Goal: Check status: Check status

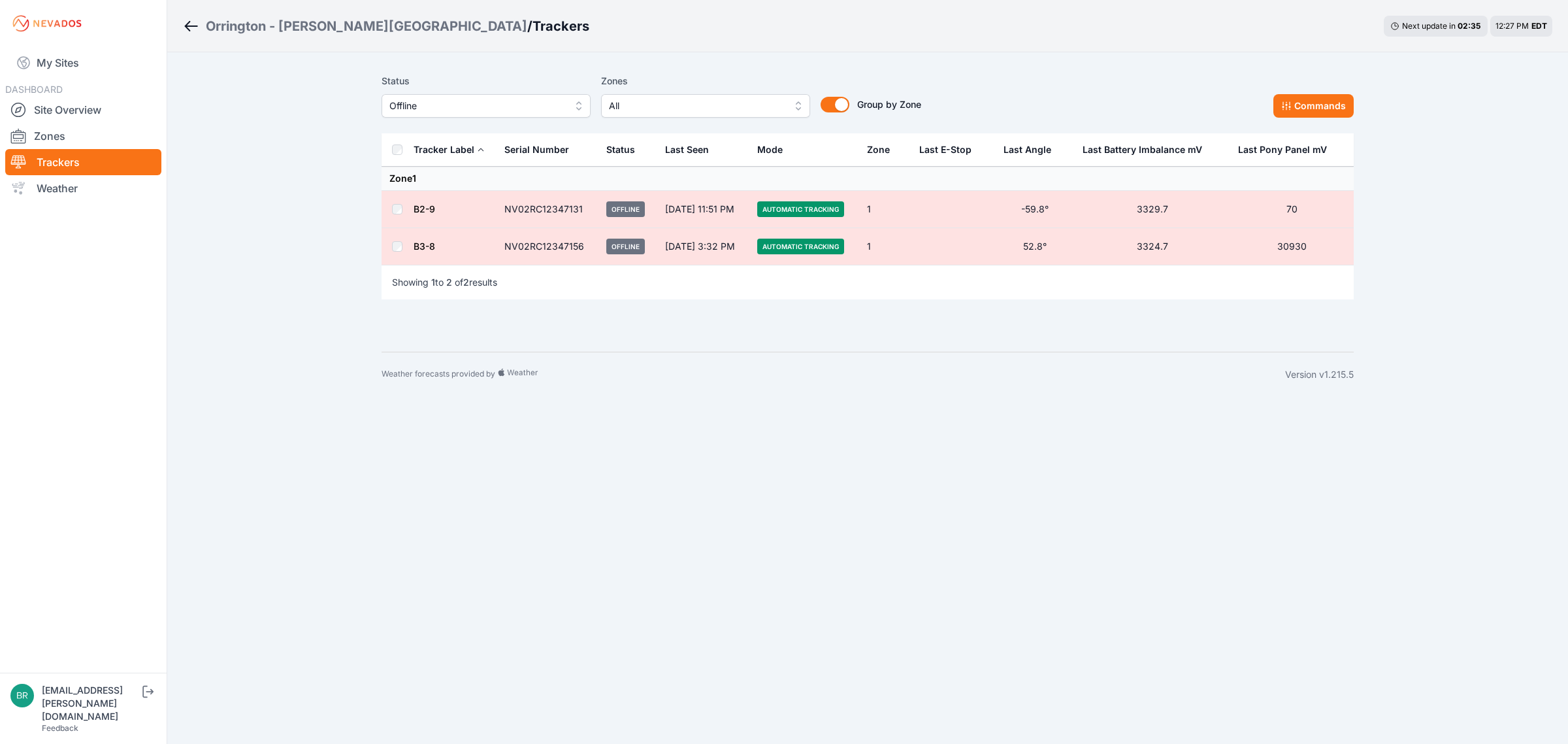
click at [504, 106] on span "Offline" at bounding box center [477, 106] width 176 height 16
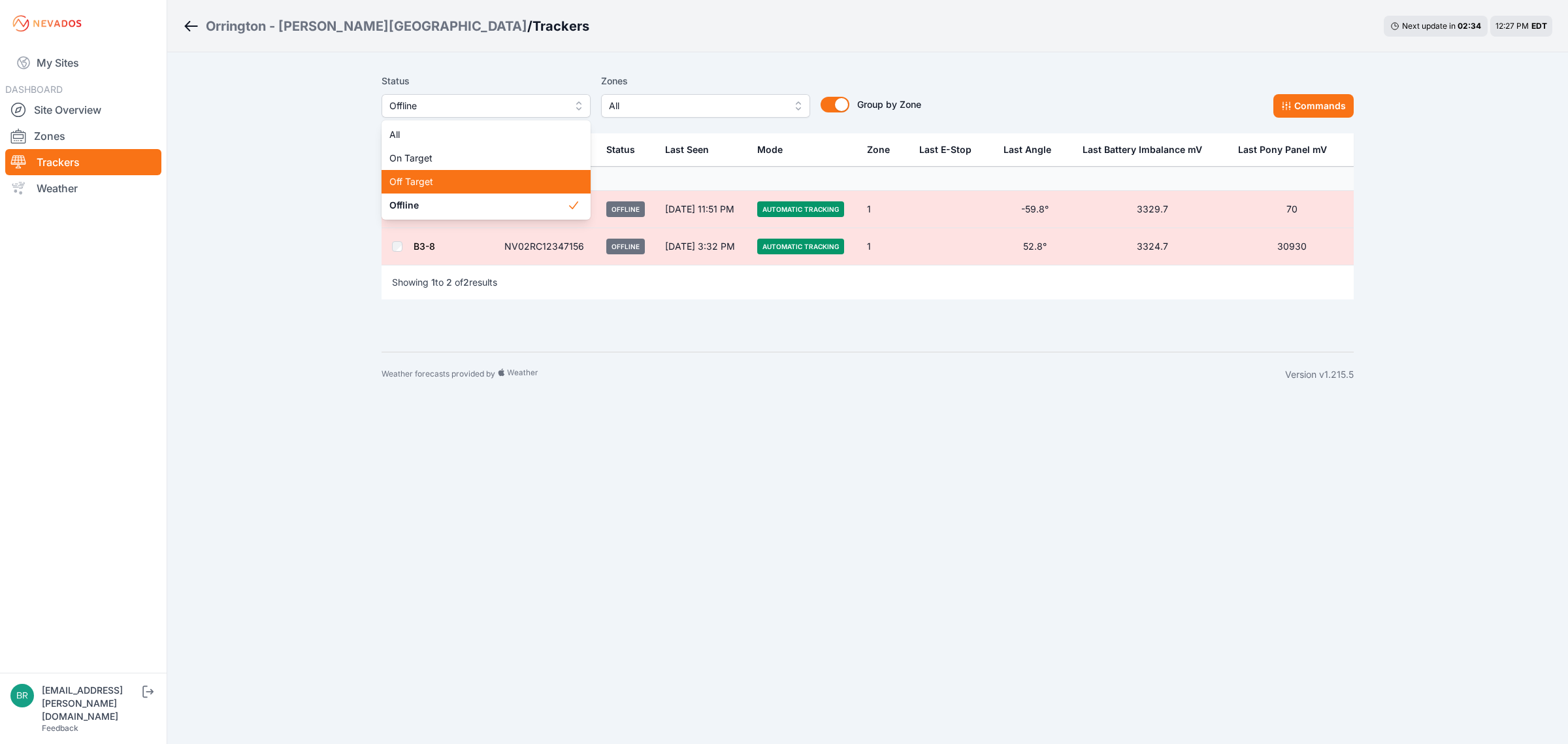
click at [461, 191] on div "Off Target" at bounding box center [487, 182] width 209 height 24
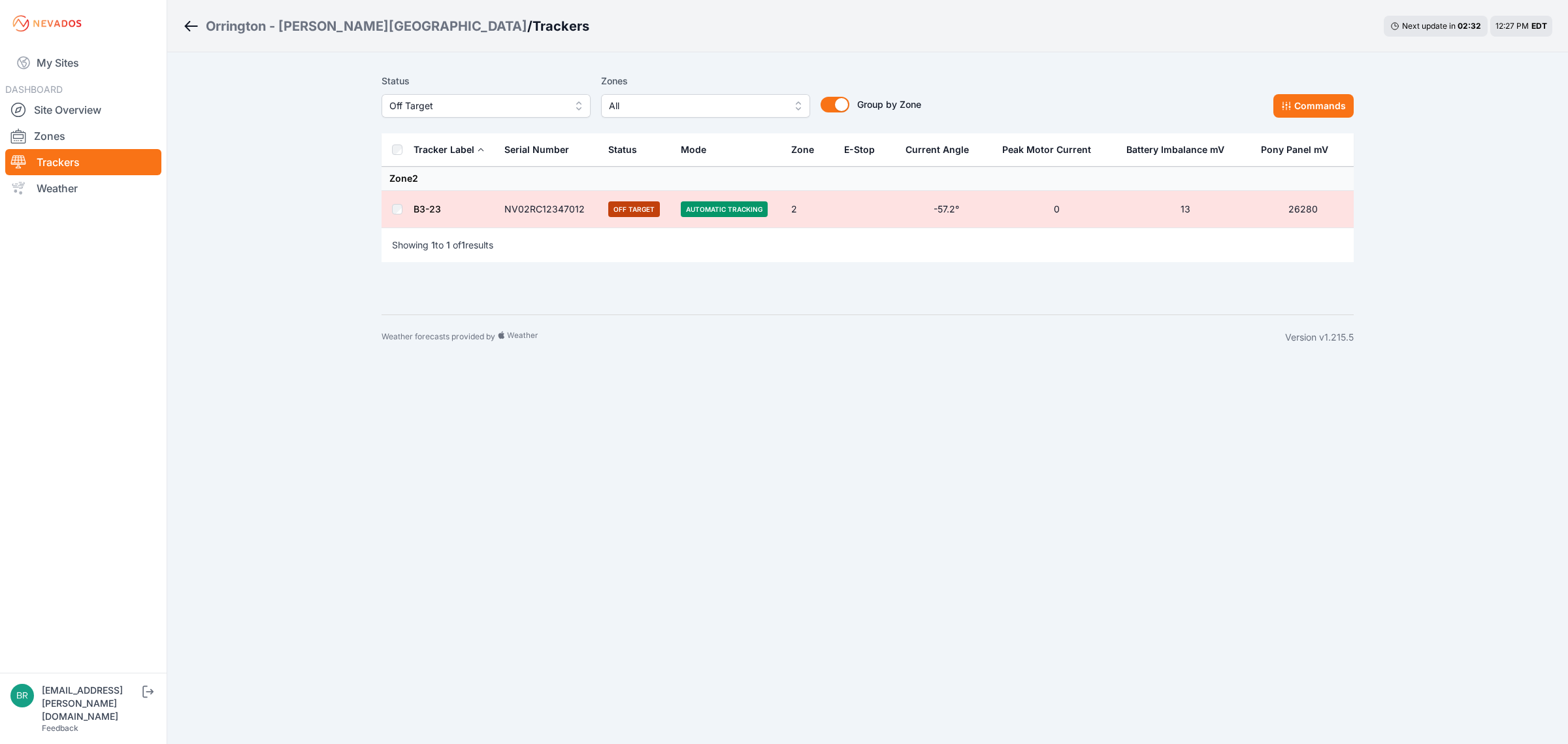
click at [418, 213] on link "B3-23" at bounding box center [427, 208] width 27 height 12
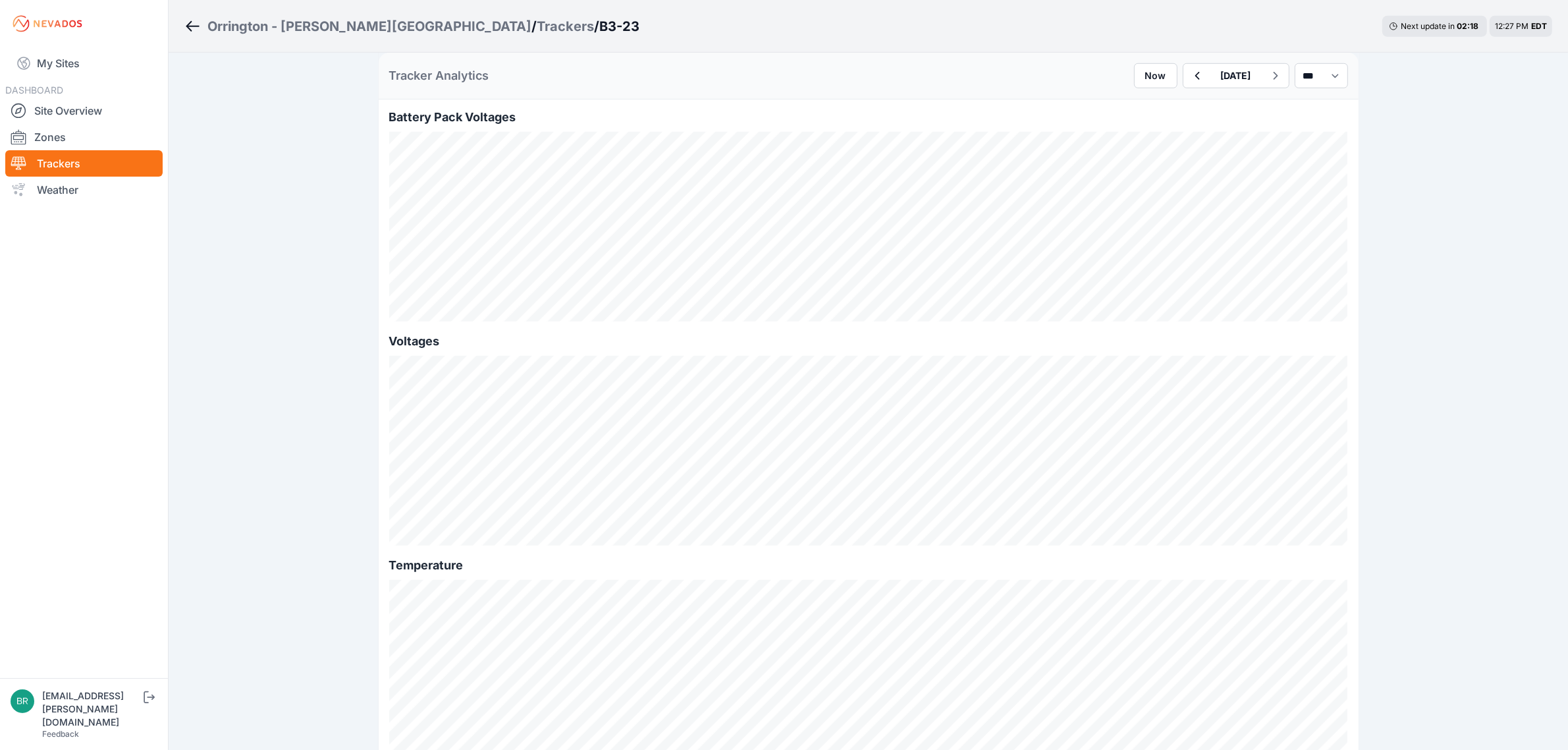
scroll to position [1235, 0]
click at [1211, 73] on button "[DATE]" at bounding box center [1237, 76] width 52 height 24
click at [908, 70] on div "Tracker Analytics Now [DATE] Previous Month [DATE] Su Mo Tu We Th Fr Sa 31 1 2 …" at bounding box center [868, 76] width 980 height 46
click at [537, 25] on div "Trackers" at bounding box center [566, 26] width 57 height 19
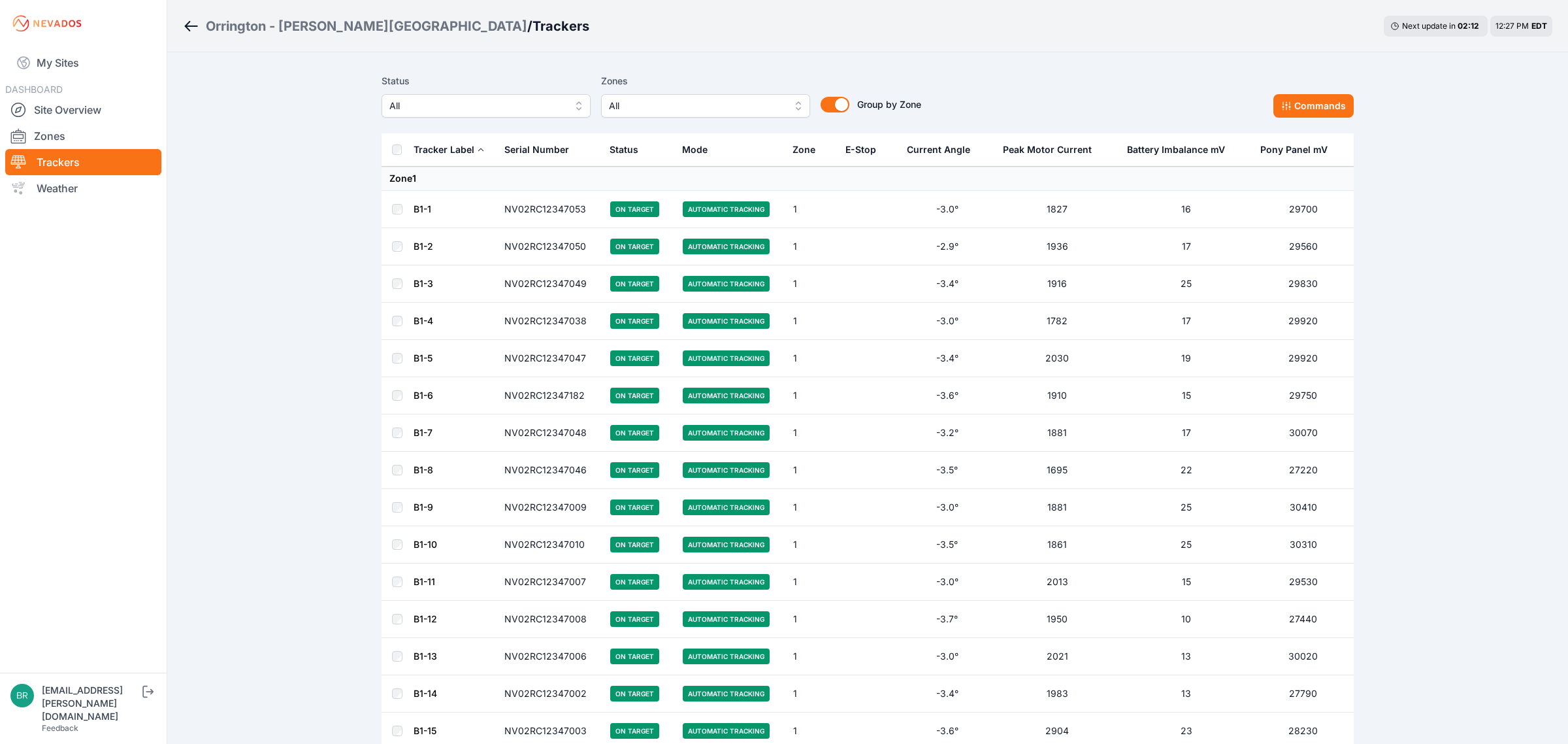
click at [415, 103] on span "All" at bounding box center [477, 106] width 176 height 16
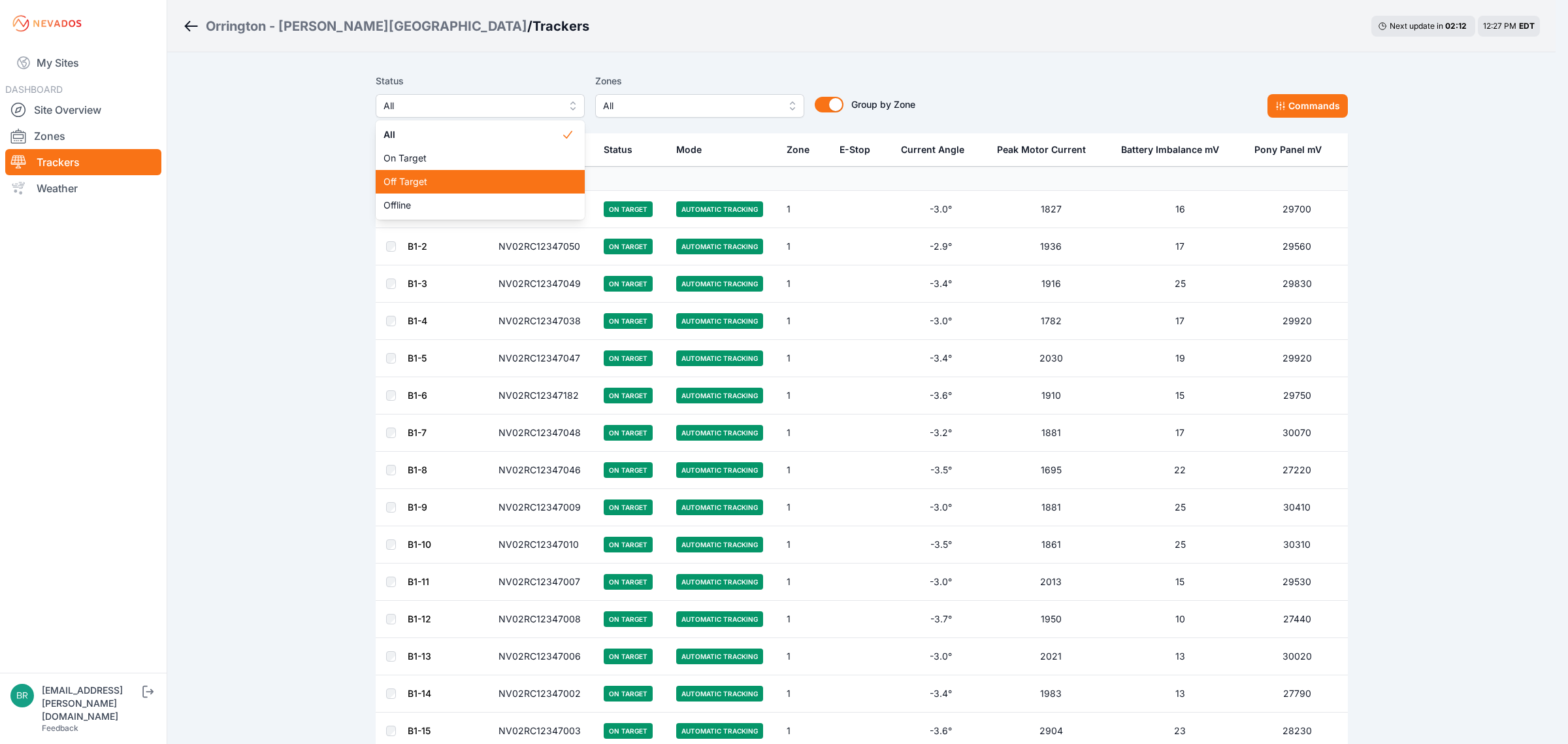
click at [422, 181] on span "Off Target" at bounding box center [472, 182] width 178 height 13
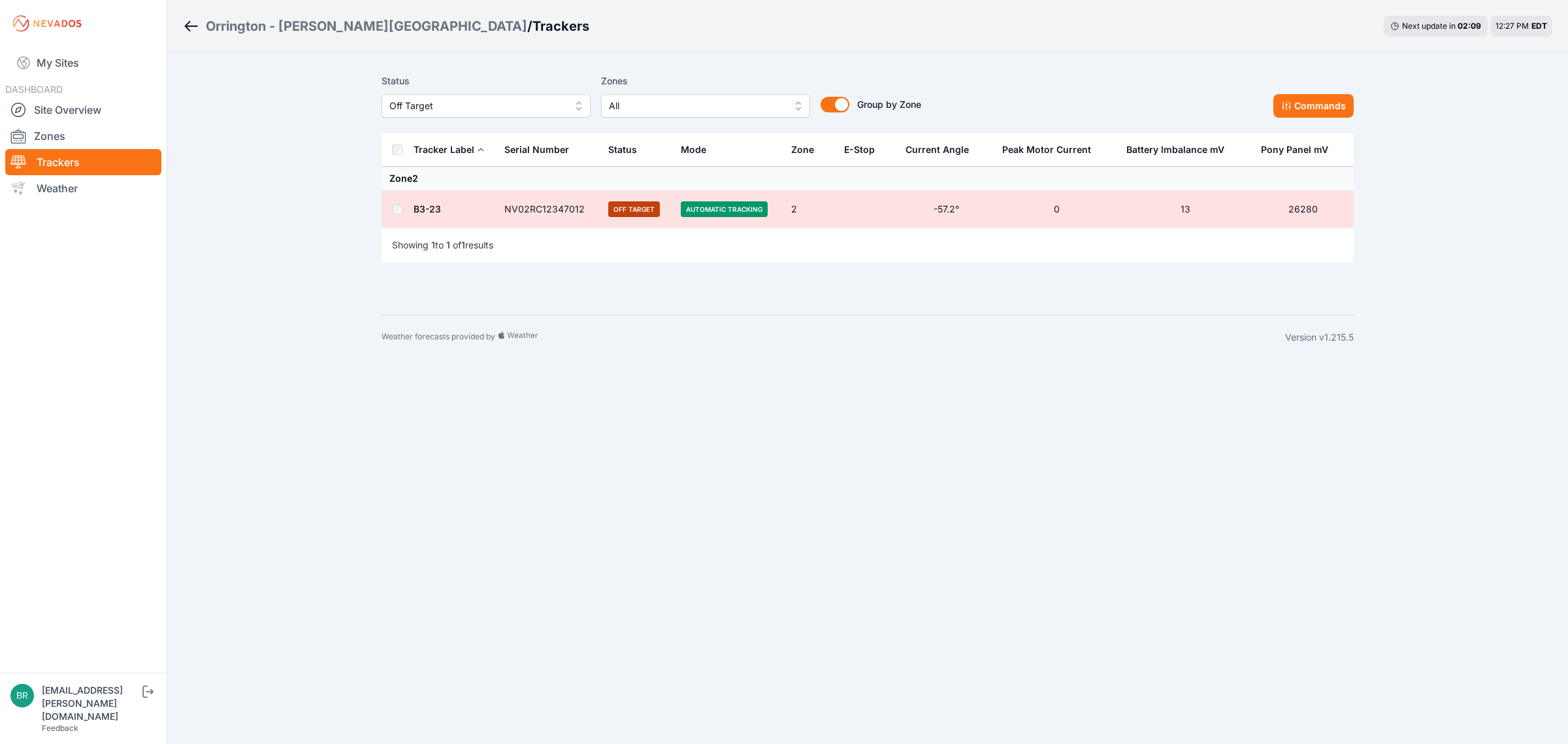
click at [438, 210] on link "B3-23" at bounding box center [427, 208] width 27 height 12
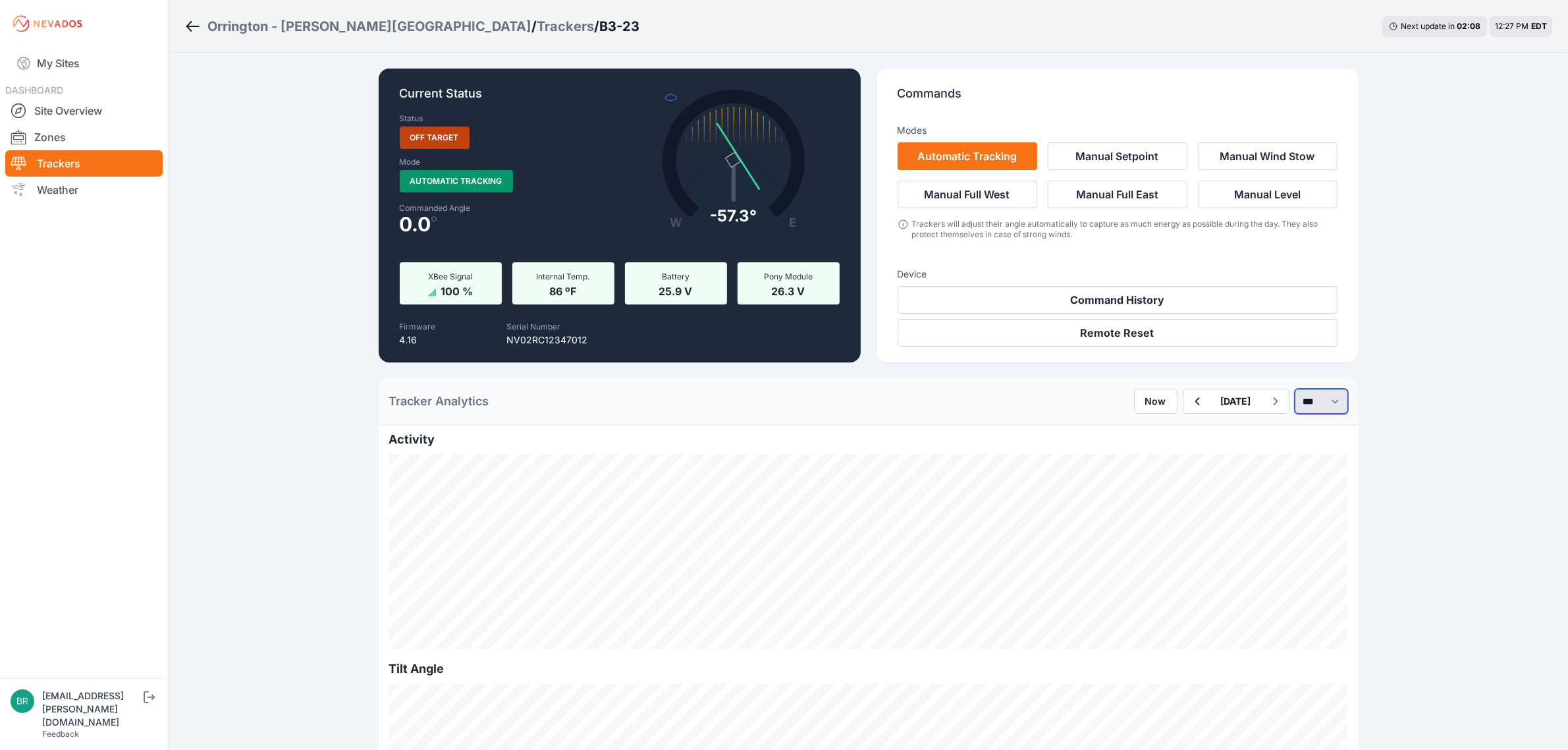
click at [1312, 392] on select "*** **** *****" at bounding box center [1321, 401] width 54 height 25
click at [1295, 389] on select "*** **** *****" at bounding box center [1321, 401] width 54 height 25
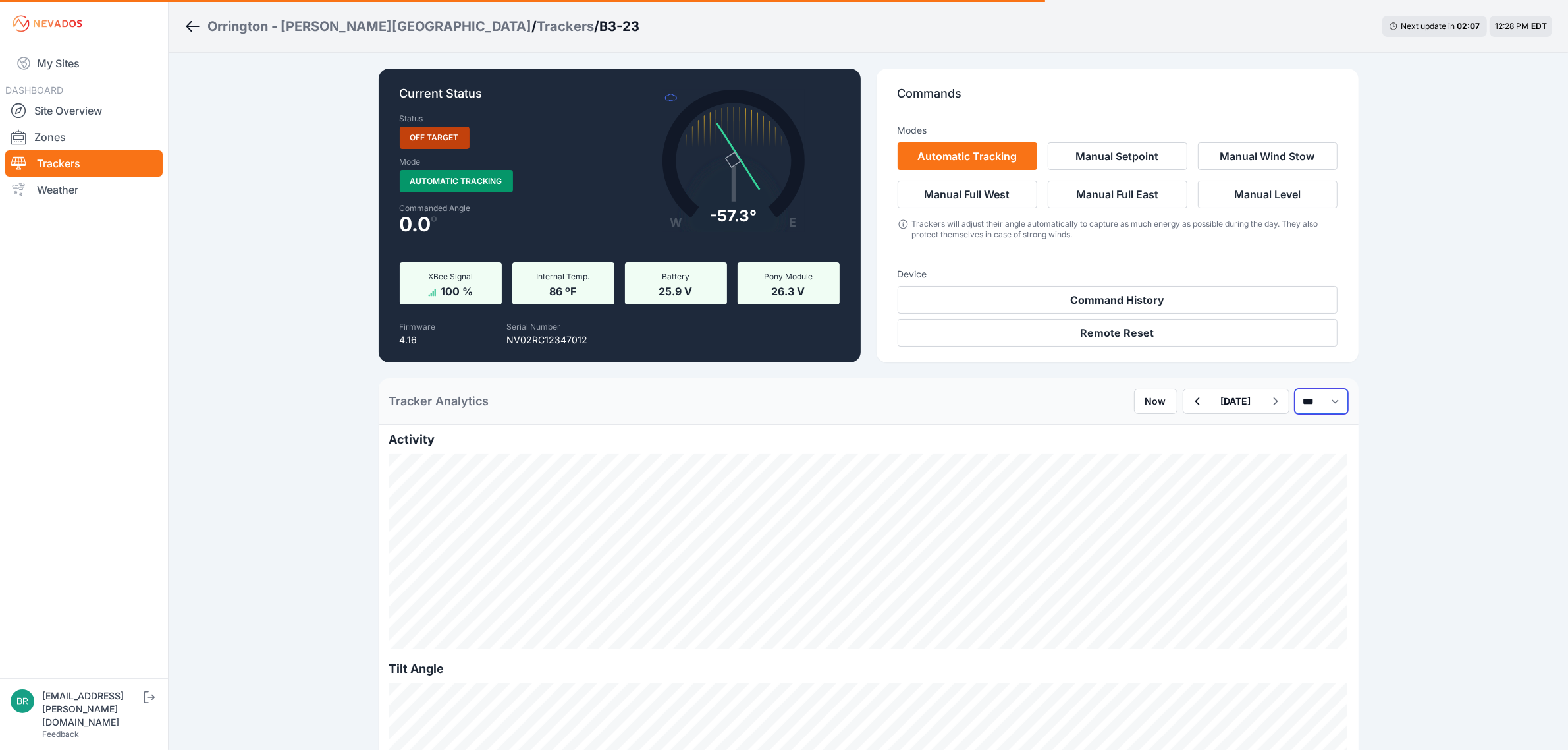
select select "******"
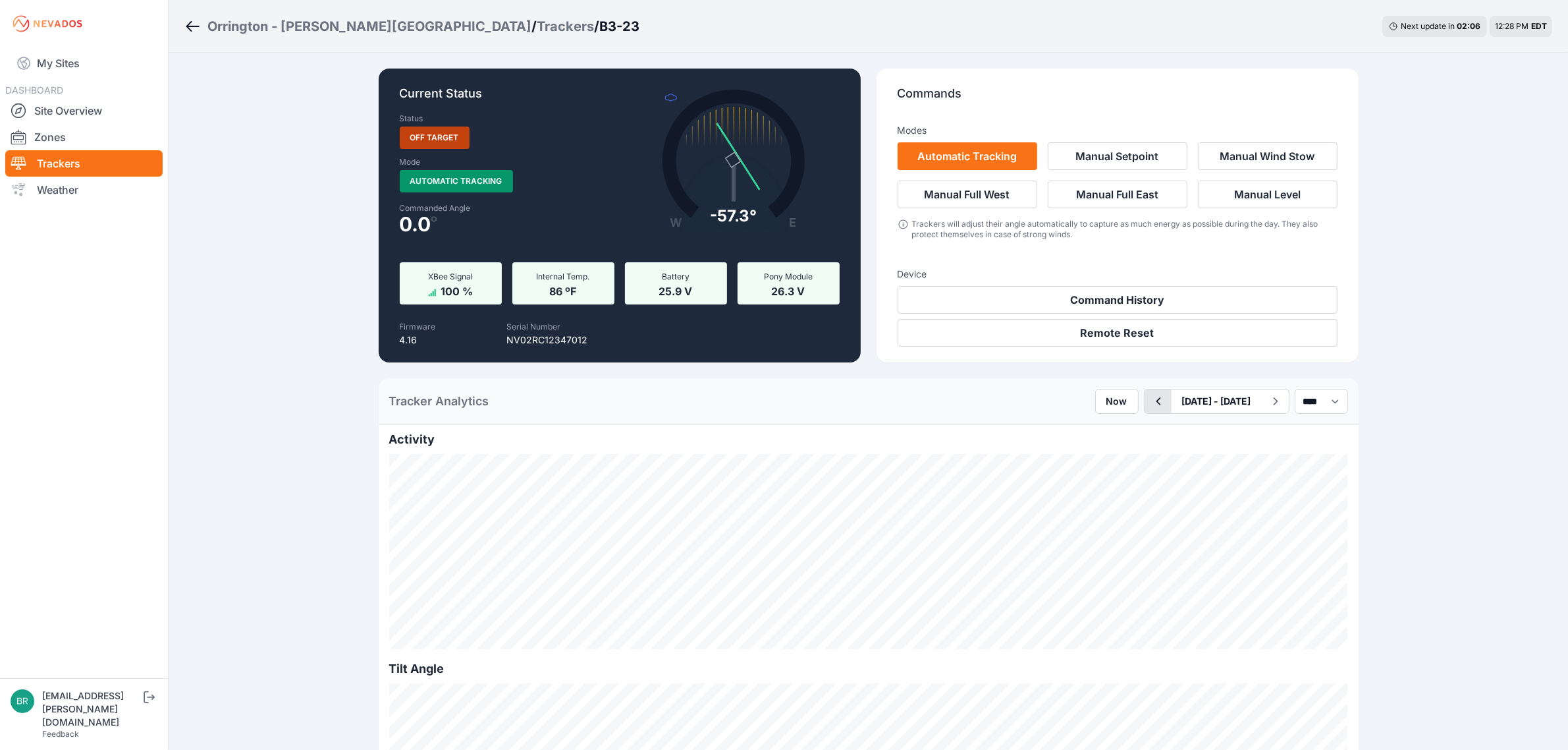
click at [1150, 396] on icon "button" at bounding box center [1158, 401] width 16 height 16
click at [1145, 410] on button "button" at bounding box center [1158, 401] width 27 height 24
click at [537, 28] on div "Trackers" at bounding box center [566, 26] width 57 height 19
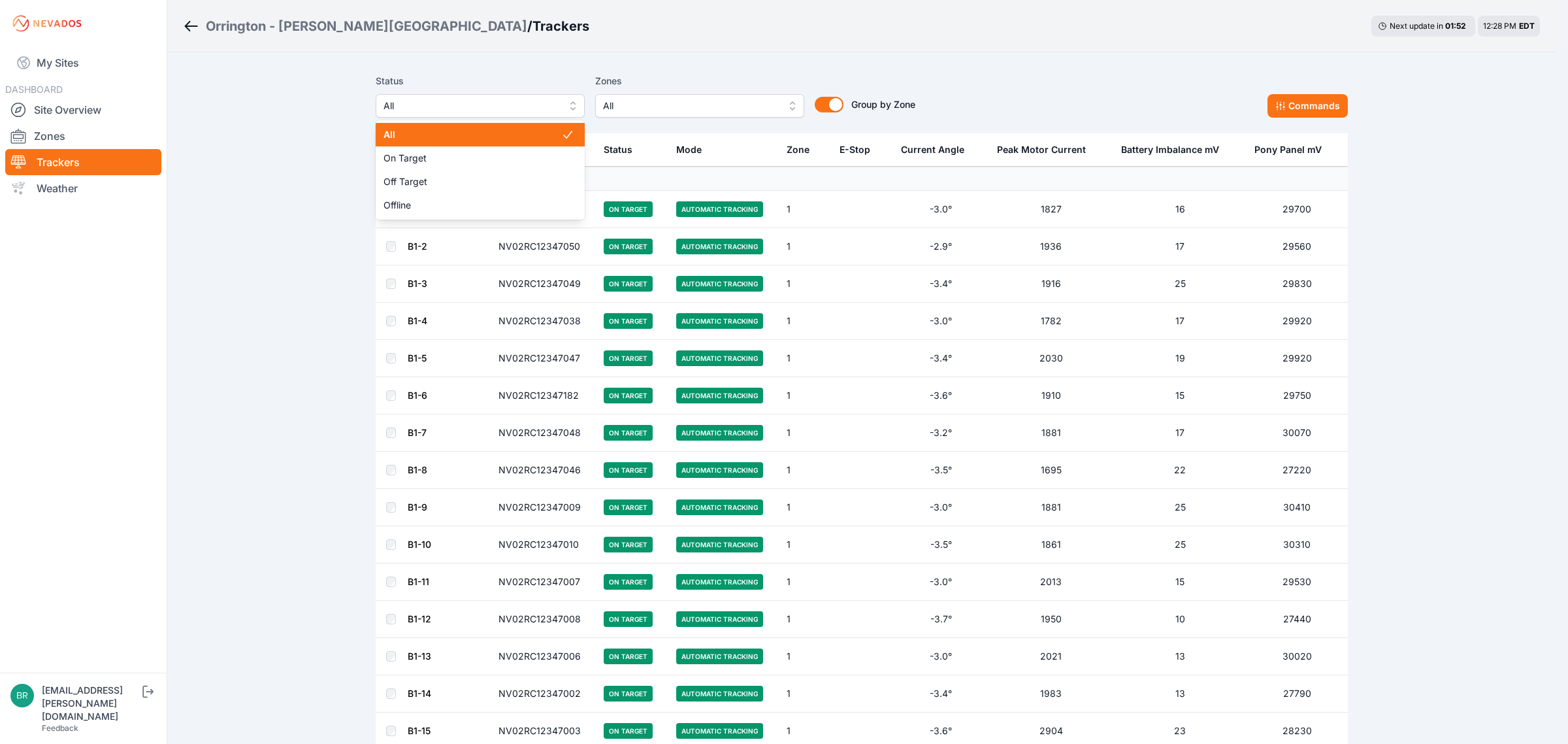
click at [537, 113] on span "All" at bounding box center [472, 106] width 176 height 16
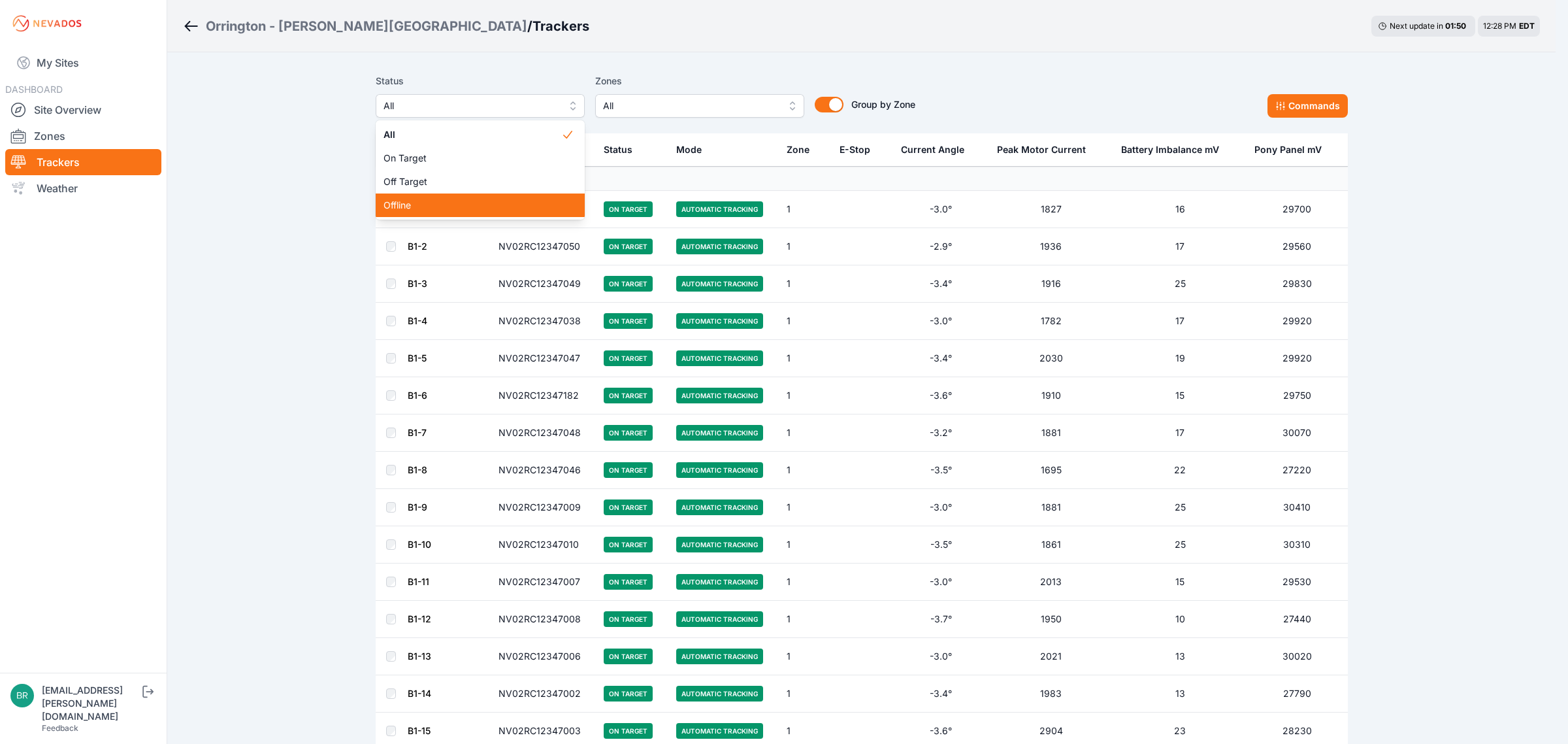
click at [435, 196] on div "Offline" at bounding box center [480, 205] width 209 height 24
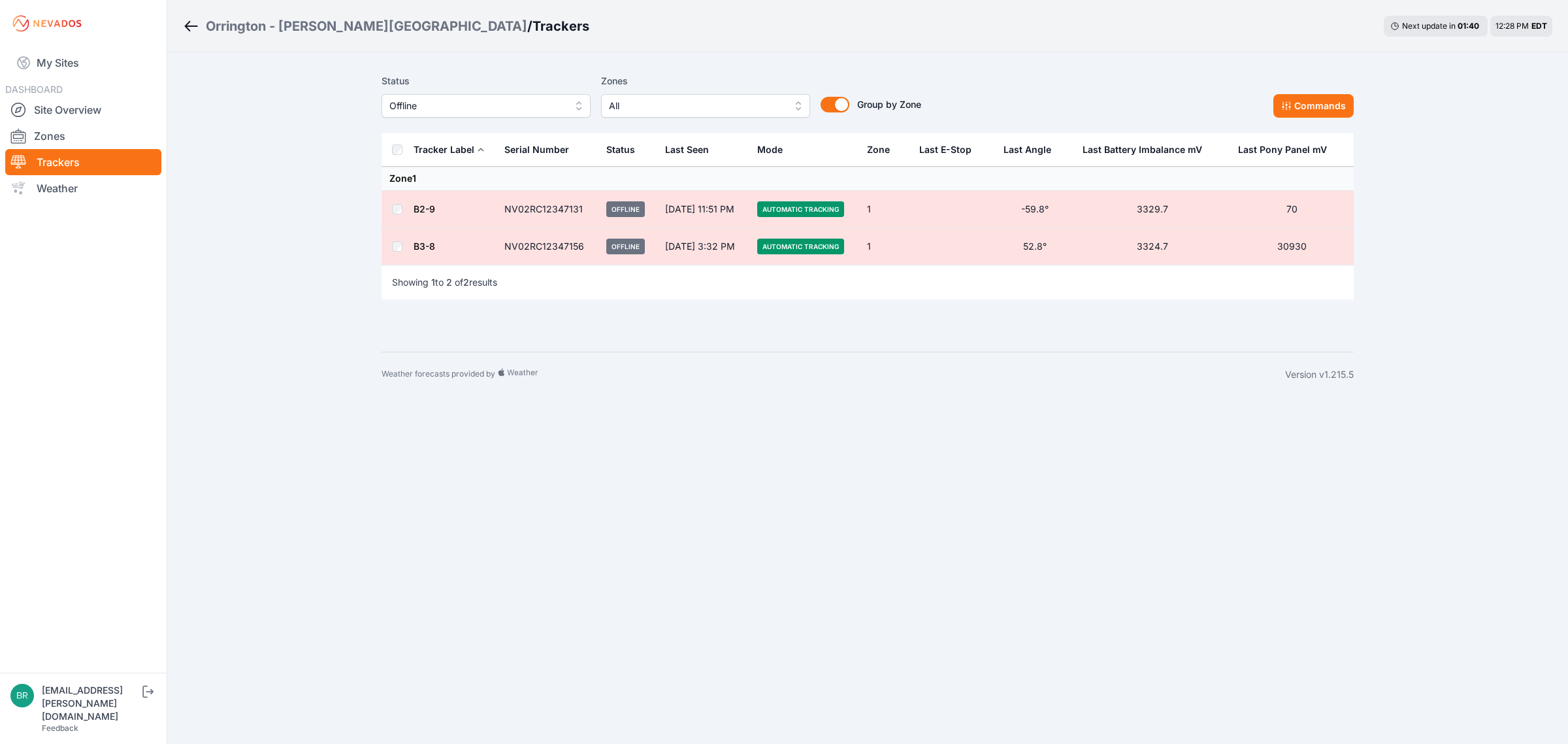
click at [423, 210] on link "B2-9" at bounding box center [425, 208] width 21 height 12
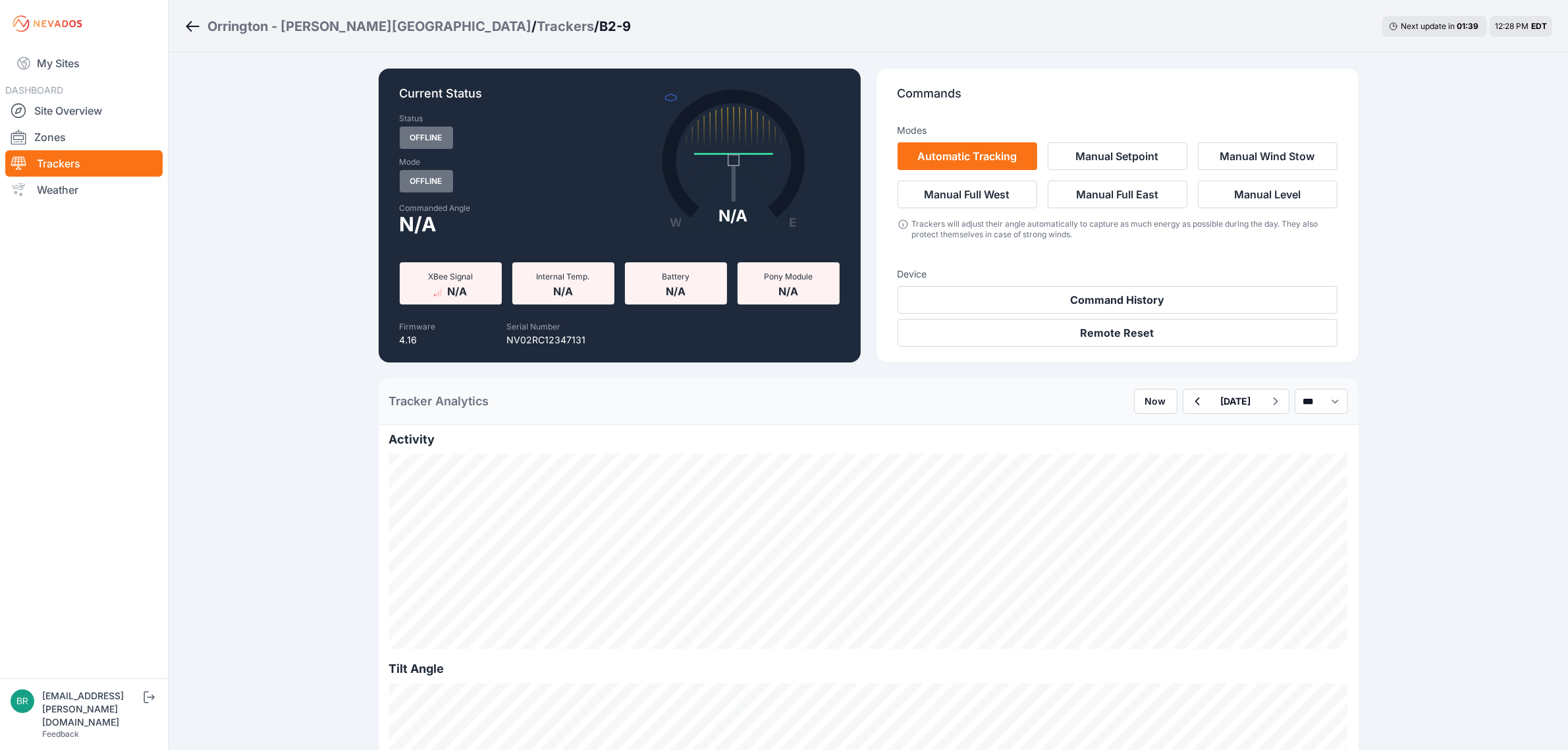
click at [537, 30] on div "Trackers" at bounding box center [566, 26] width 57 height 19
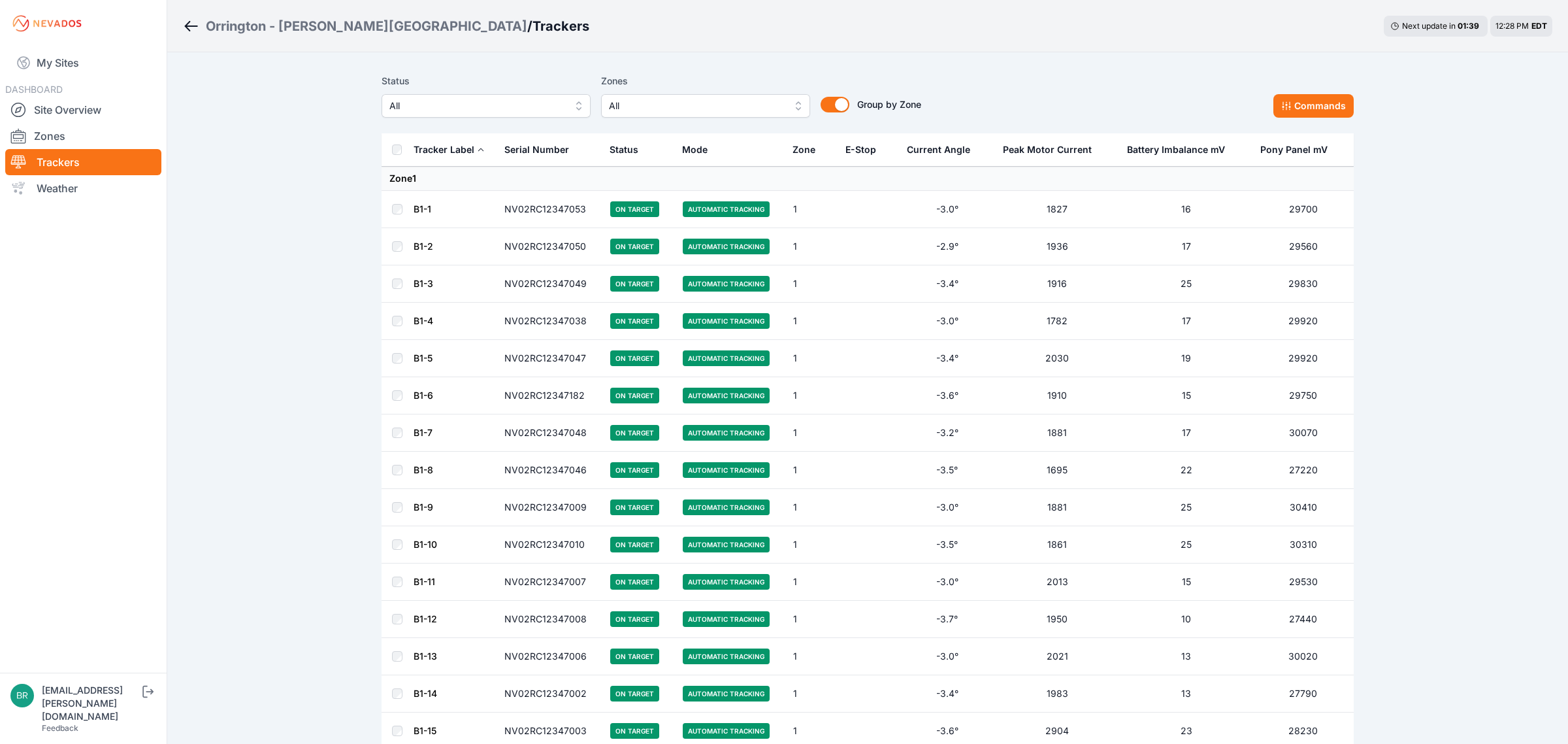
click at [509, 101] on span "All" at bounding box center [477, 106] width 176 height 16
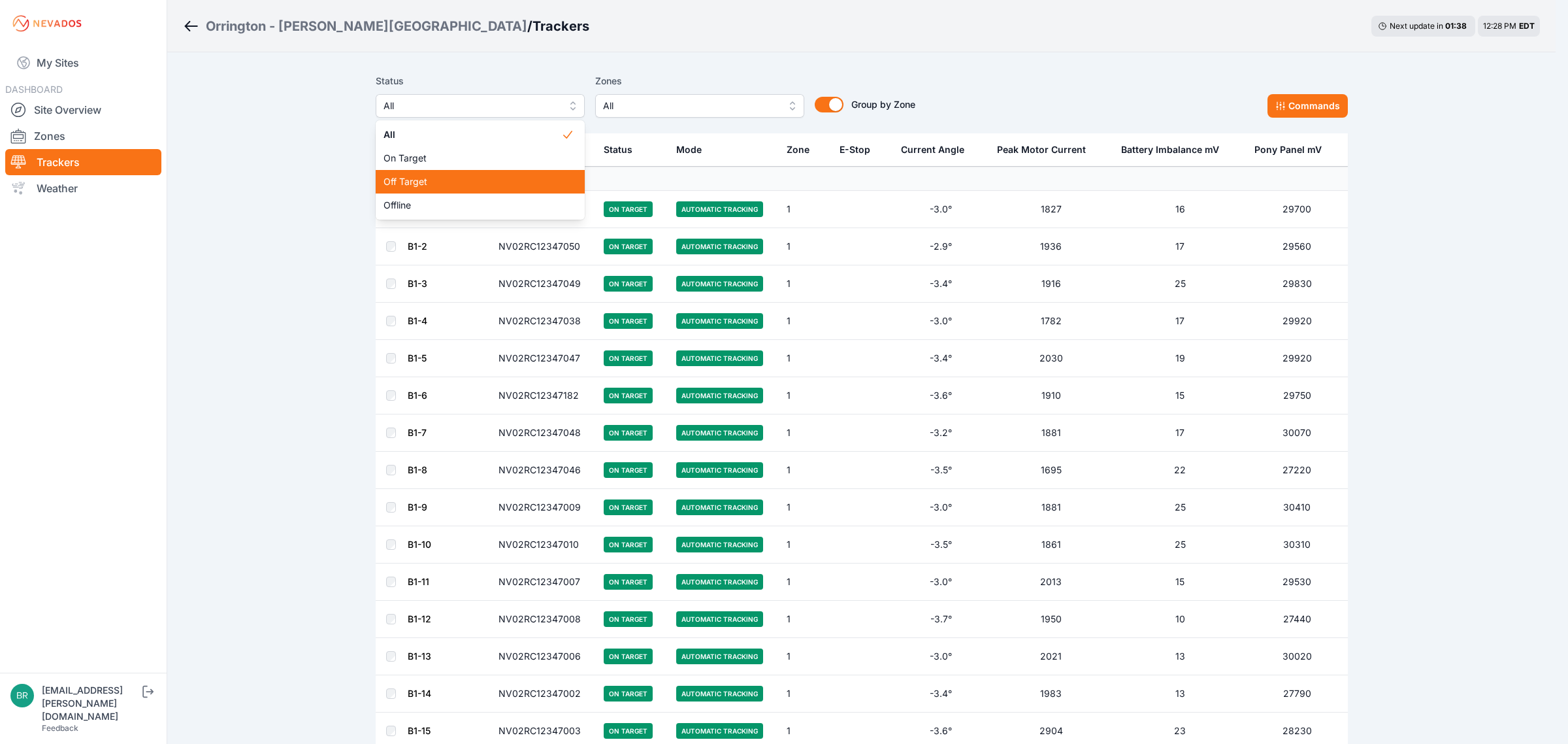
click at [461, 192] on div "Off Target" at bounding box center [480, 182] width 209 height 24
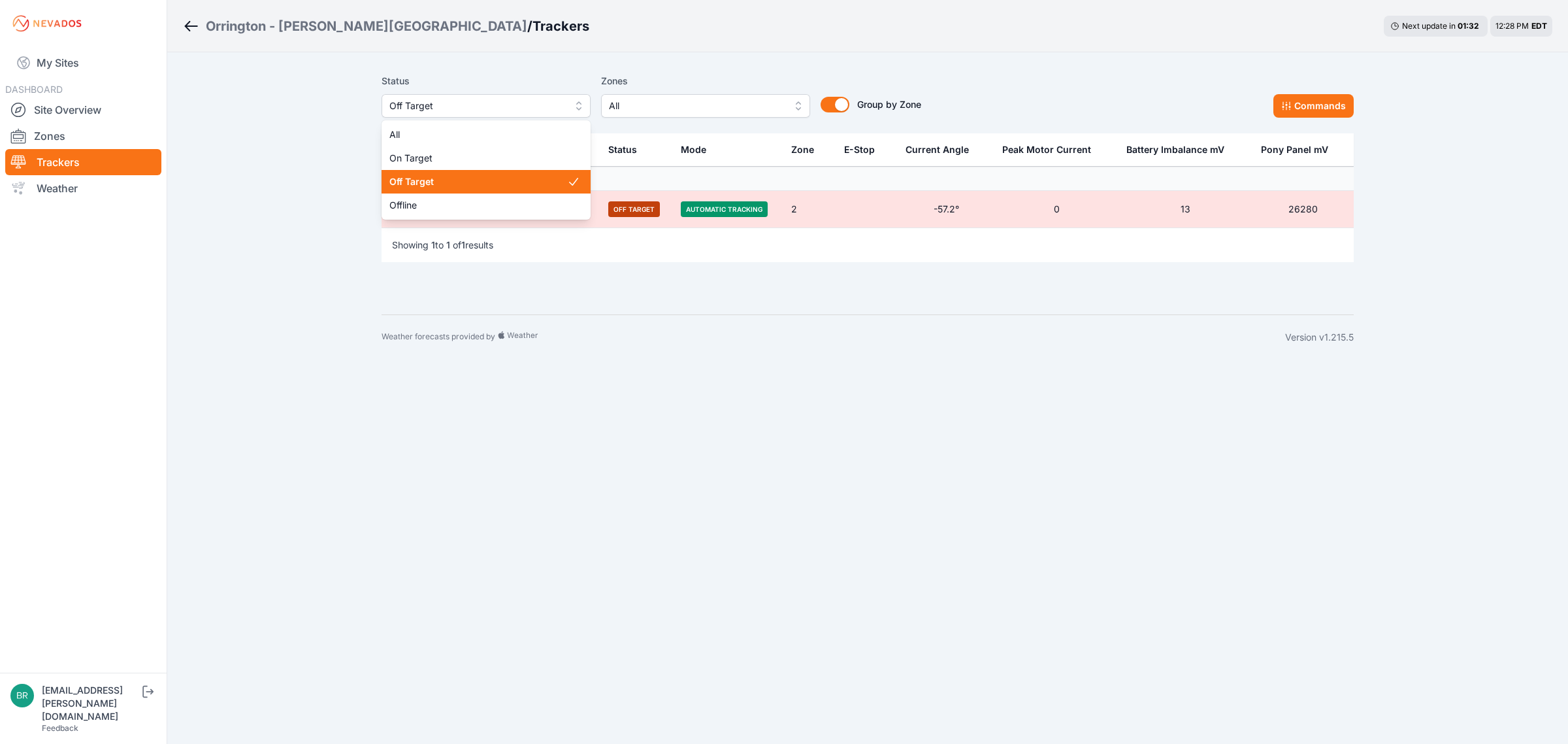
click at [458, 115] on button "Off Target" at bounding box center [487, 106] width 209 height 24
click at [455, 203] on span "Offline" at bounding box center [478, 205] width 178 height 13
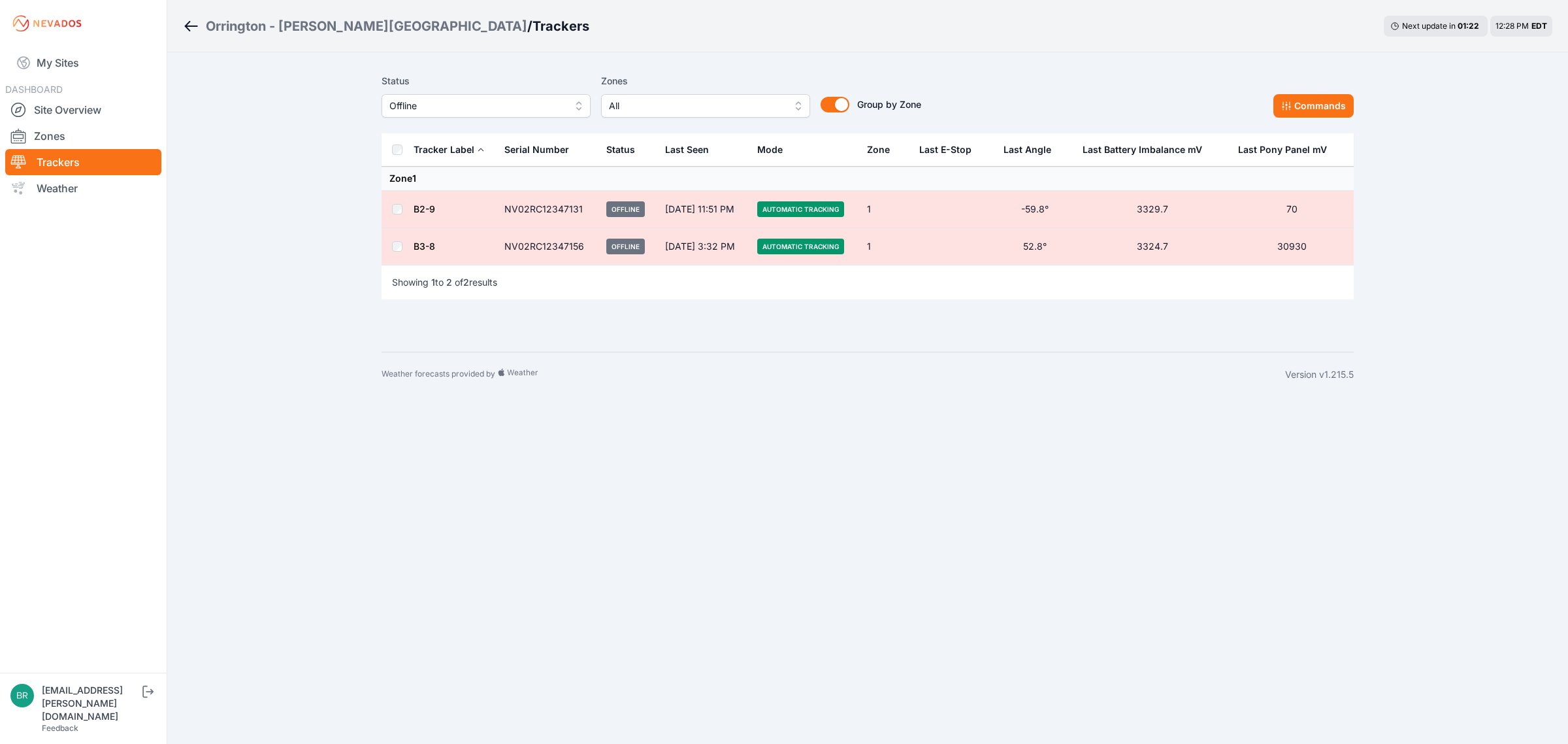
click at [422, 209] on link "B2-9" at bounding box center [425, 208] width 21 height 12
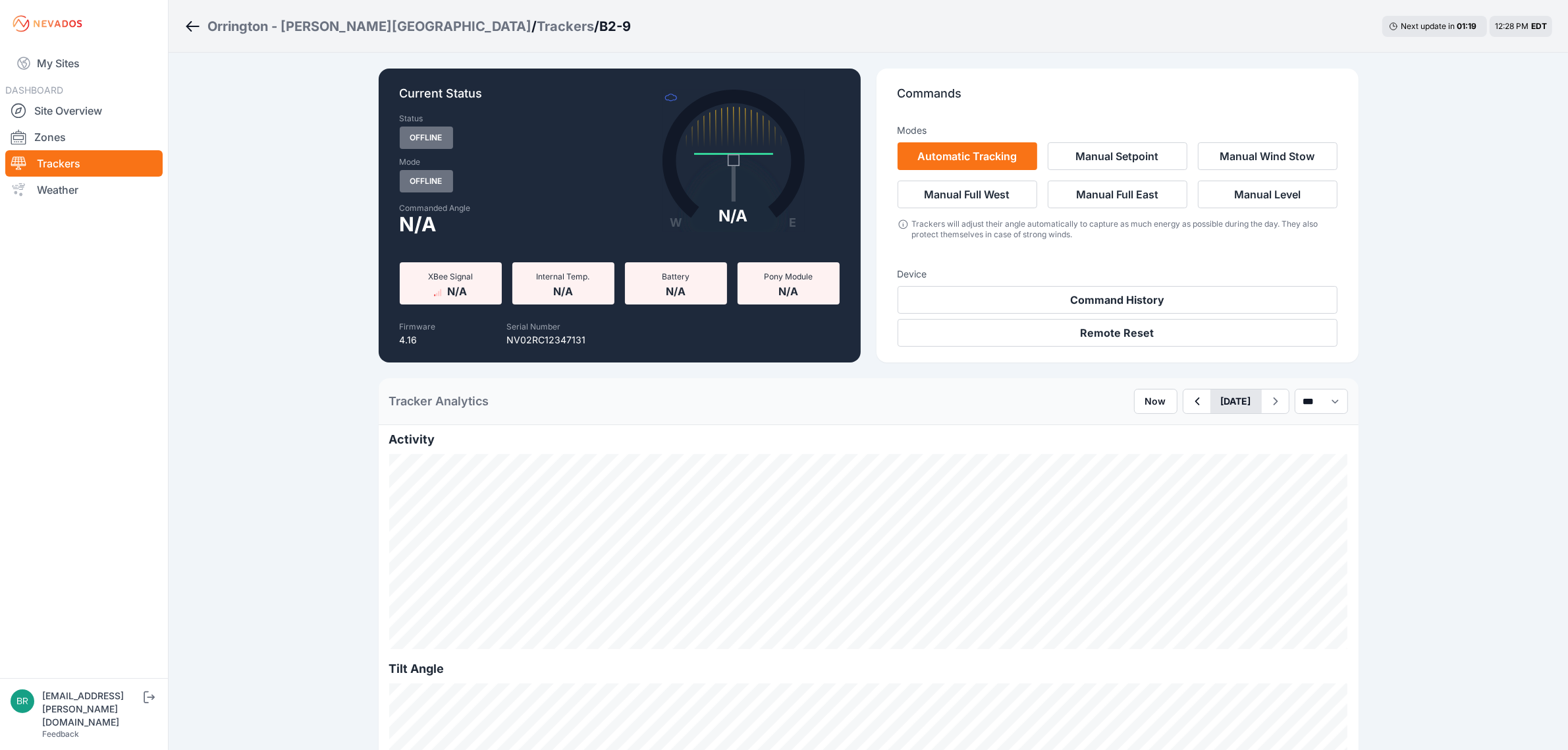
click at [1211, 409] on button "[DATE]" at bounding box center [1237, 401] width 52 height 24
click at [1201, 543] on div "22" at bounding box center [1210, 538] width 18 height 18
click at [537, 21] on div "Trackers" at bounding box center [566, 26] width 57 height 19
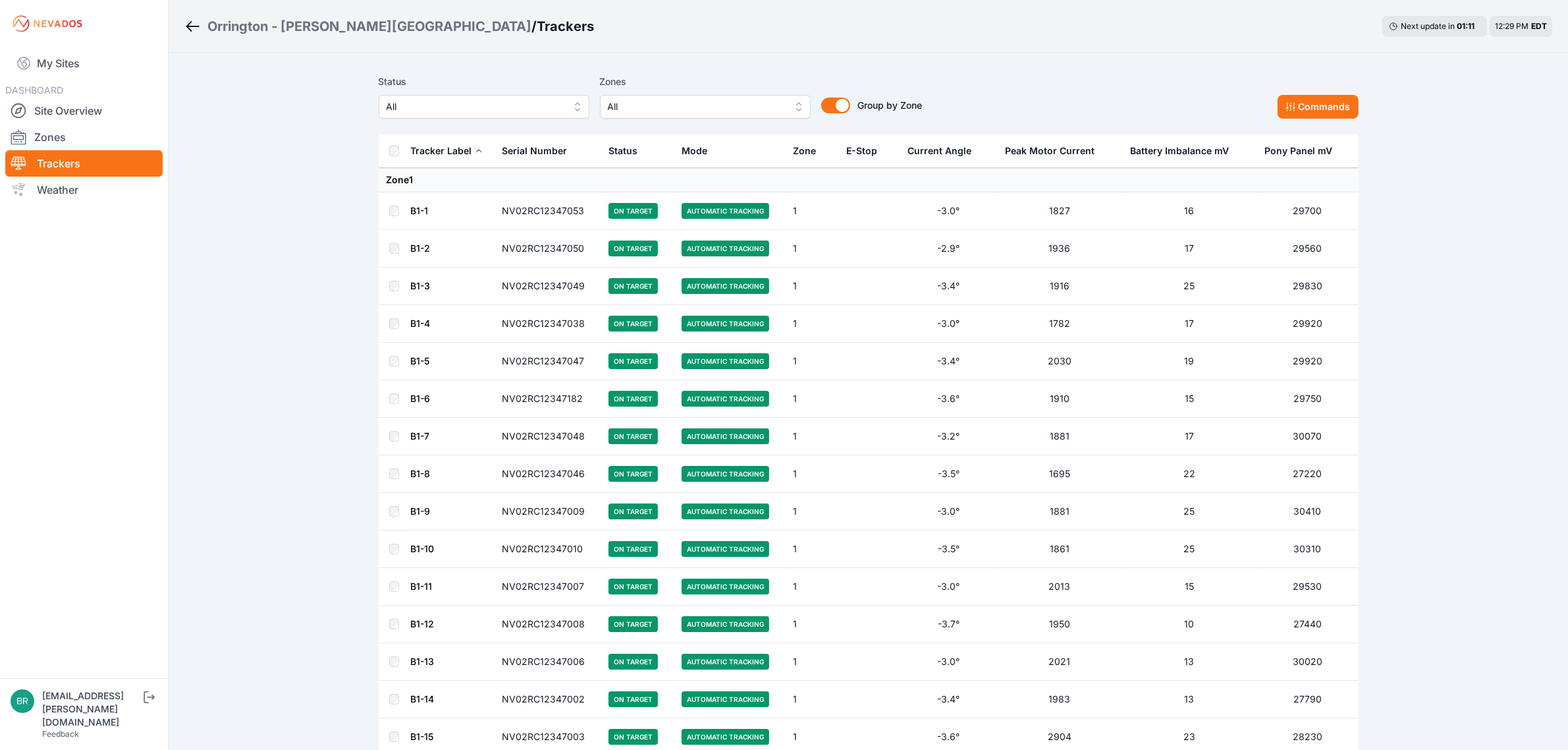
click at [488, 89] on div "Status All" at bounding box center [484, 97] width 211 height 45
click at [488, 104] on span "All" at bounding box center [475, 107] width 177 height 16
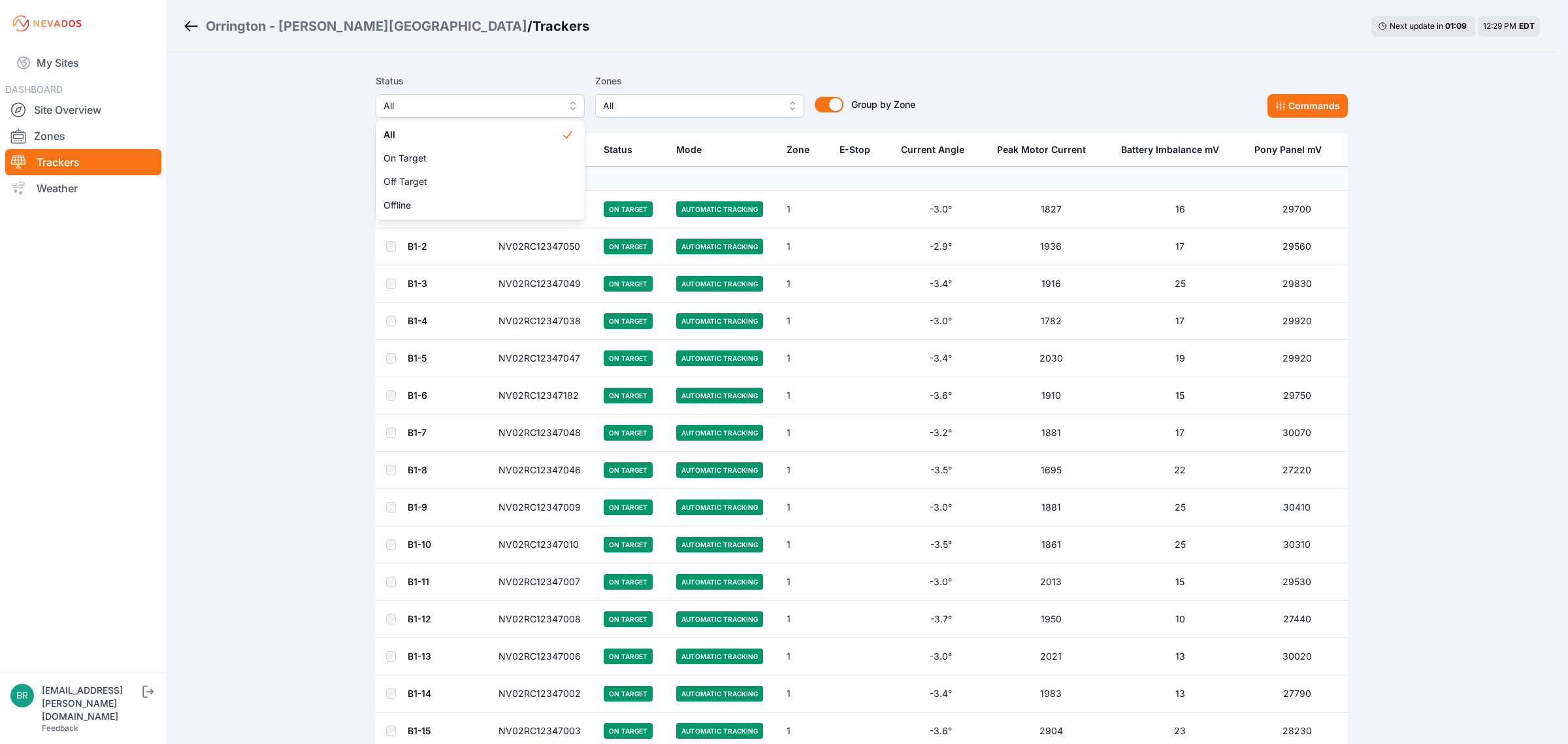
click at [425, 215] on div "Offline" at bounding box center [480, 205] width 209 height 24
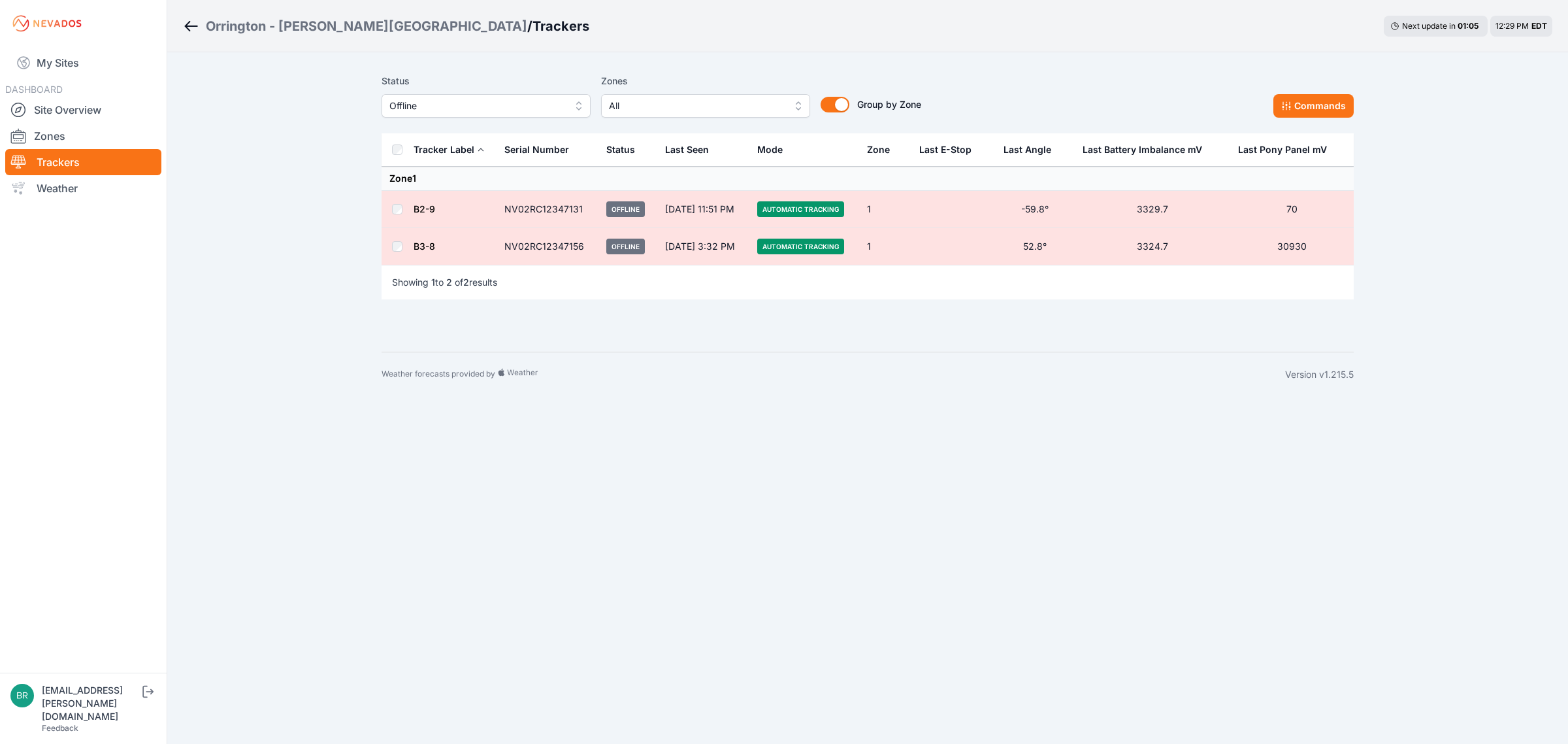
click at [426, 246] on link "B3-8" at bounding box center [425, 246] width 21 height 12
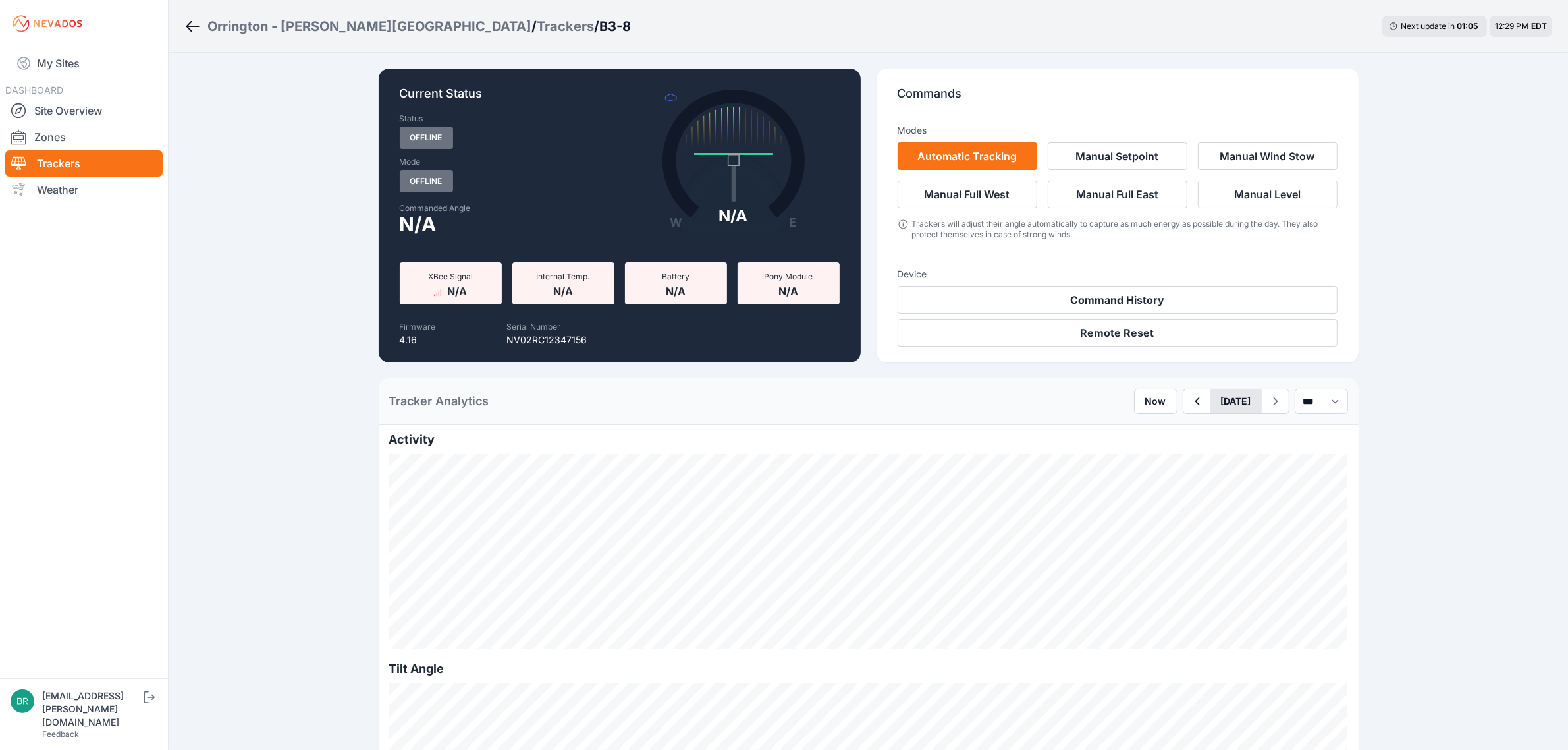
click at [1216, 393] on button "[DATE]" at bounding box center [1237, 401] width 52 height 24
click at [1287, 519] on div "19" at bounding box center [1295, 517] width 18 height 18
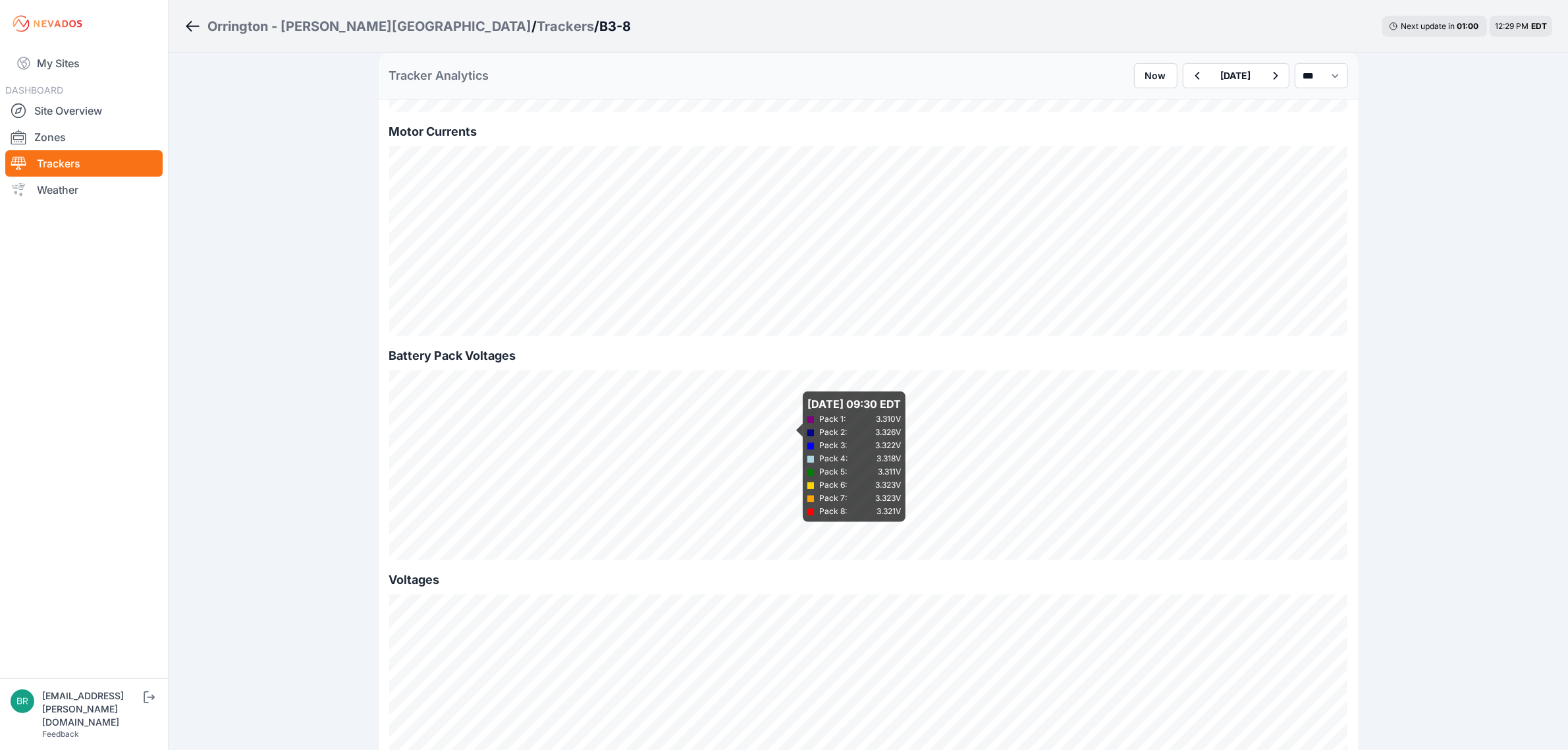
scroll to position [989, 0]
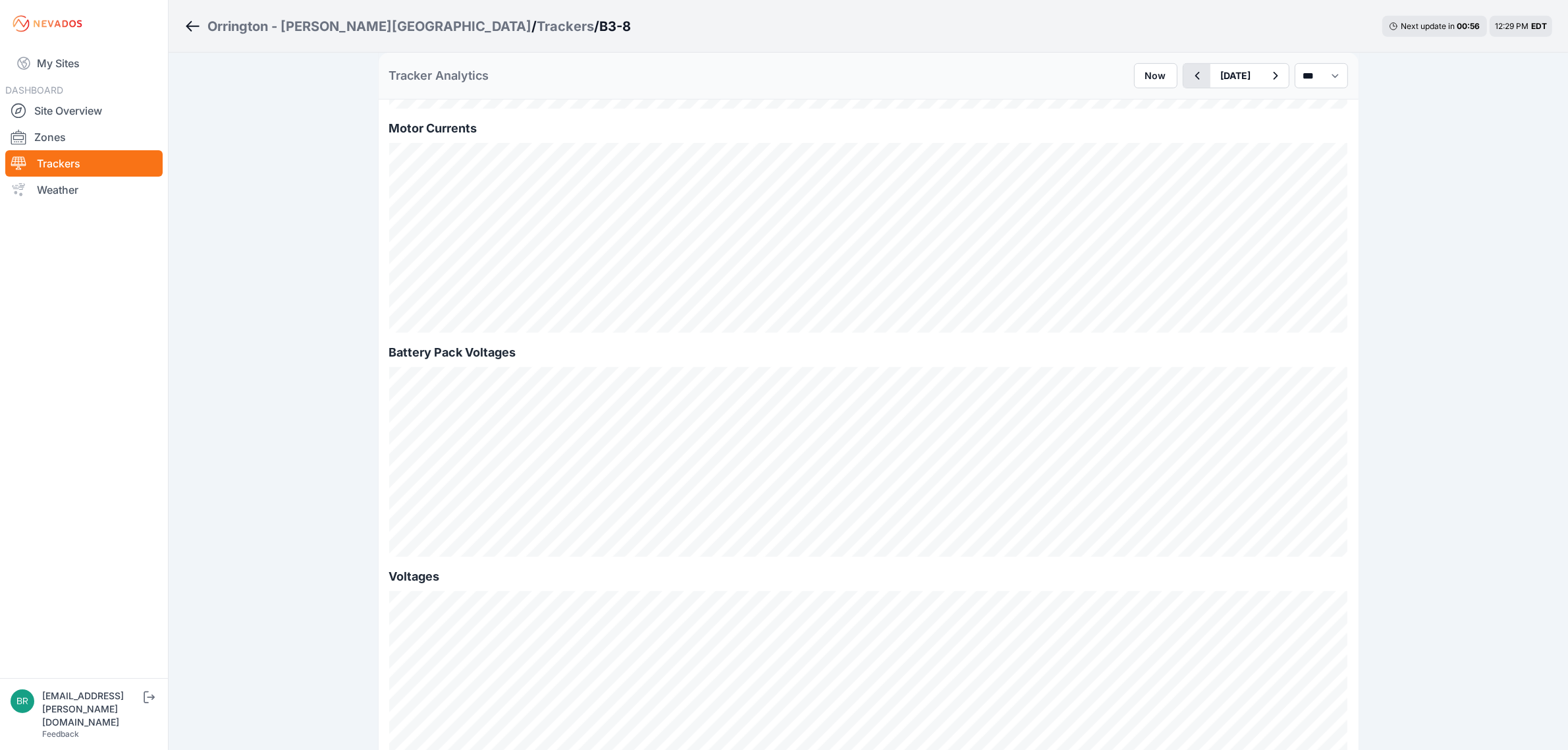
click at [1184, 84] on button "button" at bounding box center [1197, 76] width 27 height 24
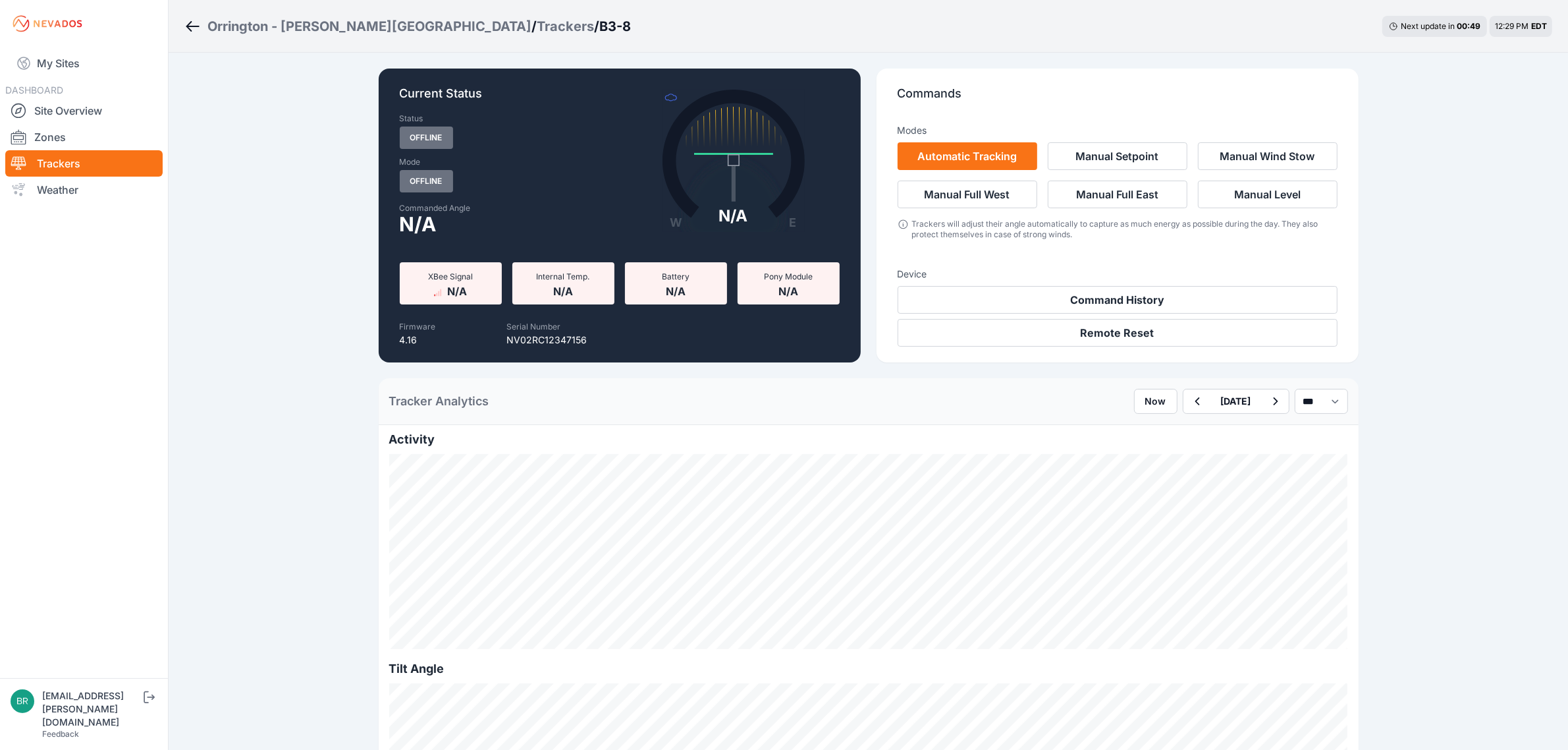
click at [537, 26] on div "Trackers" at bounding box center [566, 26] width 57 height 19
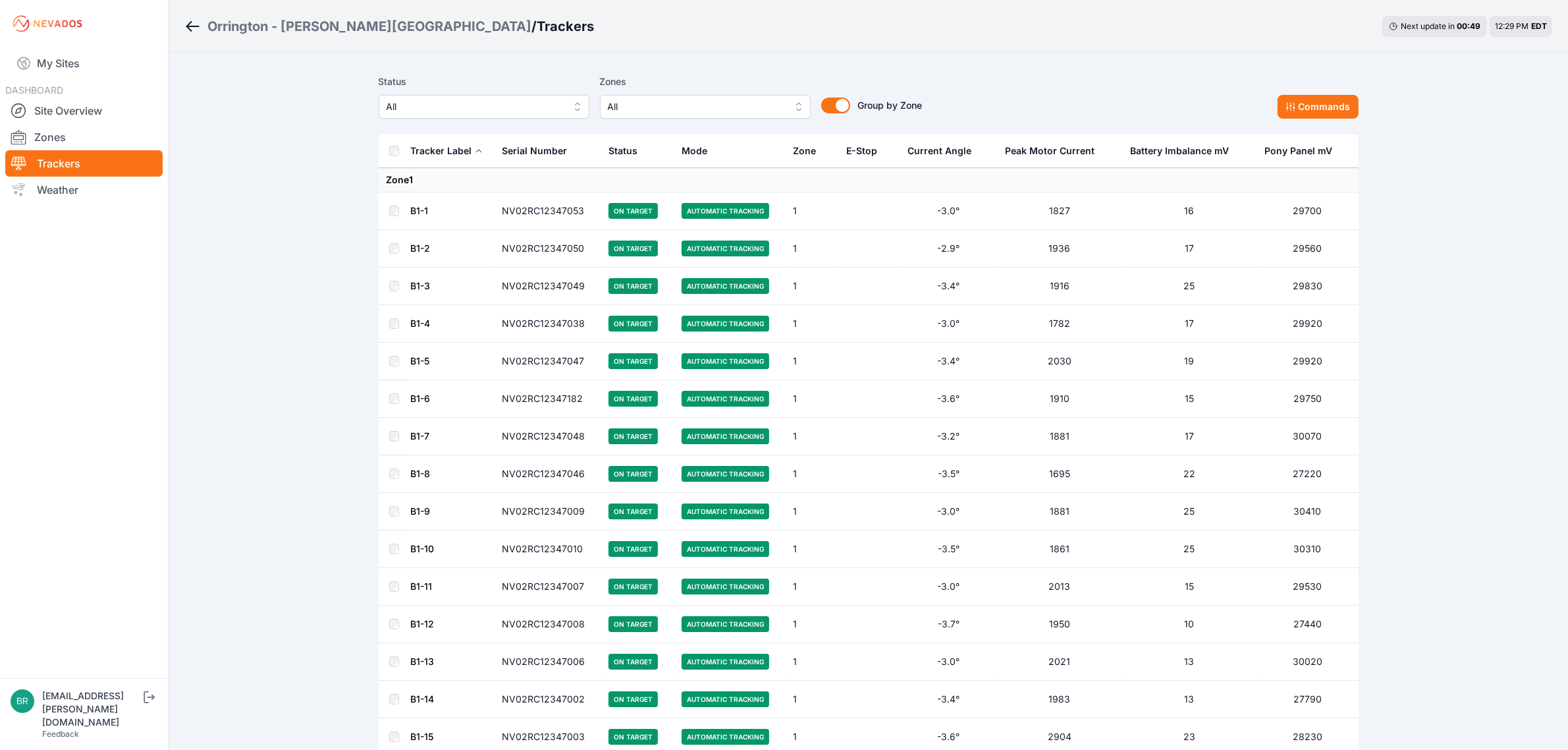
click at [509, 105] on span "All" at bounding box center [475, 107] width 177 height 16
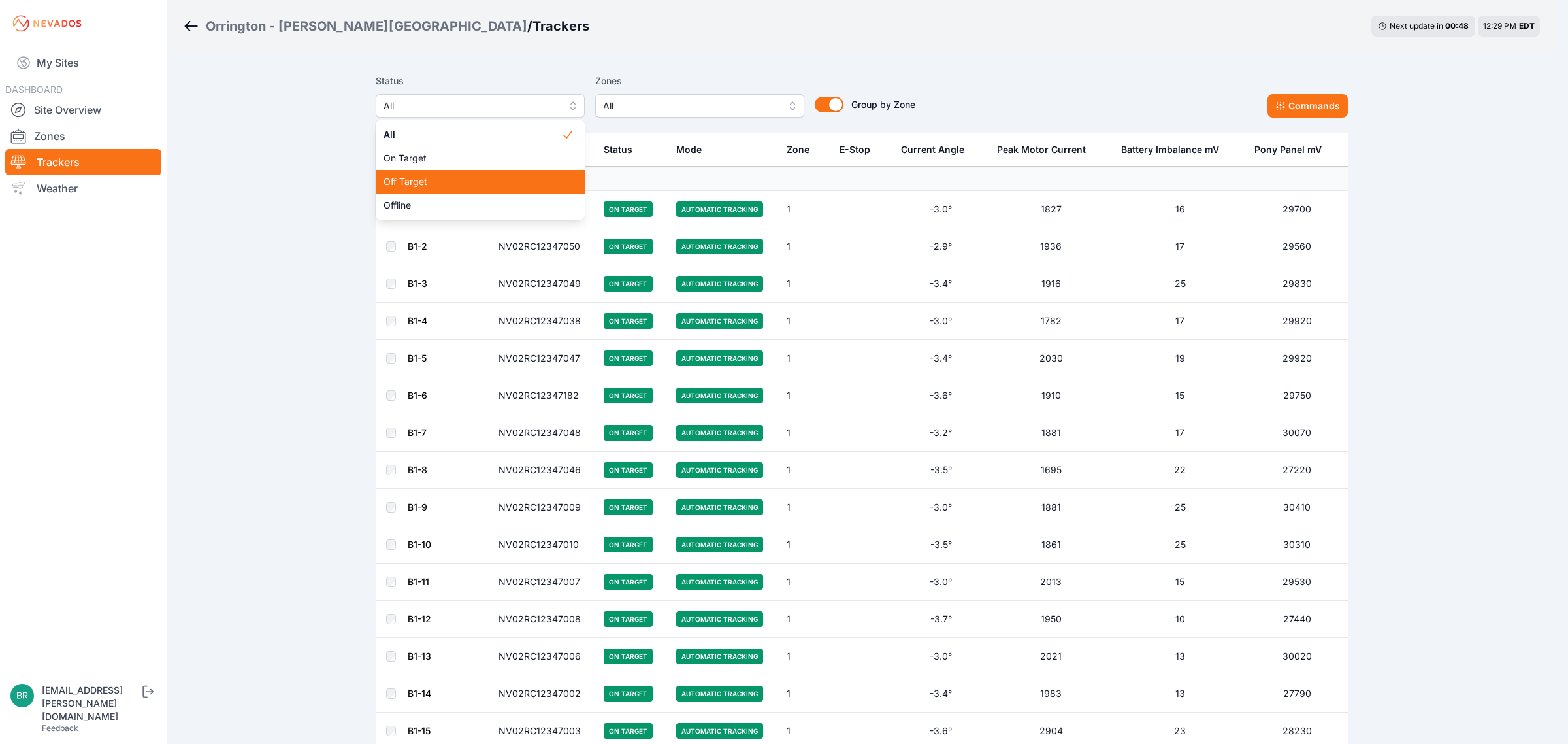
click at [451, 191] on div "Off Target" at bounding box center [480, 182] width 209 height 24
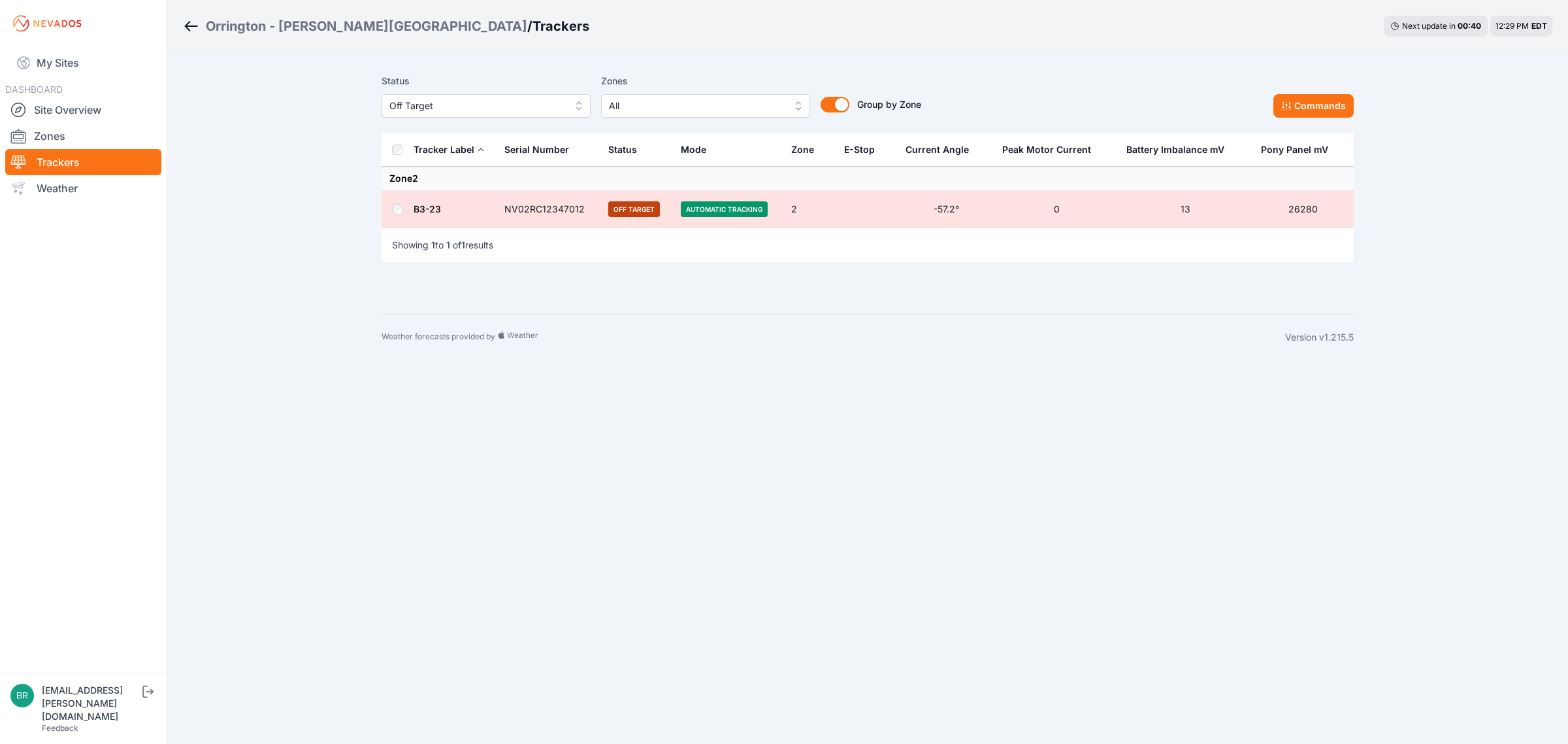
click at [430, 215] on link "B3-23" at bounding box center [427, 208] width 27 height 12
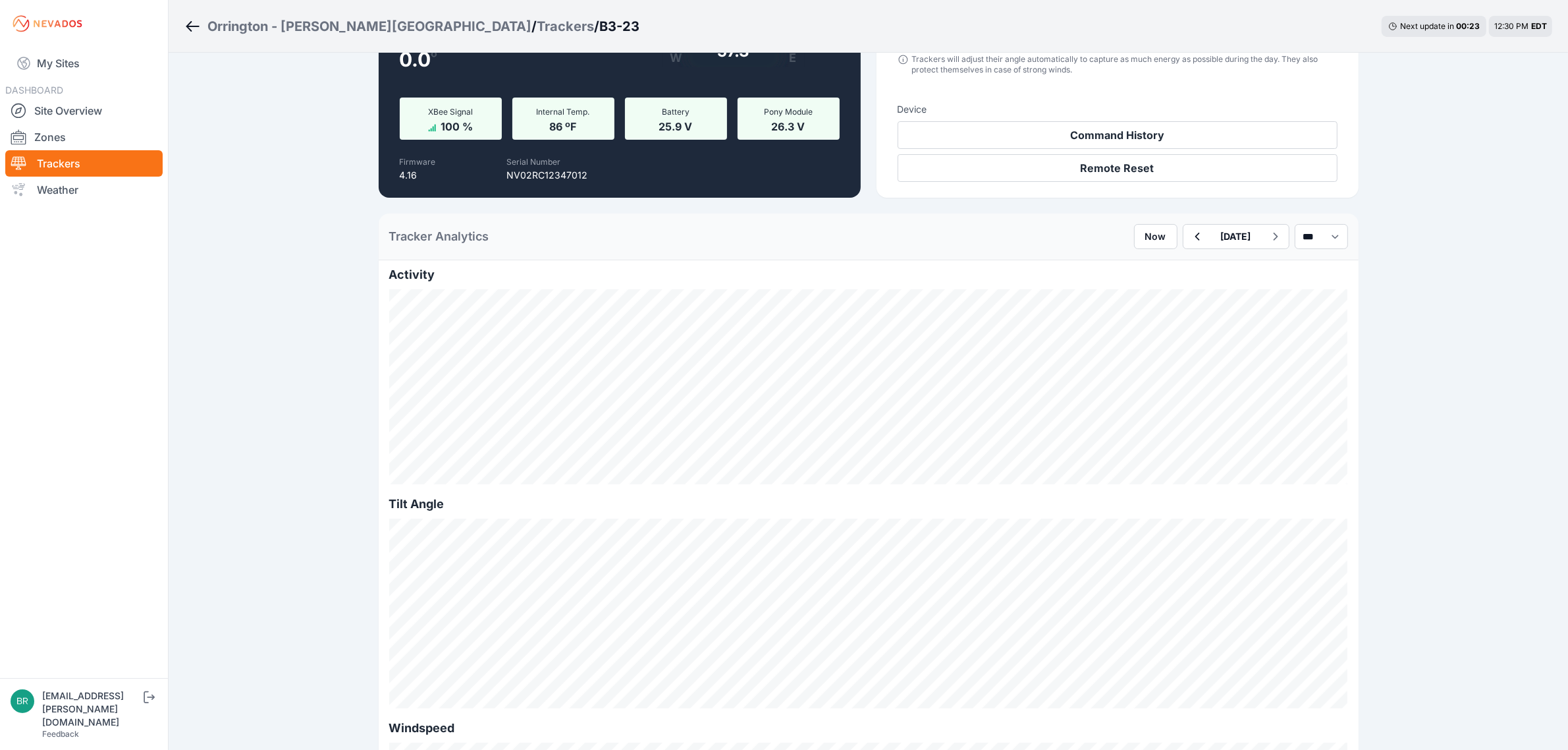
scroll to position [82, 0]
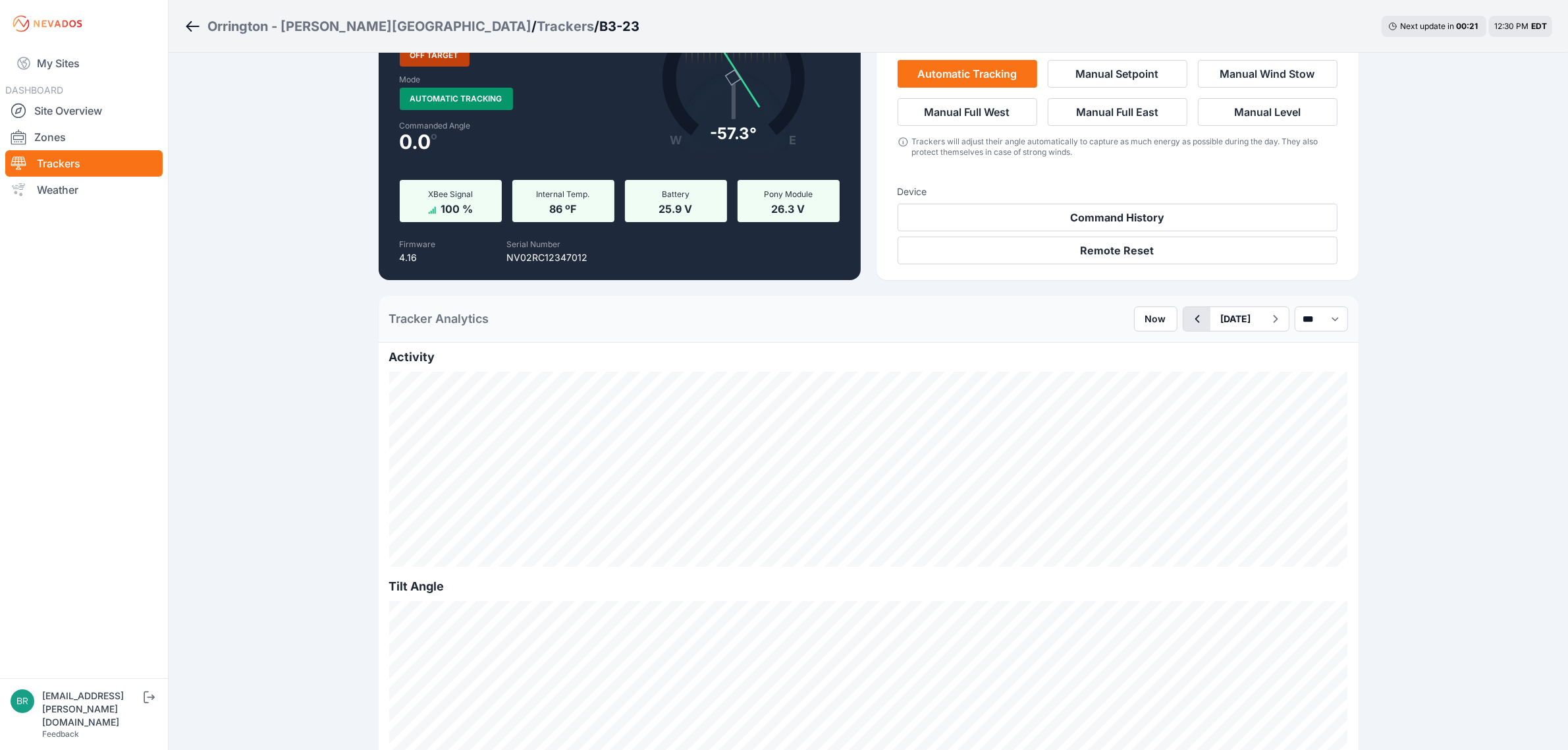
click at [1189, 315] on icon "button" at bounding box center [1197, 319] width 16 height 16
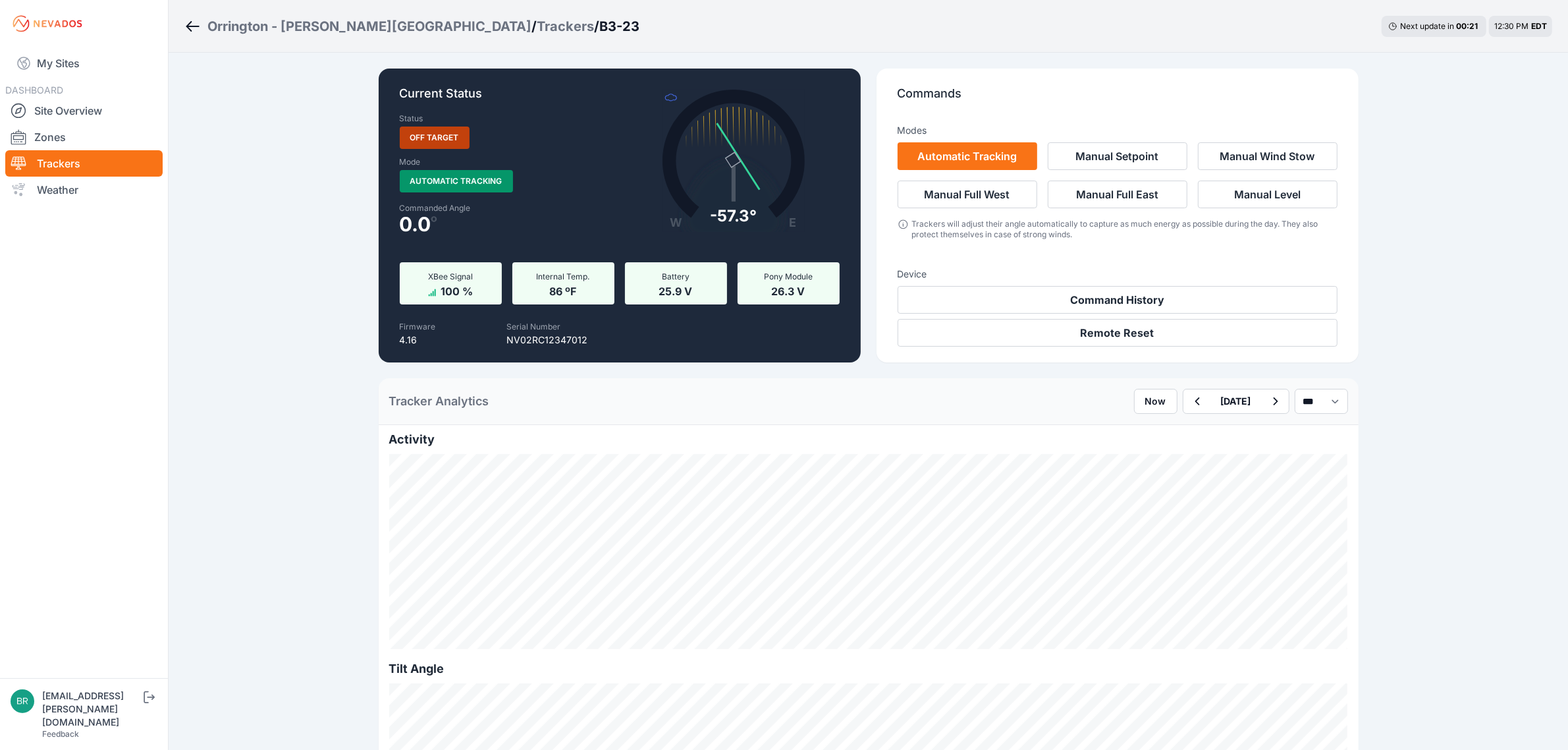
click at [537, 24] on div "Trackers" at bounding box center [566, 26] width 57 height 19
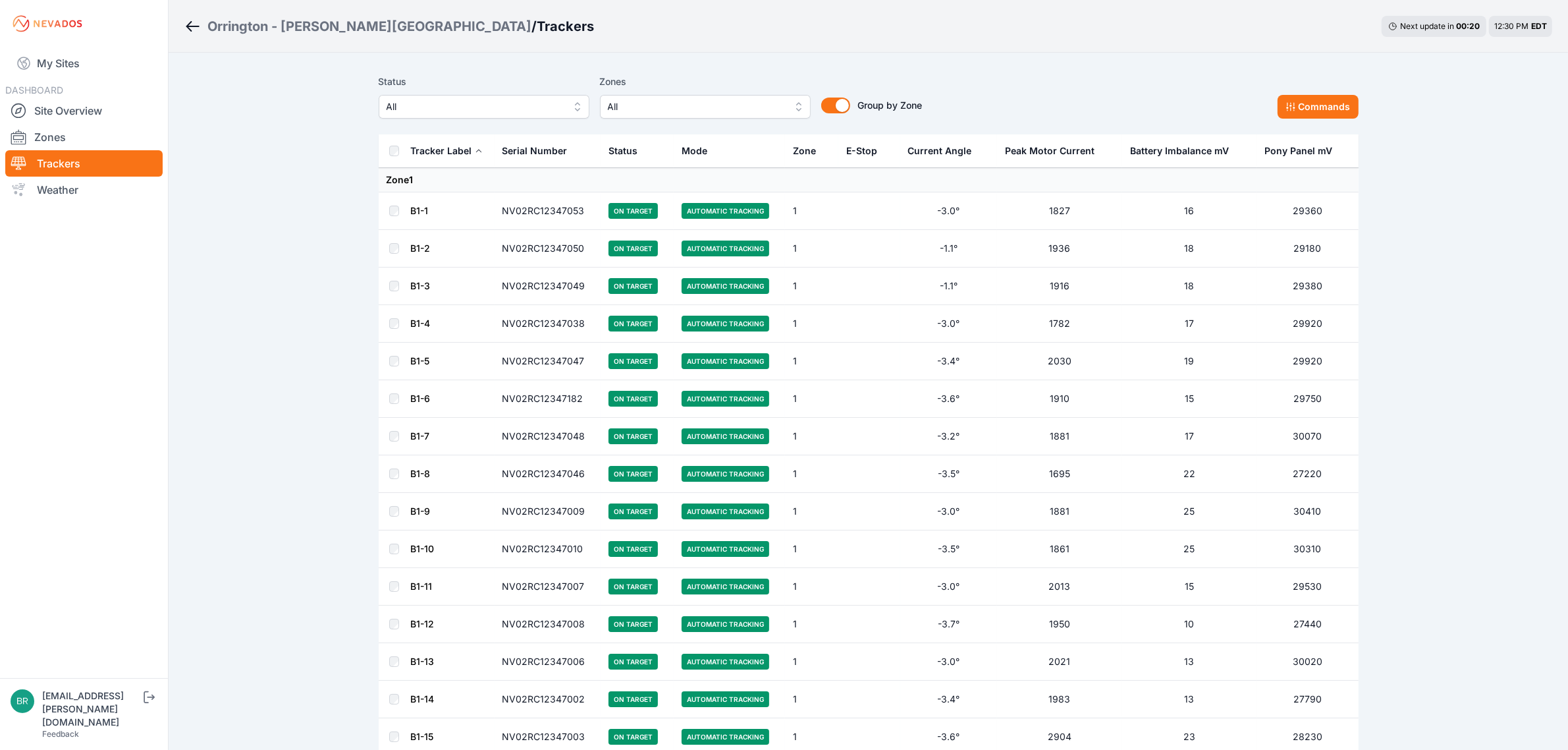
click at [496, 100] on span "All" at bounding box center [475, 107] width 177 height 16
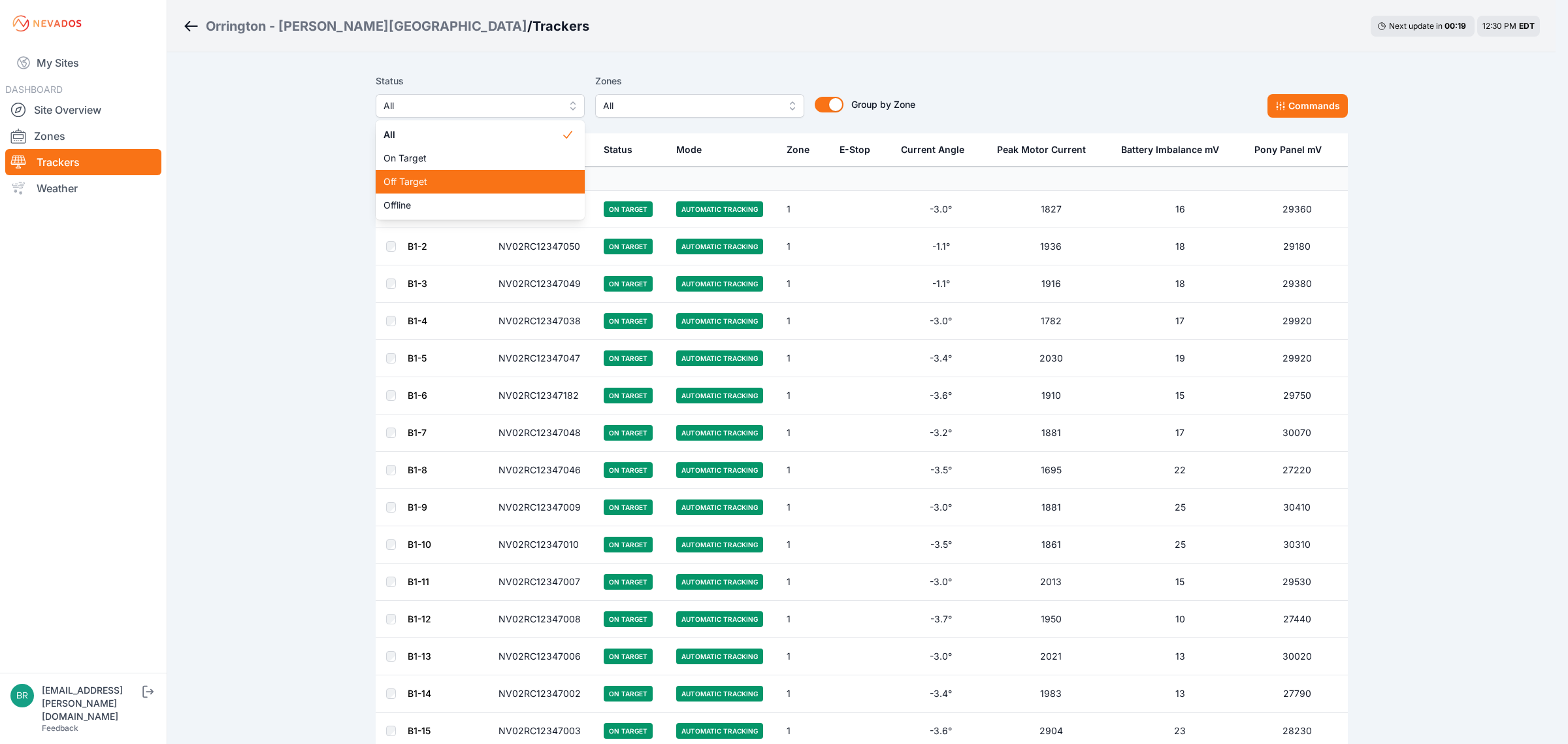
click at [462, 191] on div "Off Target" at bounding box center [480, 182] width 209 height 24
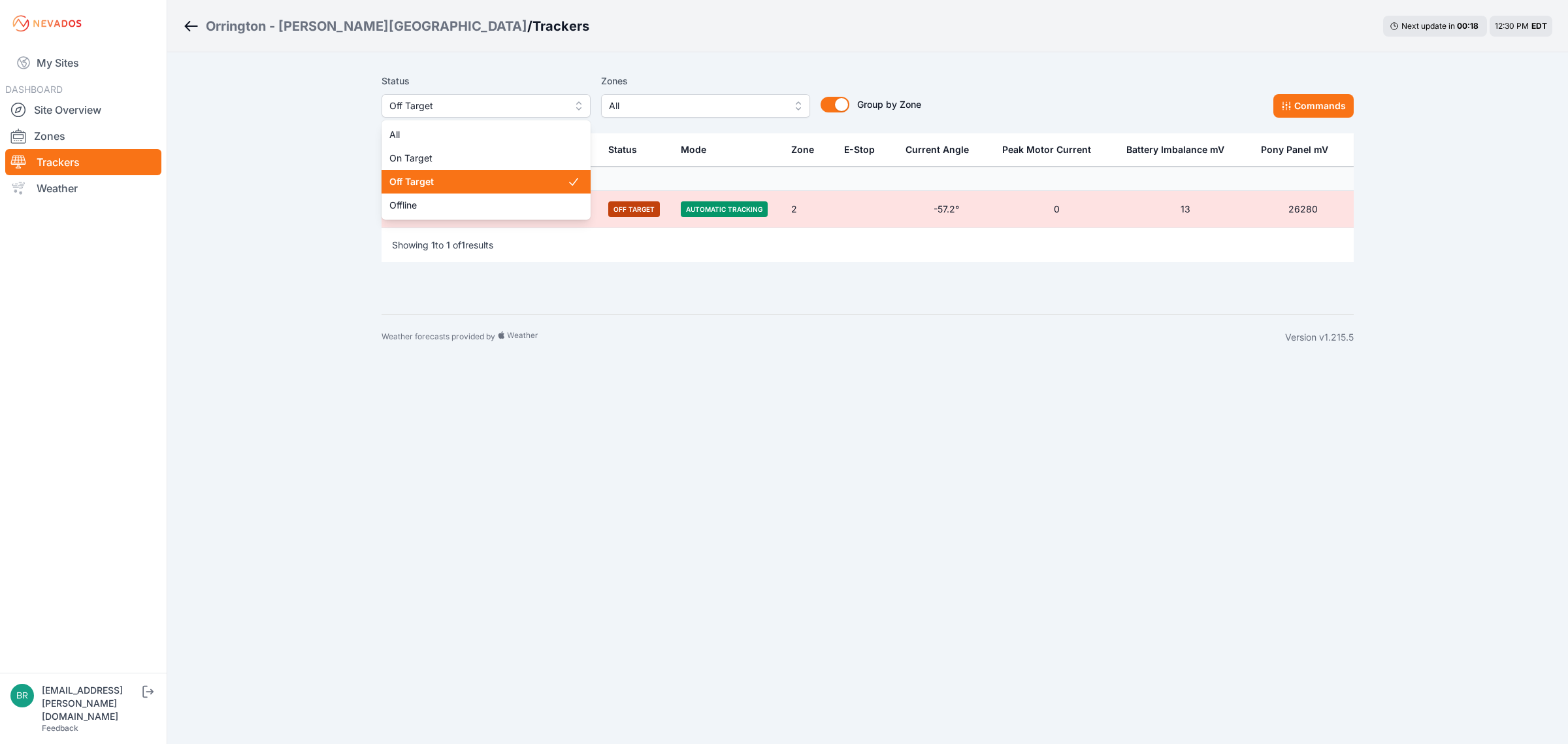
click at [461, 105] on span "Off Target" at bounding box center [477, 106] width 176 height 16
click at [438, 208] on span "Offline" at bounding box center [478, 205] width 178 height 13
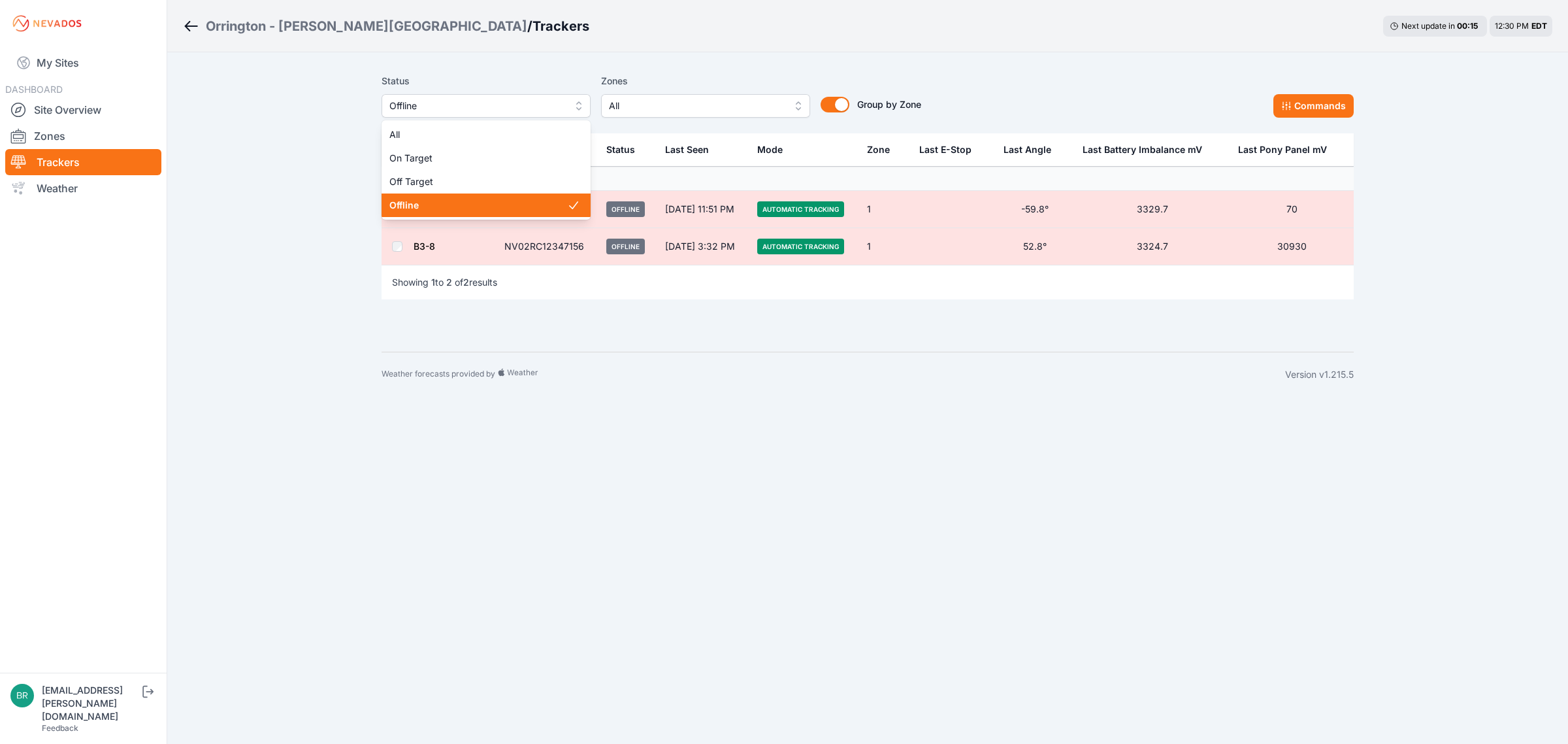
click at [459, 115] on button "Offline" at bounding box center [487, 106] width 209 height 24
click at [456, 174] on div "Off Target" at bounding box center [487, 182] width 209 height 24
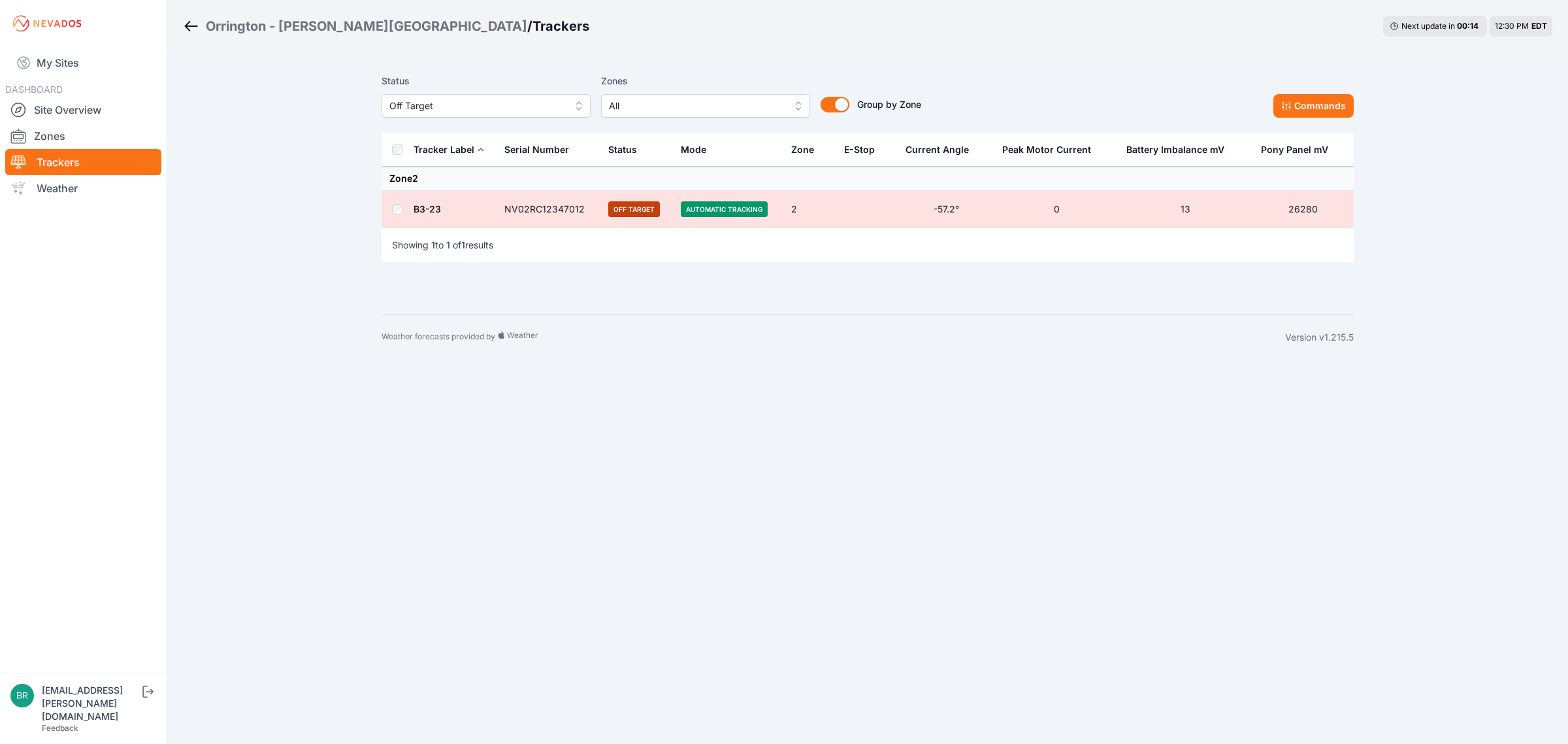
click at [424, 205] on link "B3-23" at bounding box center [427, 208] width 27 height 12
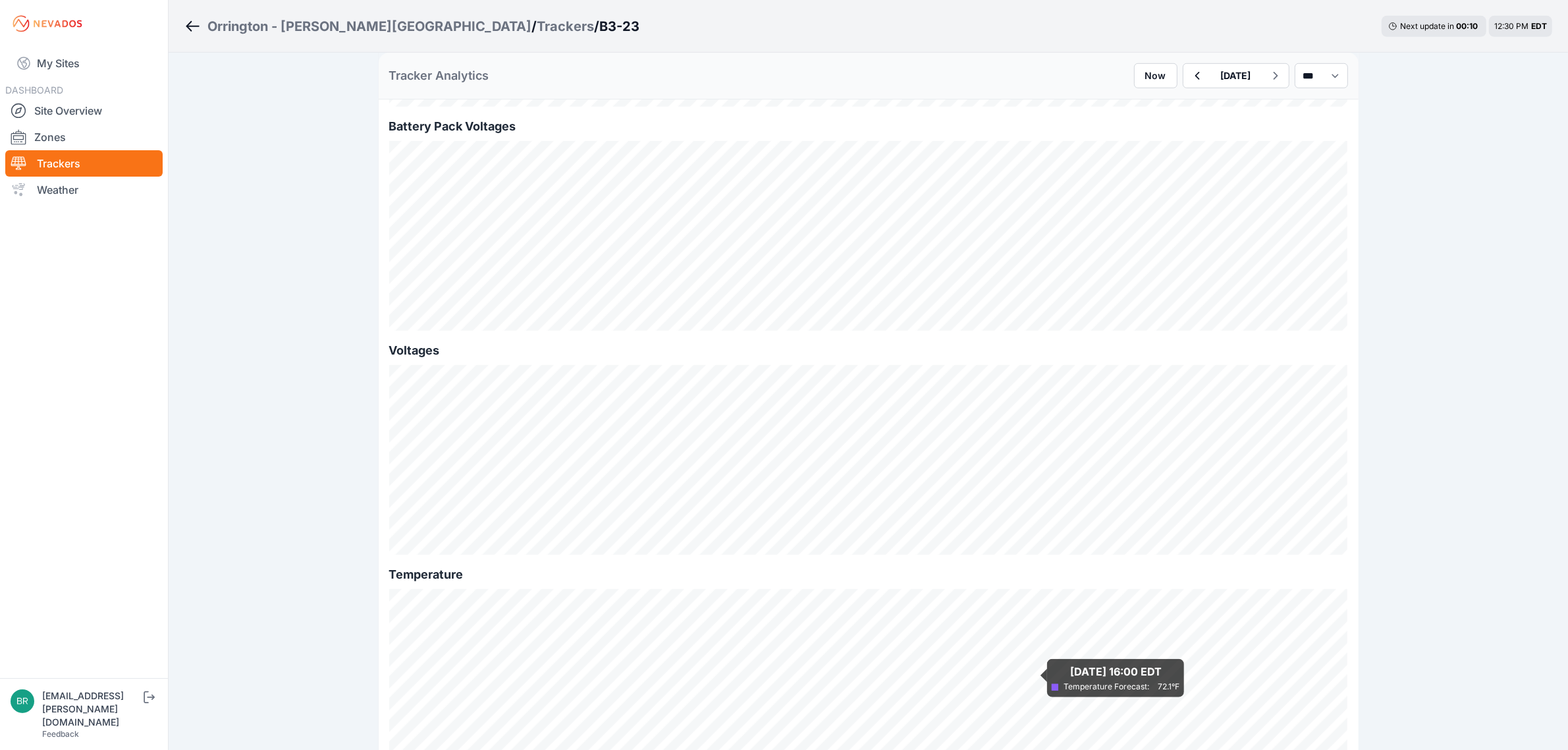
scroll to position [1316, 0]
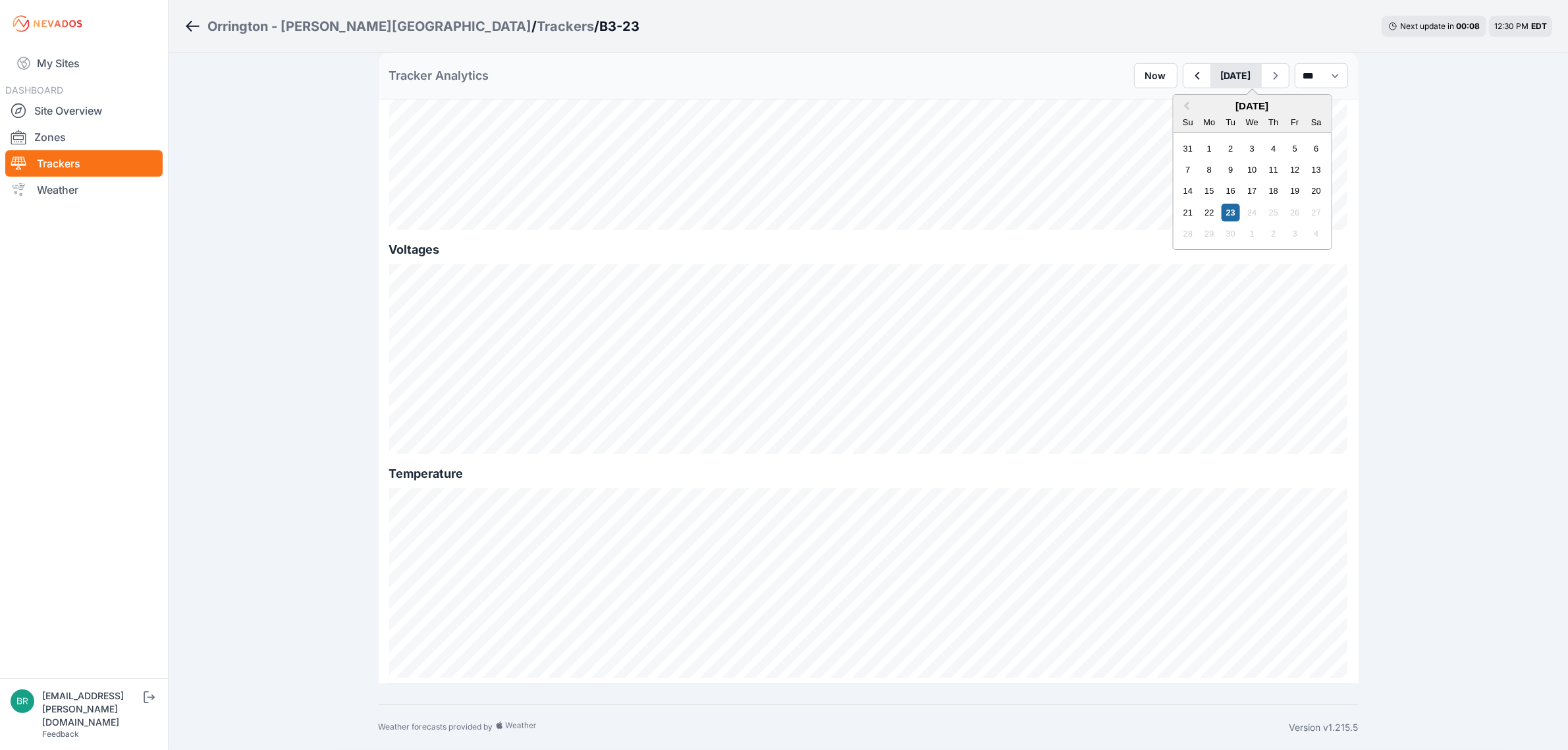
click at [1211, 80] on button "[DATE]" at bounding box center [1237, 76] width 52 height 24
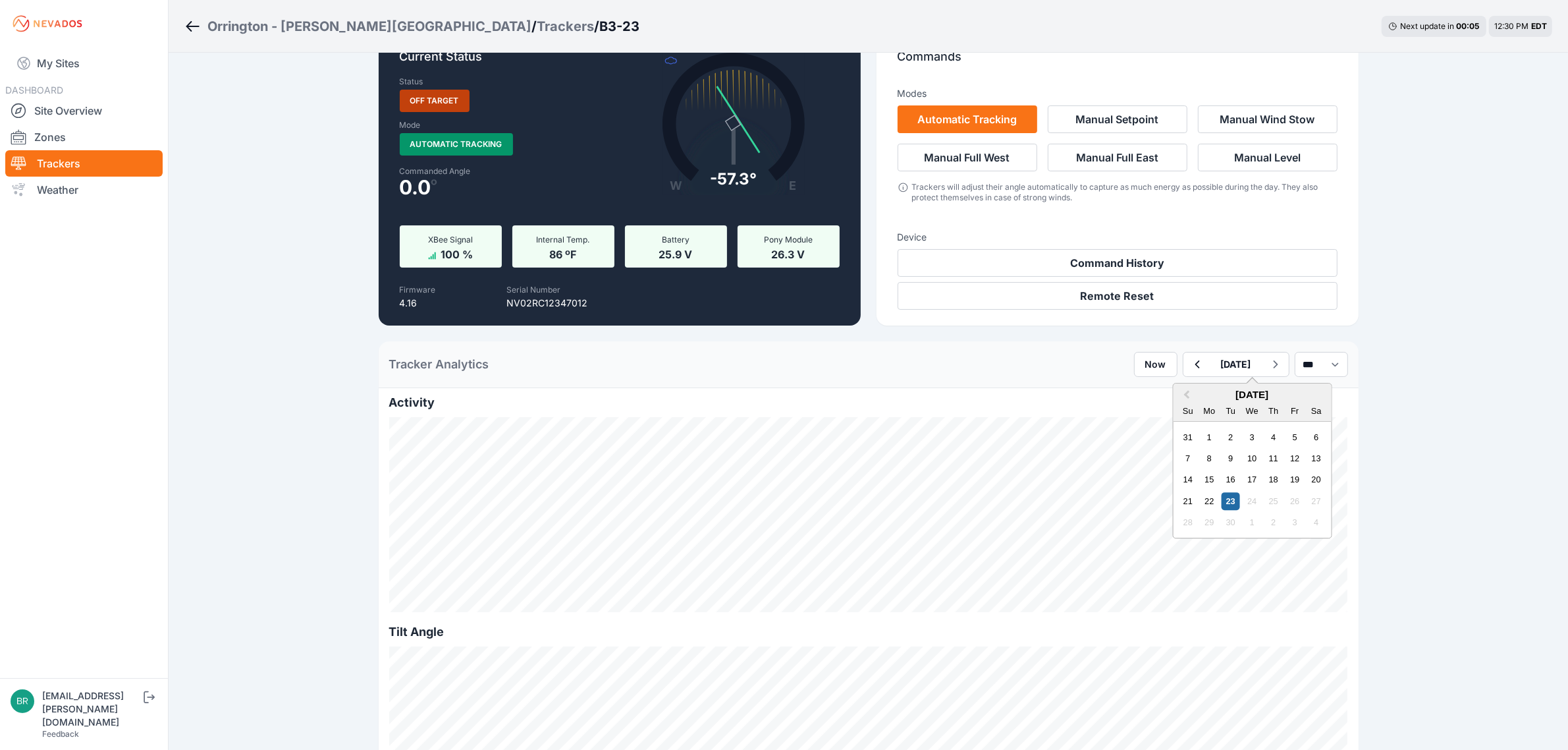
scroll to position [0, 0]
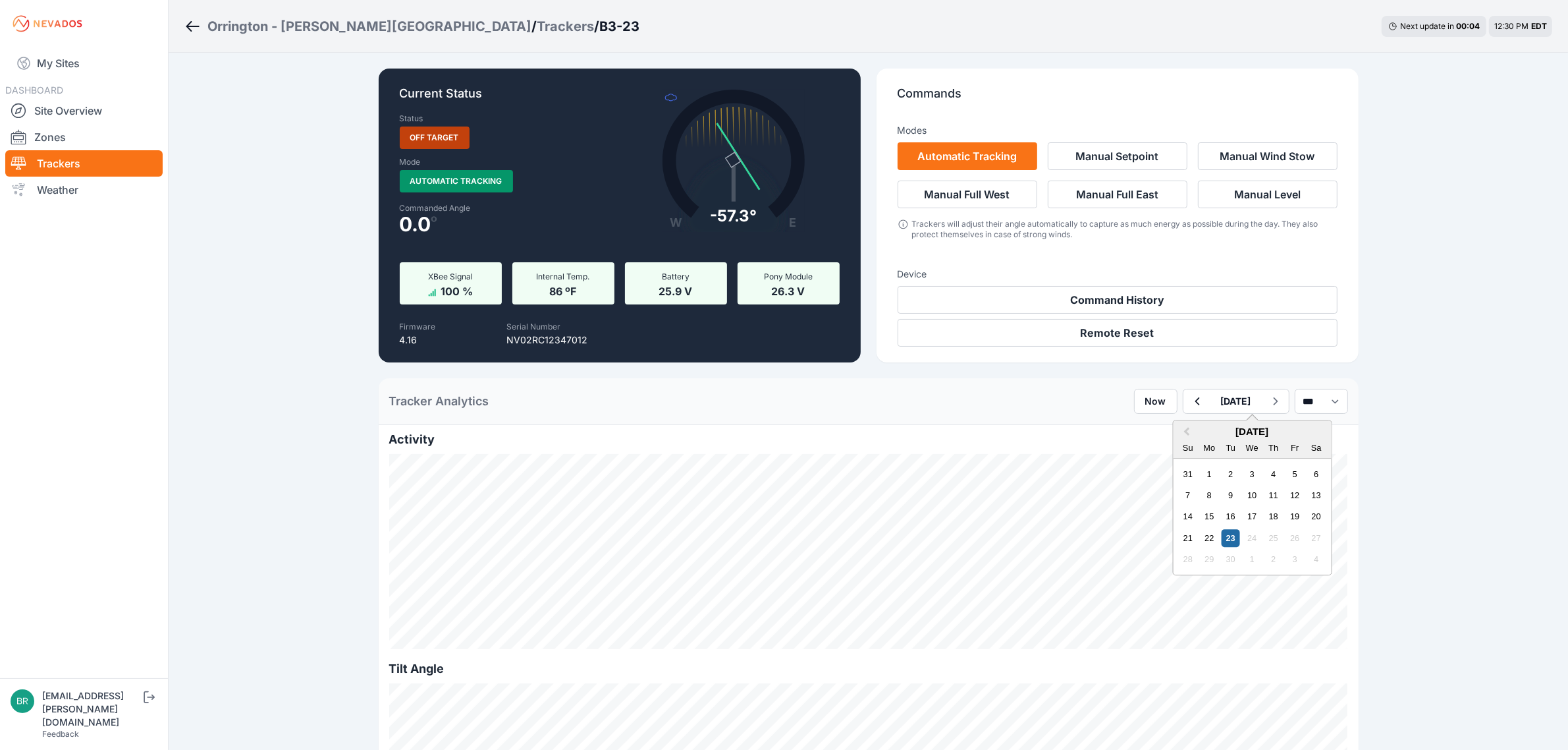
click at [1315, 403] on select "*** **** *****" at bounding box center [1321, 401] width 54 height 25
click at [1295, 389] on select "*** **** *****" at bounding box center [1321, 401] width 54 height 25
click at [1308, 394] on select "*** **** *****" at bounding box center [1321, 401] width 54 height 25
click at [1295, 389] on select "*** **** *****" at bounding box center [1321, 401] width 54 height 25
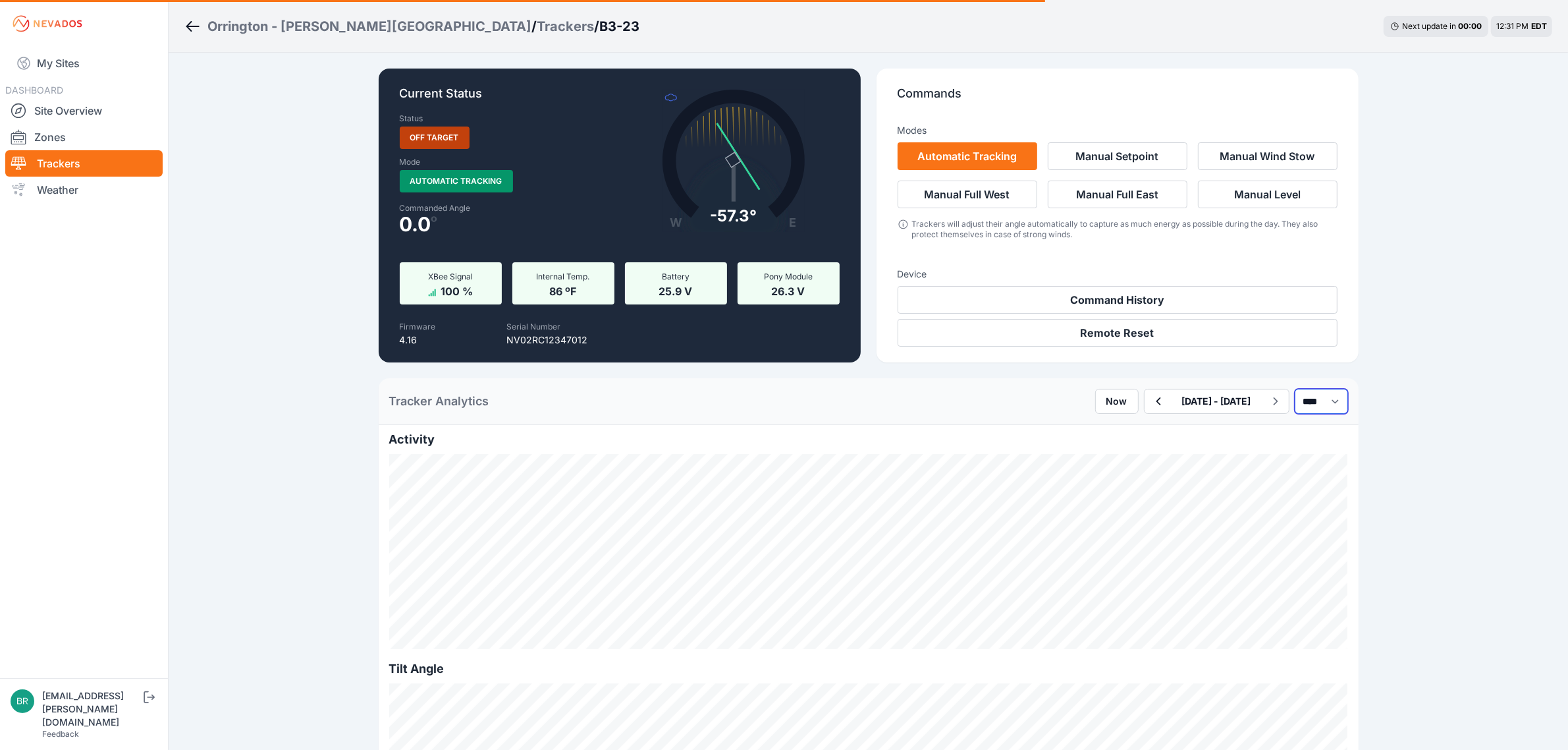
select select "*****"
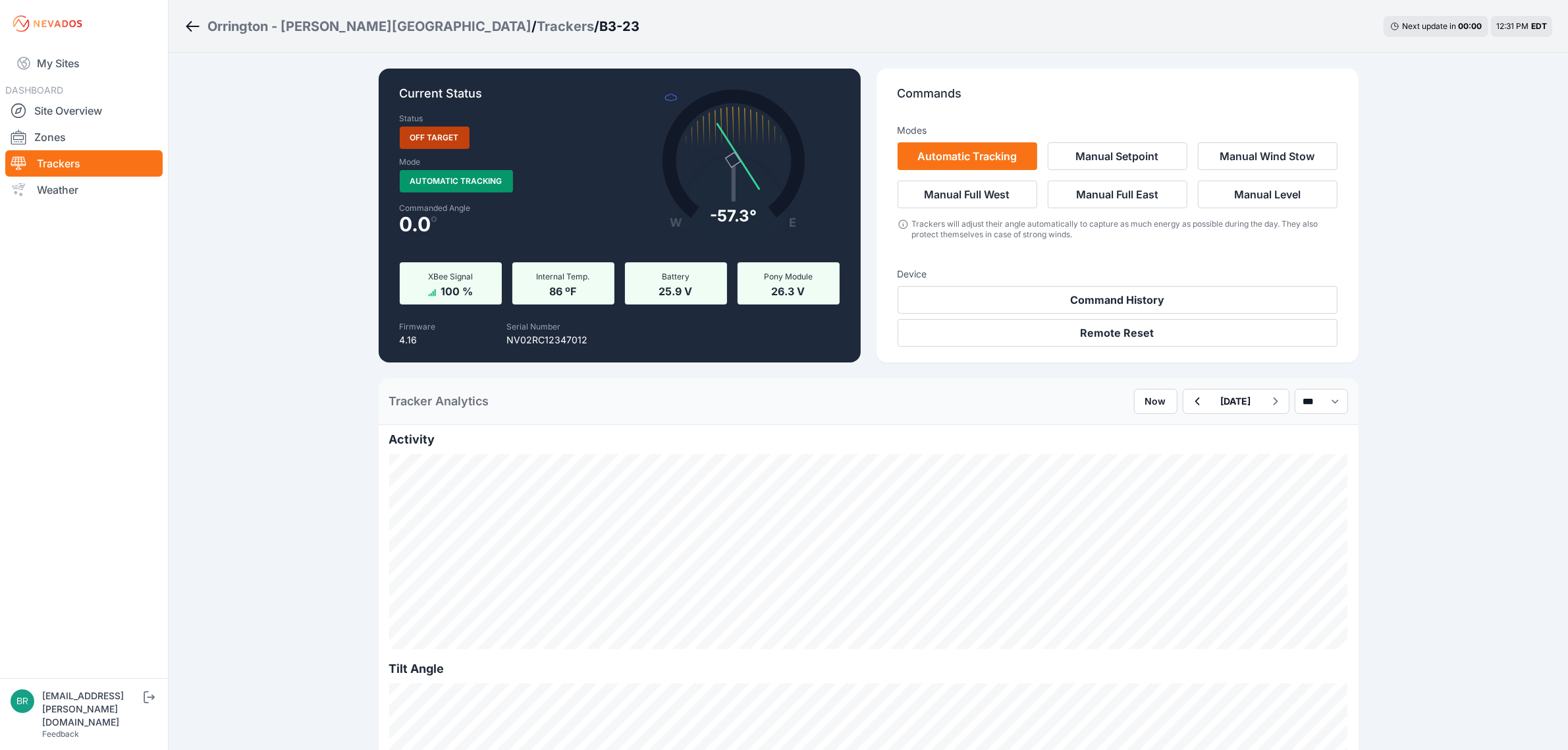
click at [537, 24] on div "Trackers" at bounding box center [566, 26] width 57 height 19
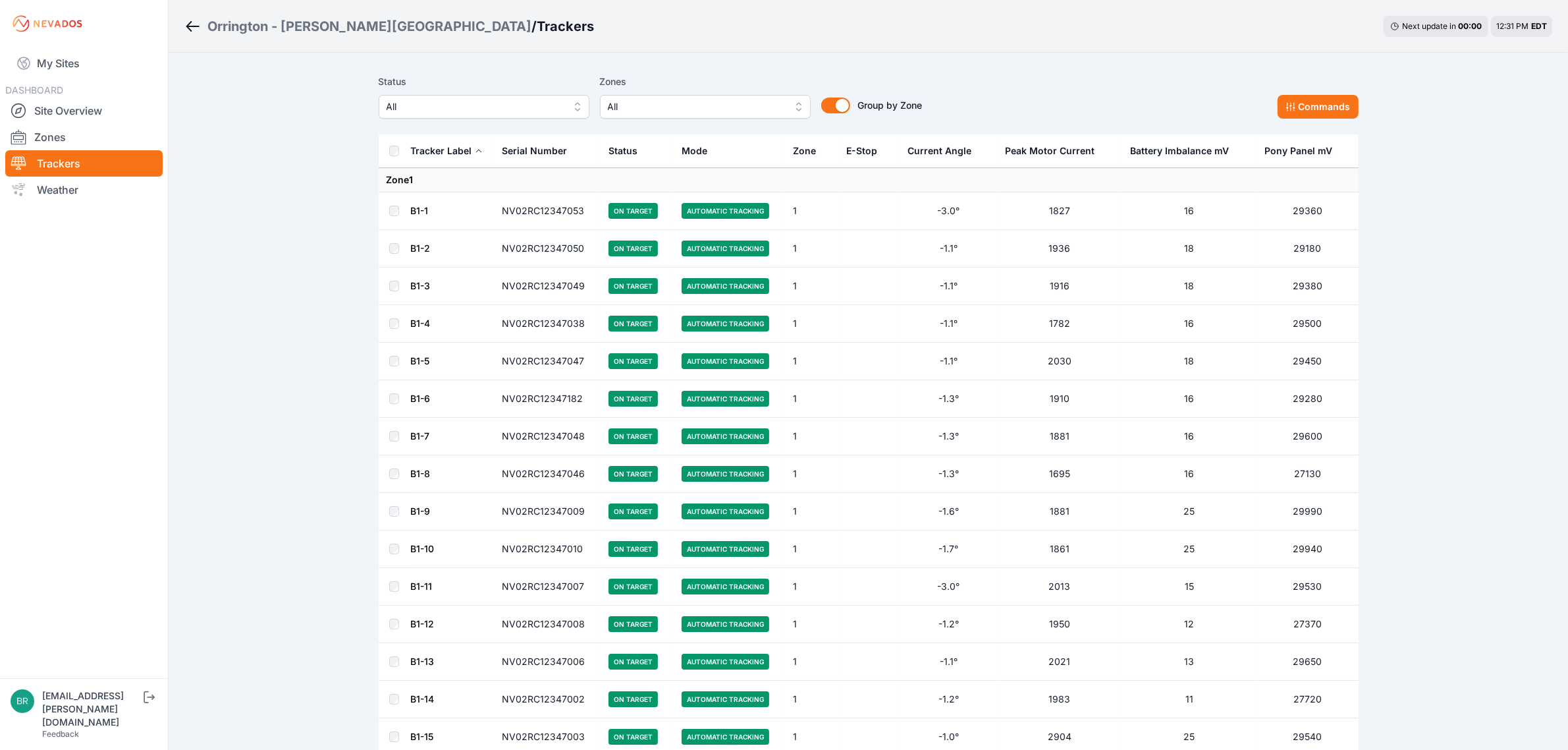
click at [520, 101] on span "All" at bounding box center [475, 107] width 177 height 16
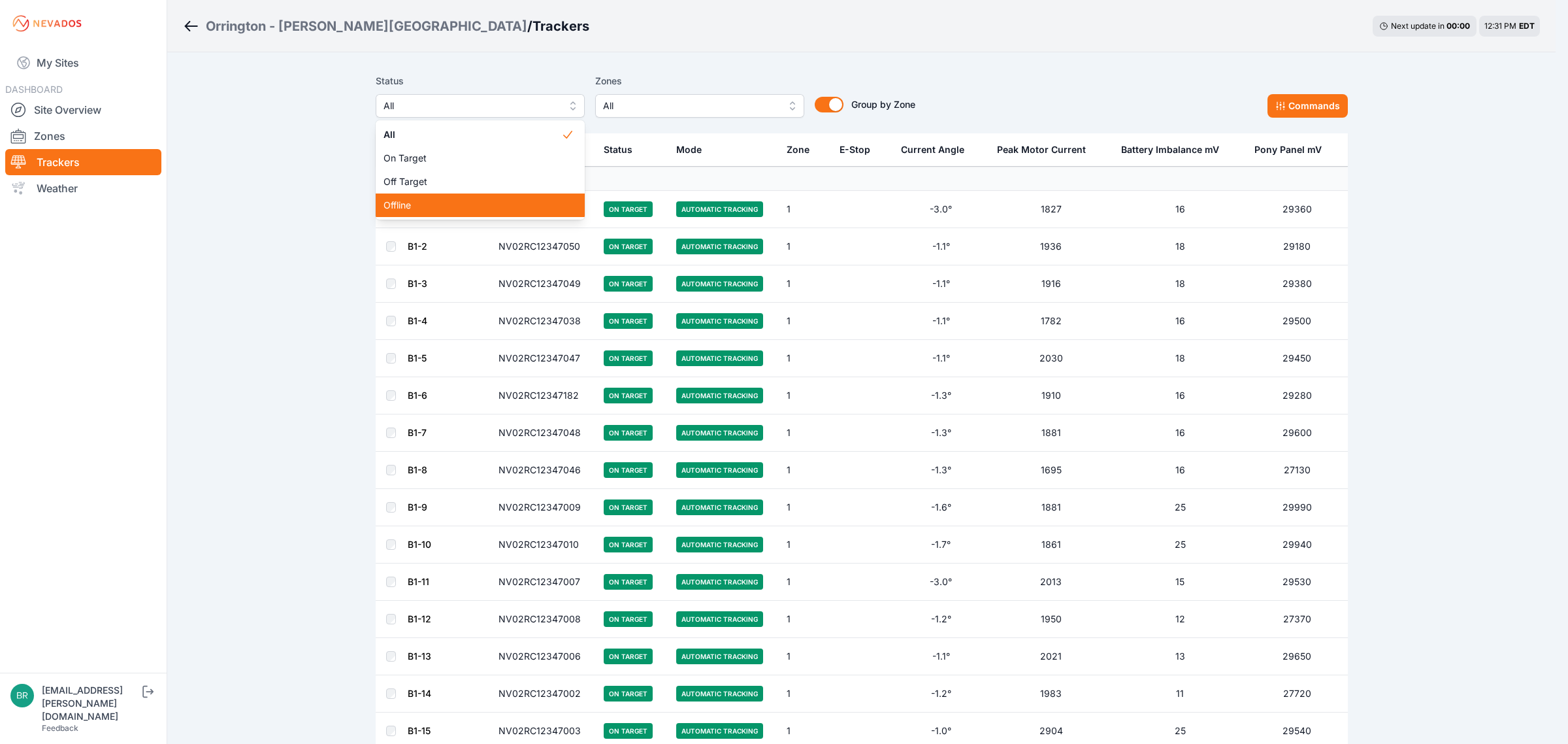
click at [464, 201] on span "Offline" at bounding box center [472, 205] width 178 height 13
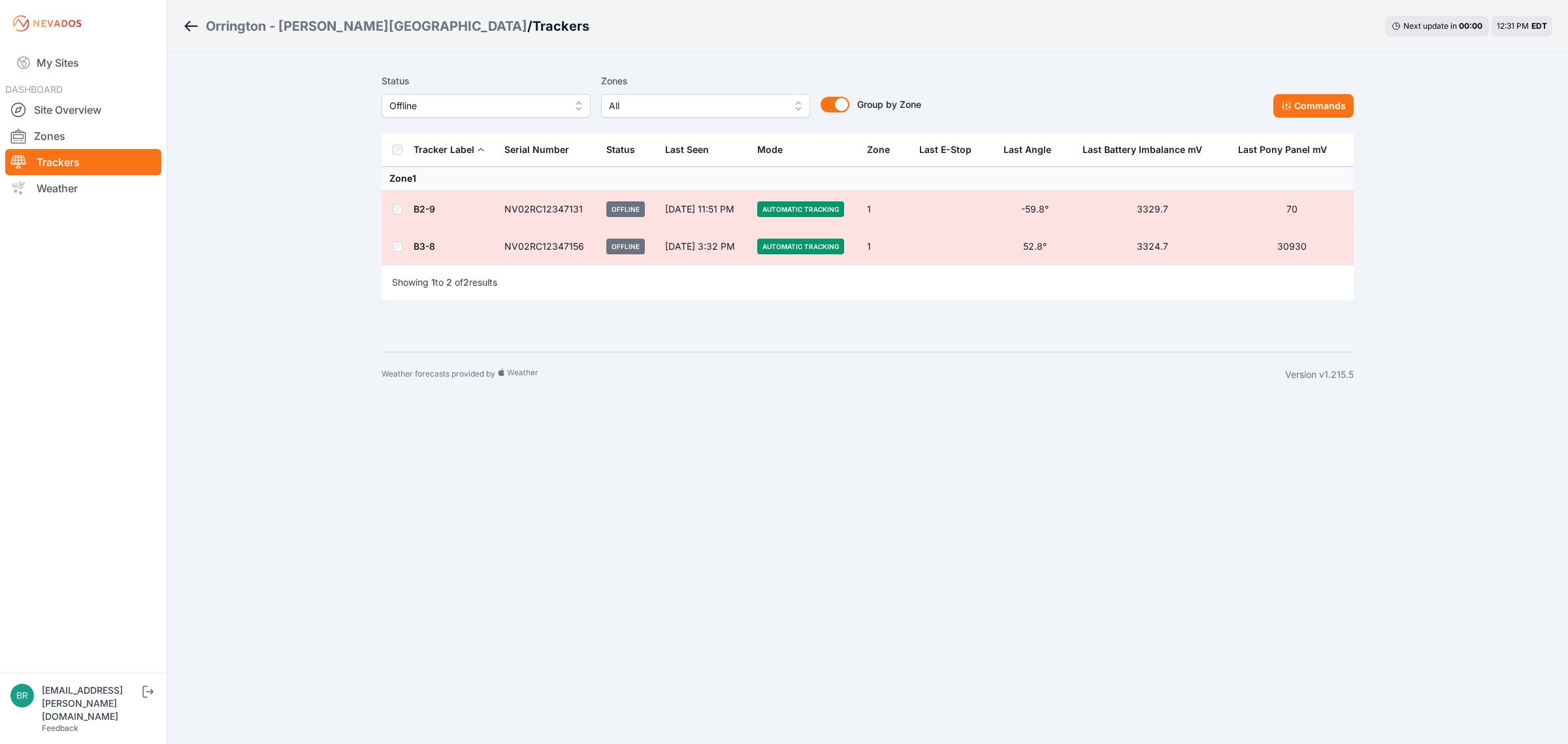
click at [423, 249] on link "B3-8" at bounding box center [425, 246] width 21 height 12
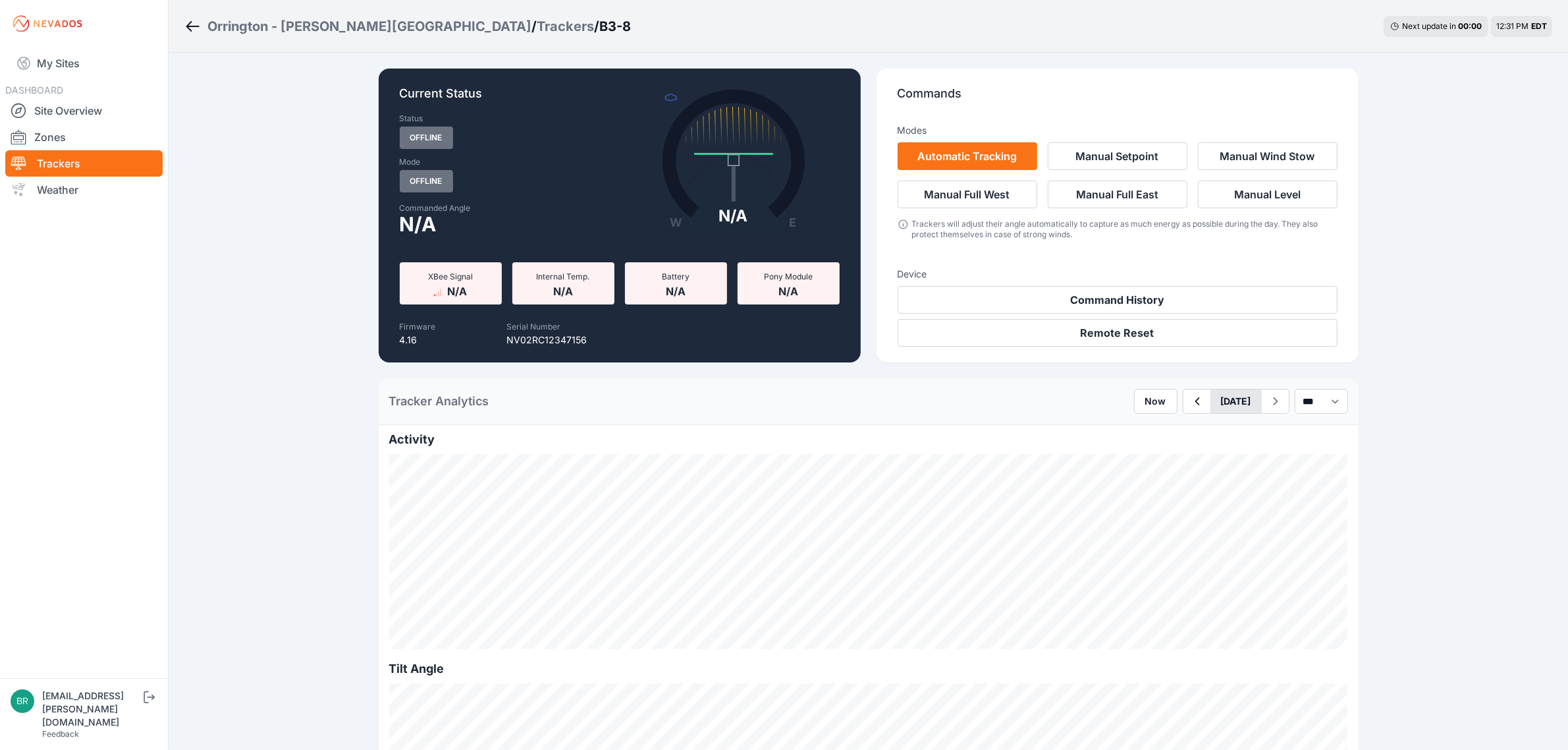
click at [1211, 400] on button "[DATE]" at bounding box center [1237, 401] width 52 height 24
click at [1287, 518] on div "19" at bounding box center [1295, 517] width 18 height 18
click at [537, 29] on div "Trackers" at bounding box center [566, 26] width 57 height 19
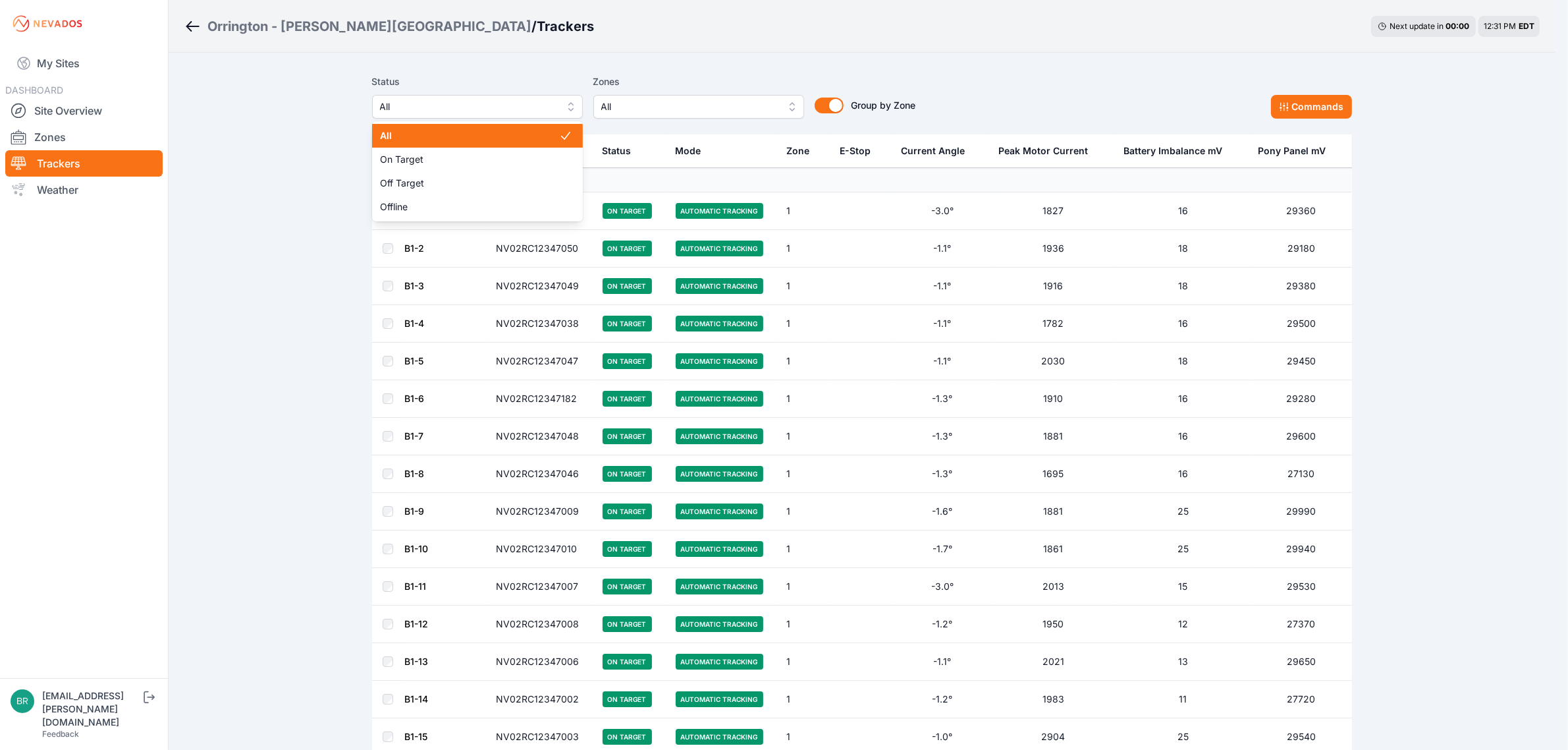
click at [488, 109] on span "All" at bounding box center [468, 107] width 177 height 16
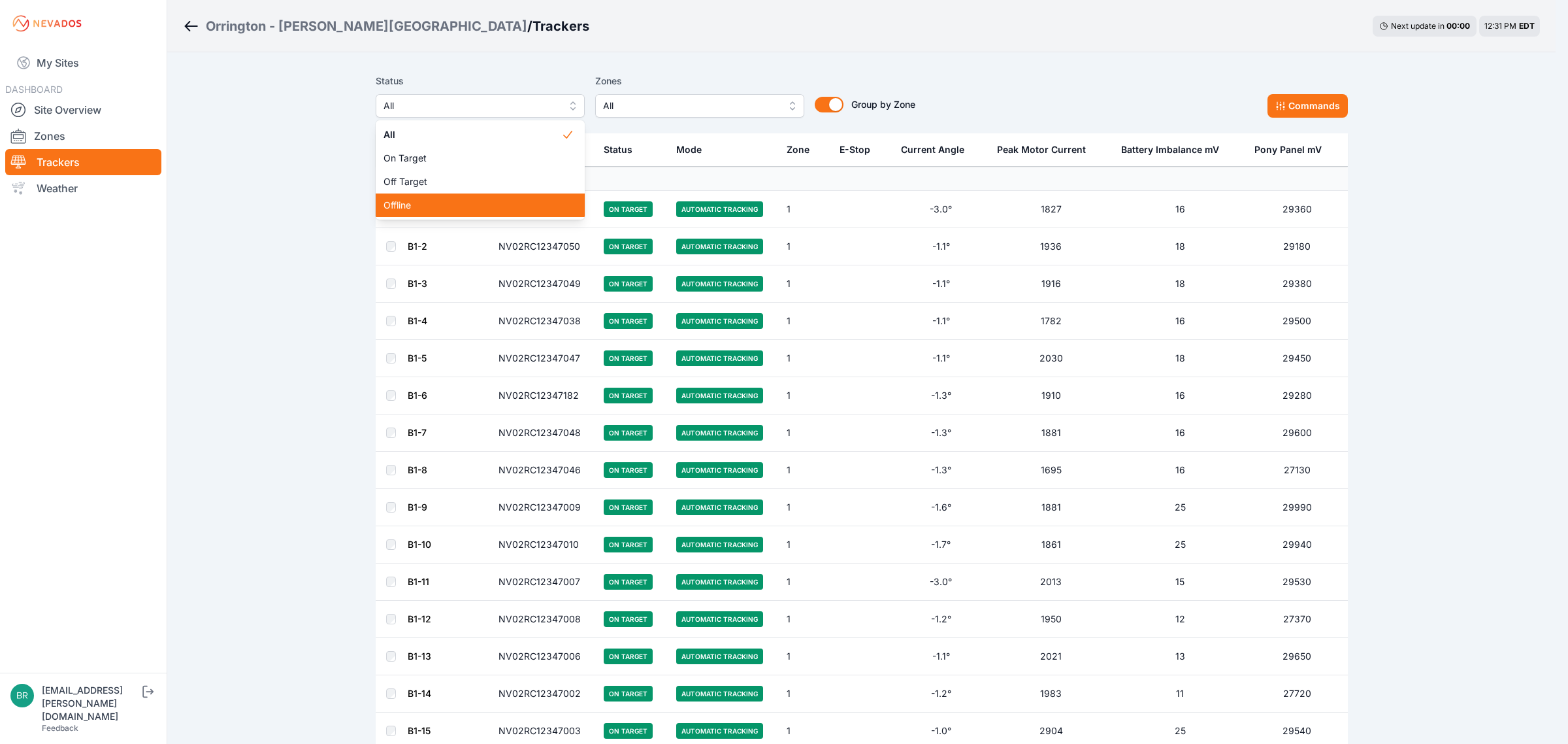
click at [443, 214] on div "Offline" at bounding box center [480, 205] width 209 height 24
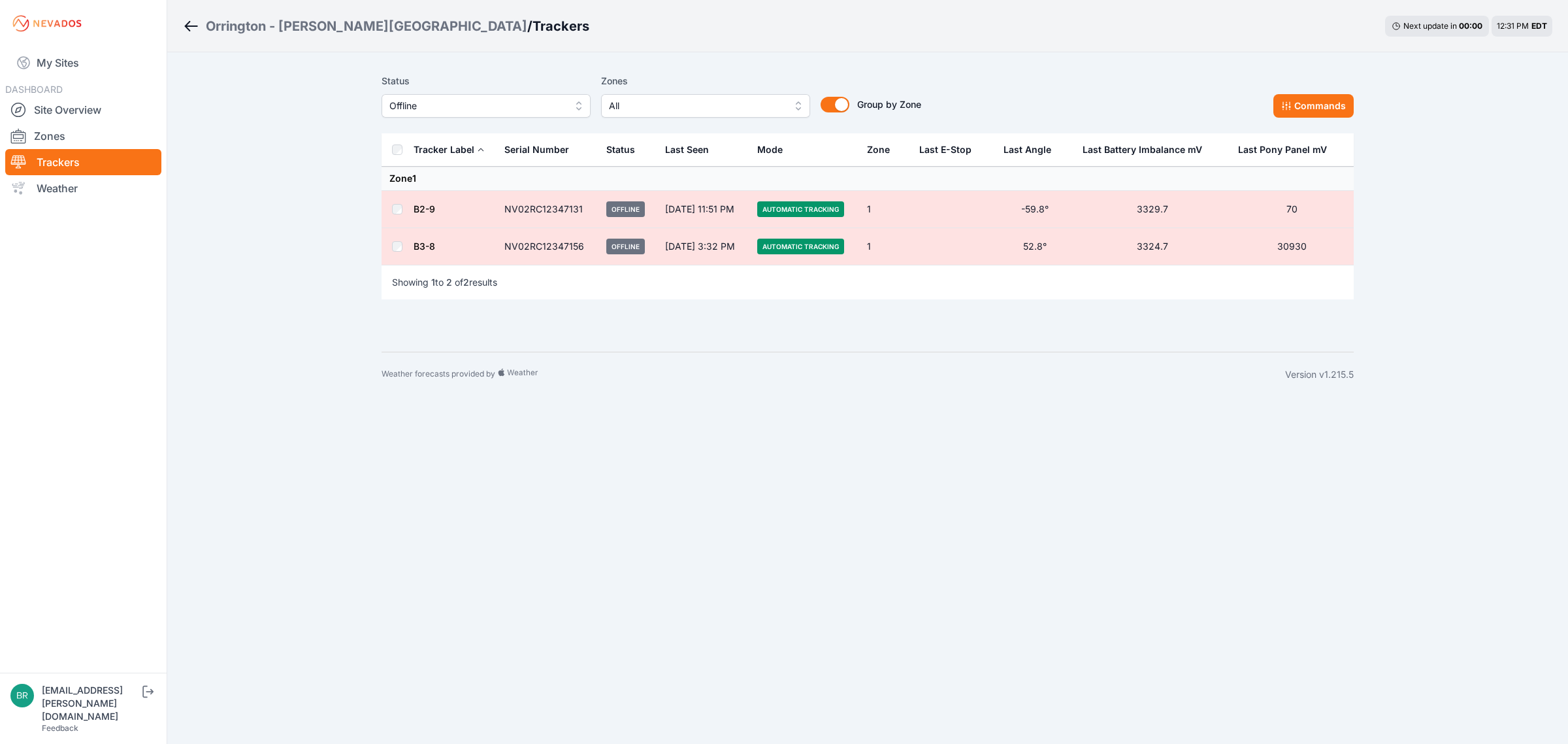
click at [423, 206] on link "B2-9" at bounding box center [425, 208] width 21 height 12
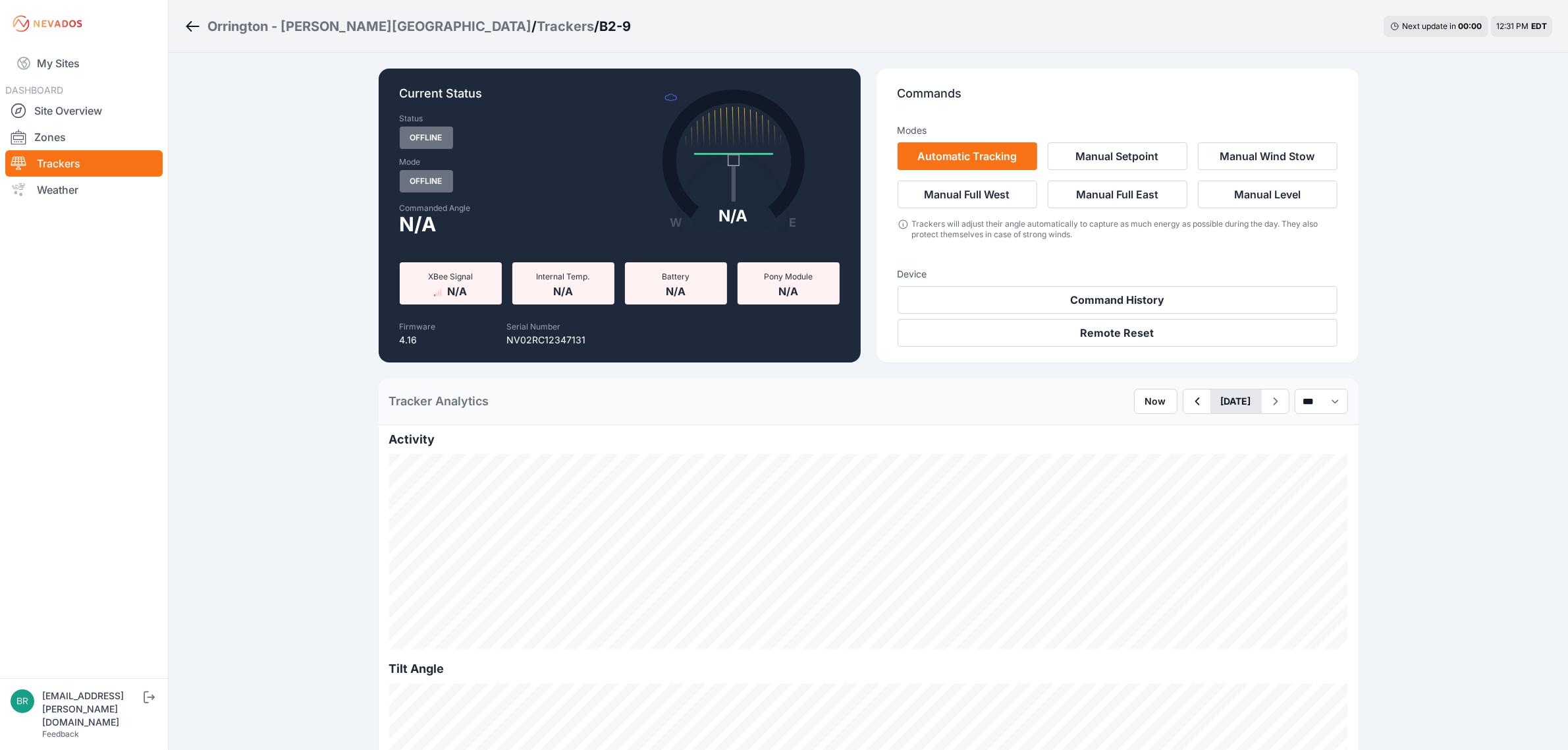
click at [1212, 398] on button "[DATE]" at bounding box center [1237, 401] width 52 height 24
click at [1201, 539] on div "22" at bounding box center [1210, 538] width 18 height 18
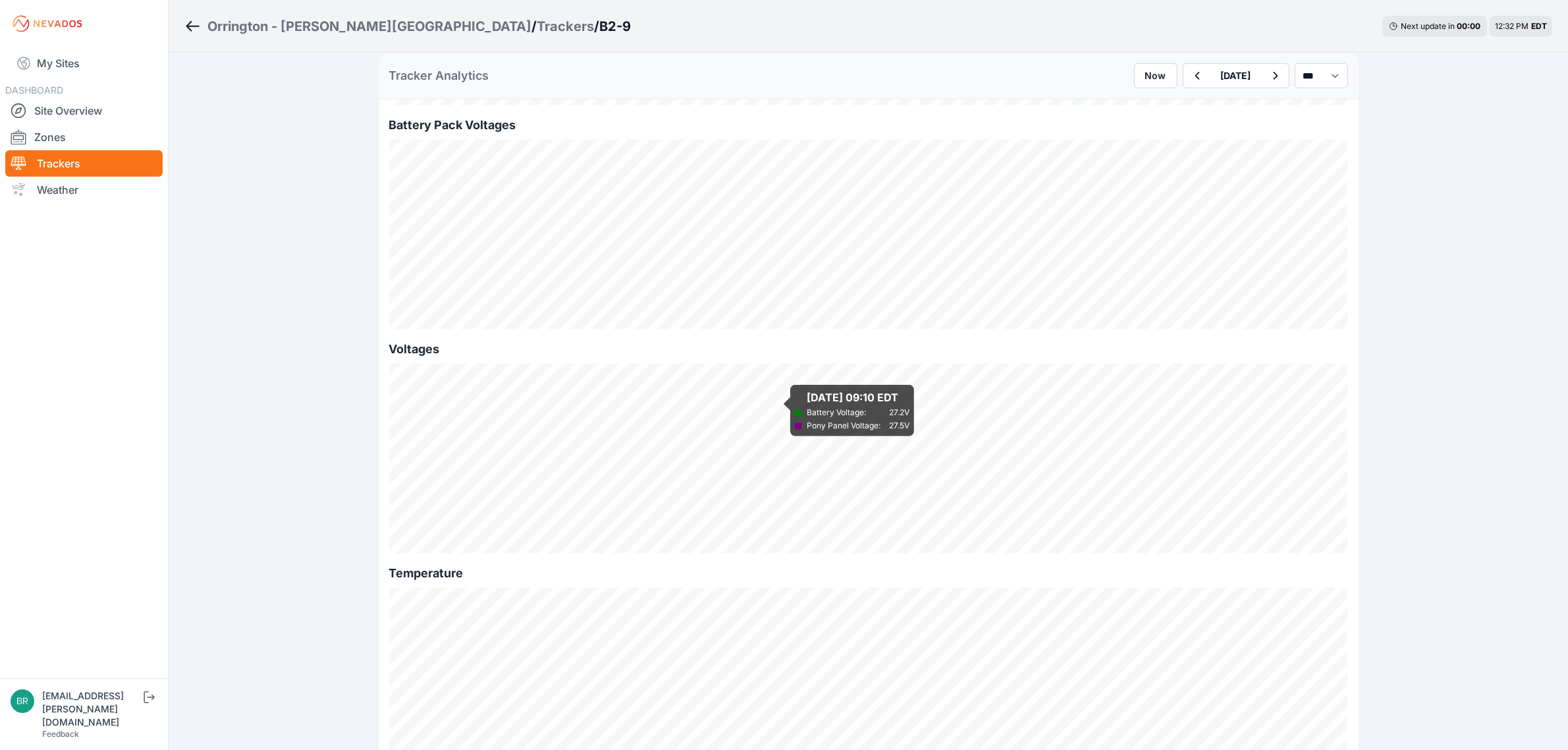
scroll to position [1235, 0]
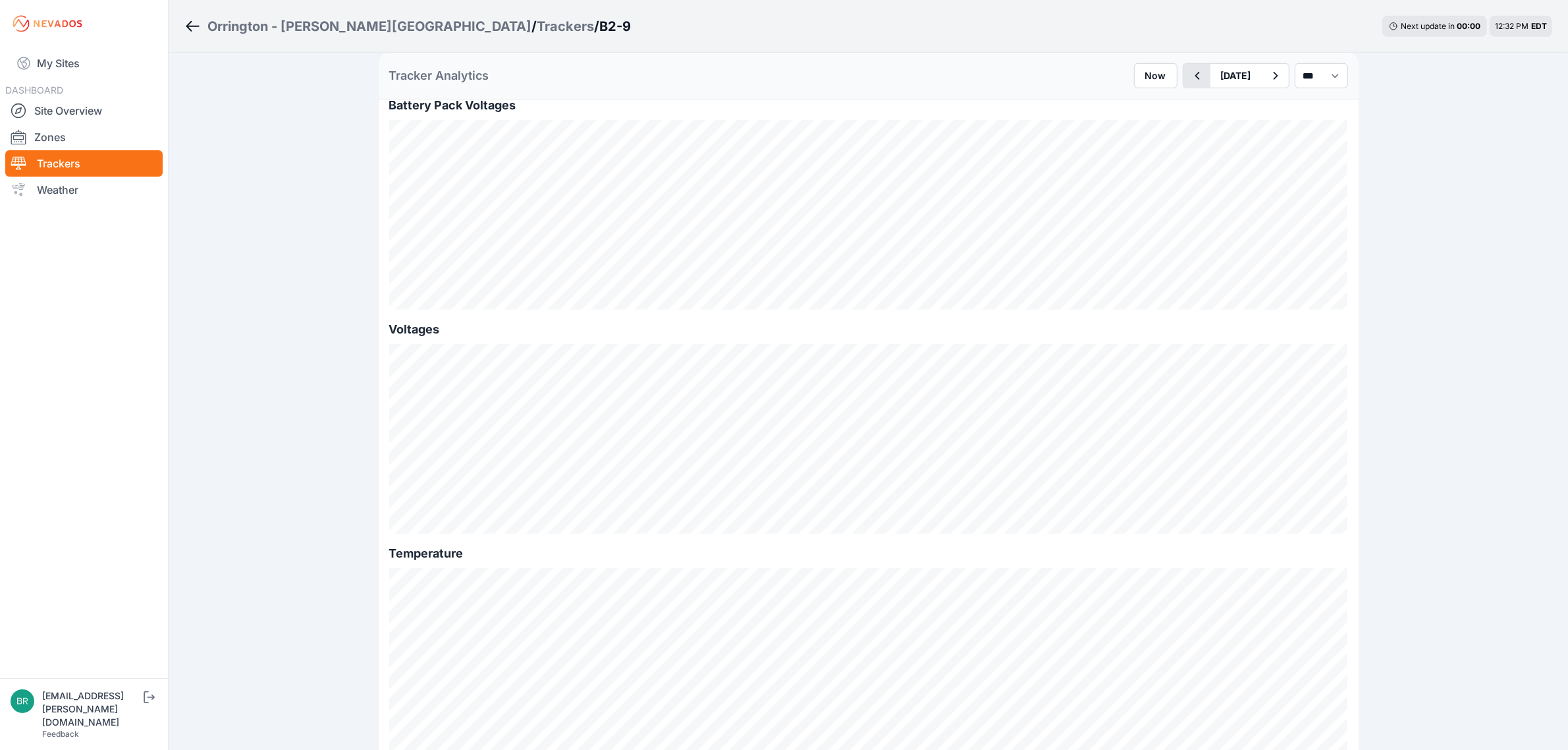
click at [1189, 80] on icon "button" at bounding box center [1197, 76] width 16 height 16
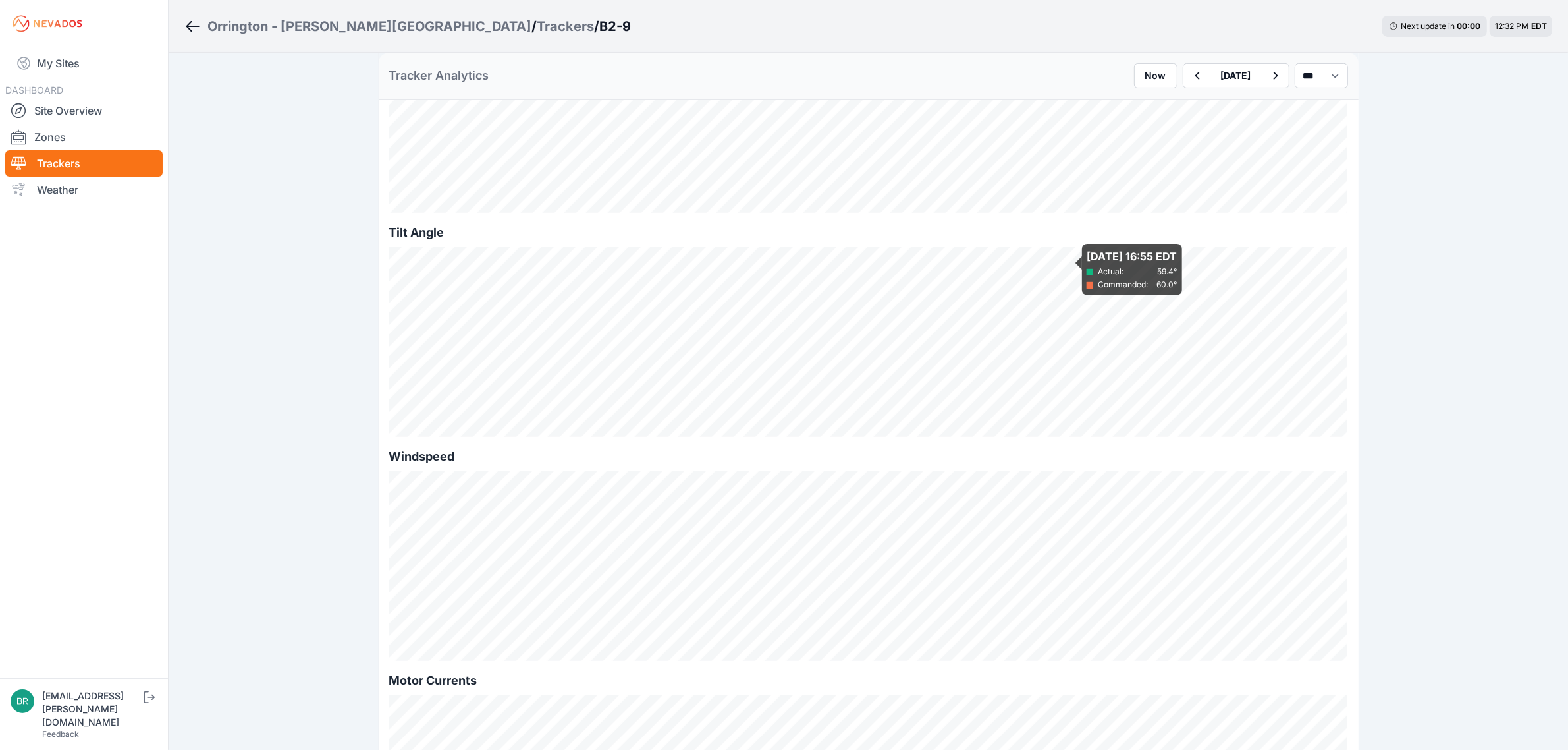
scroll to position [412, 0]
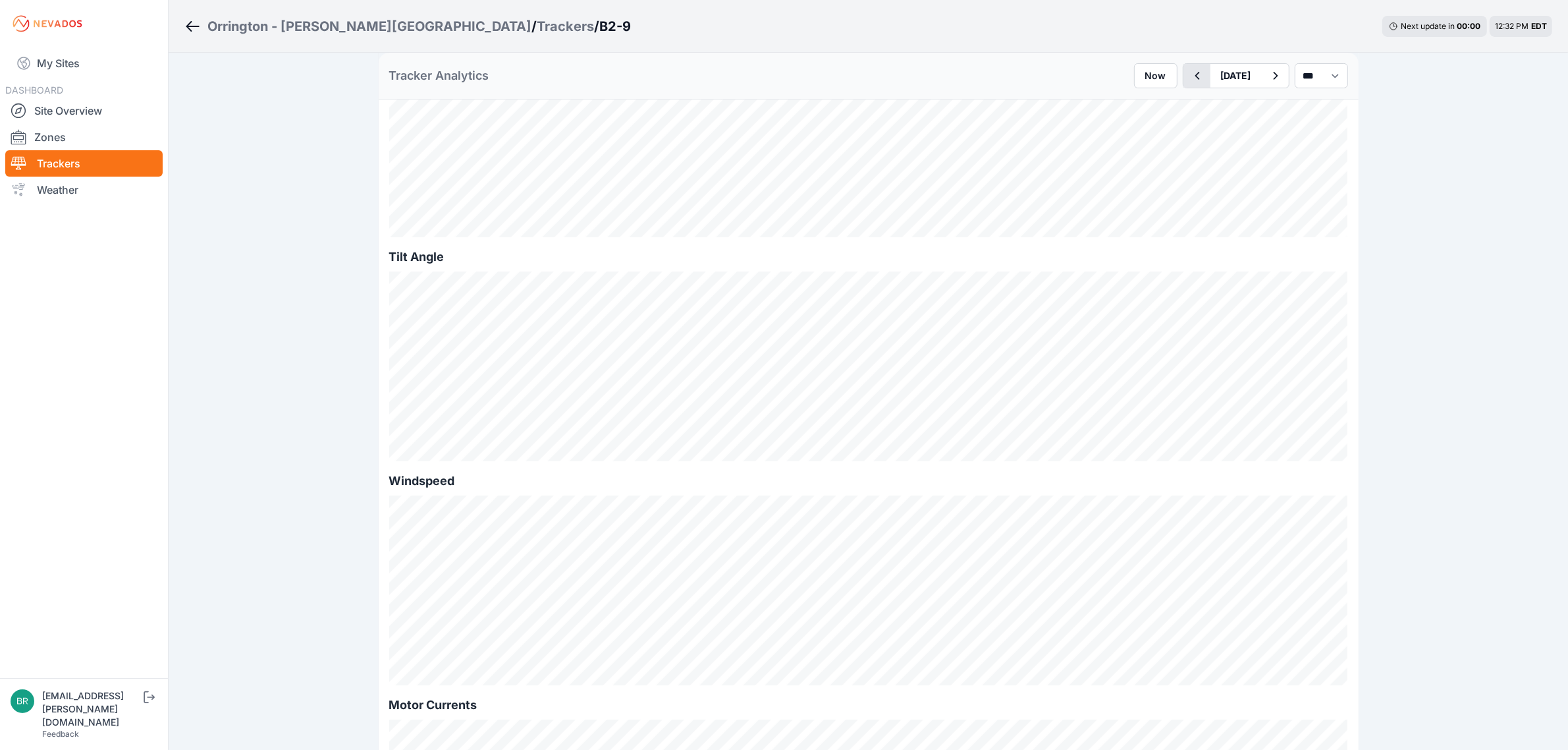
click at [1189, 71] on icon "button" at bounding box center [1197, 76] width 16 height 16
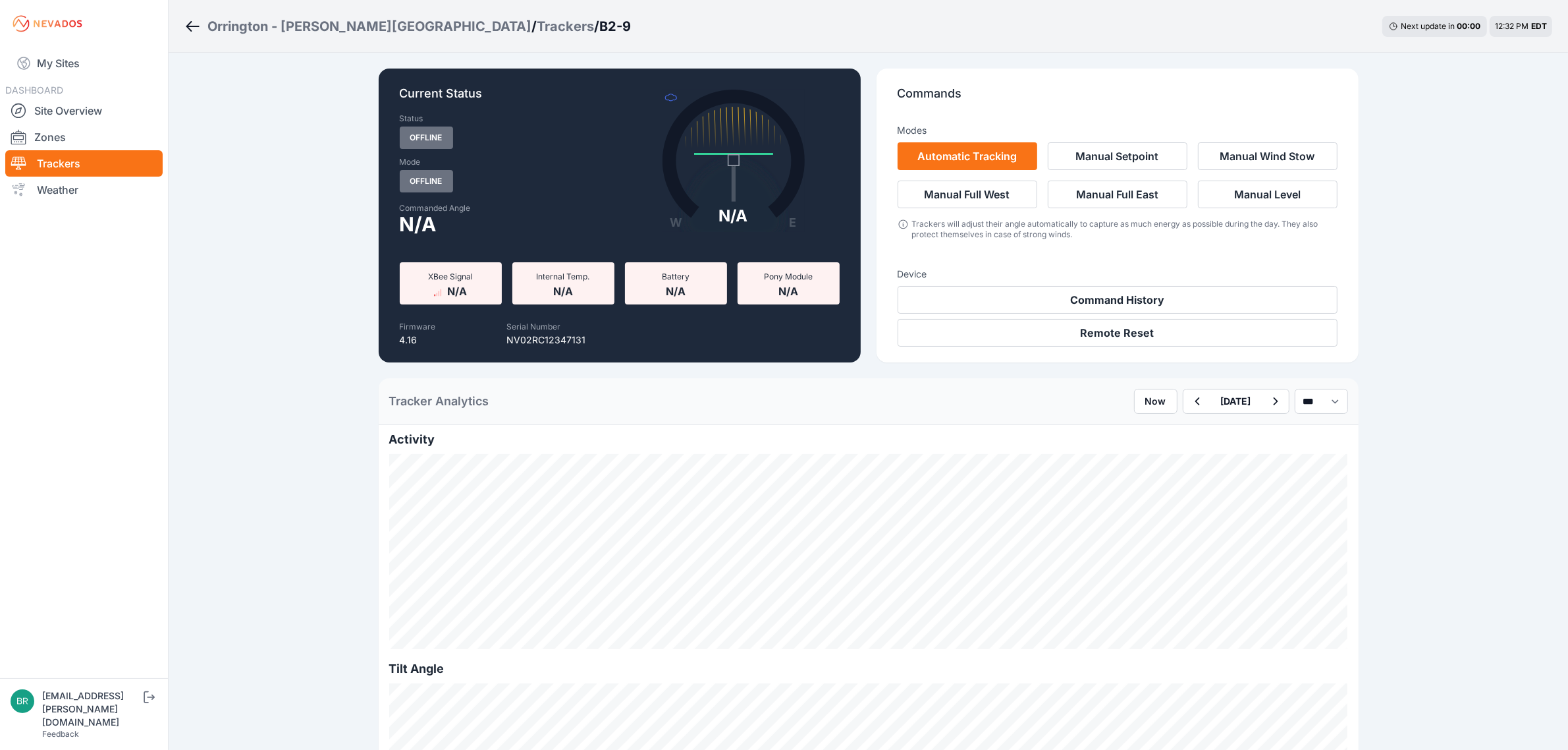
click at [537, 27] on div "Trackers" at bounding box center [566, 26] width 57 height 19
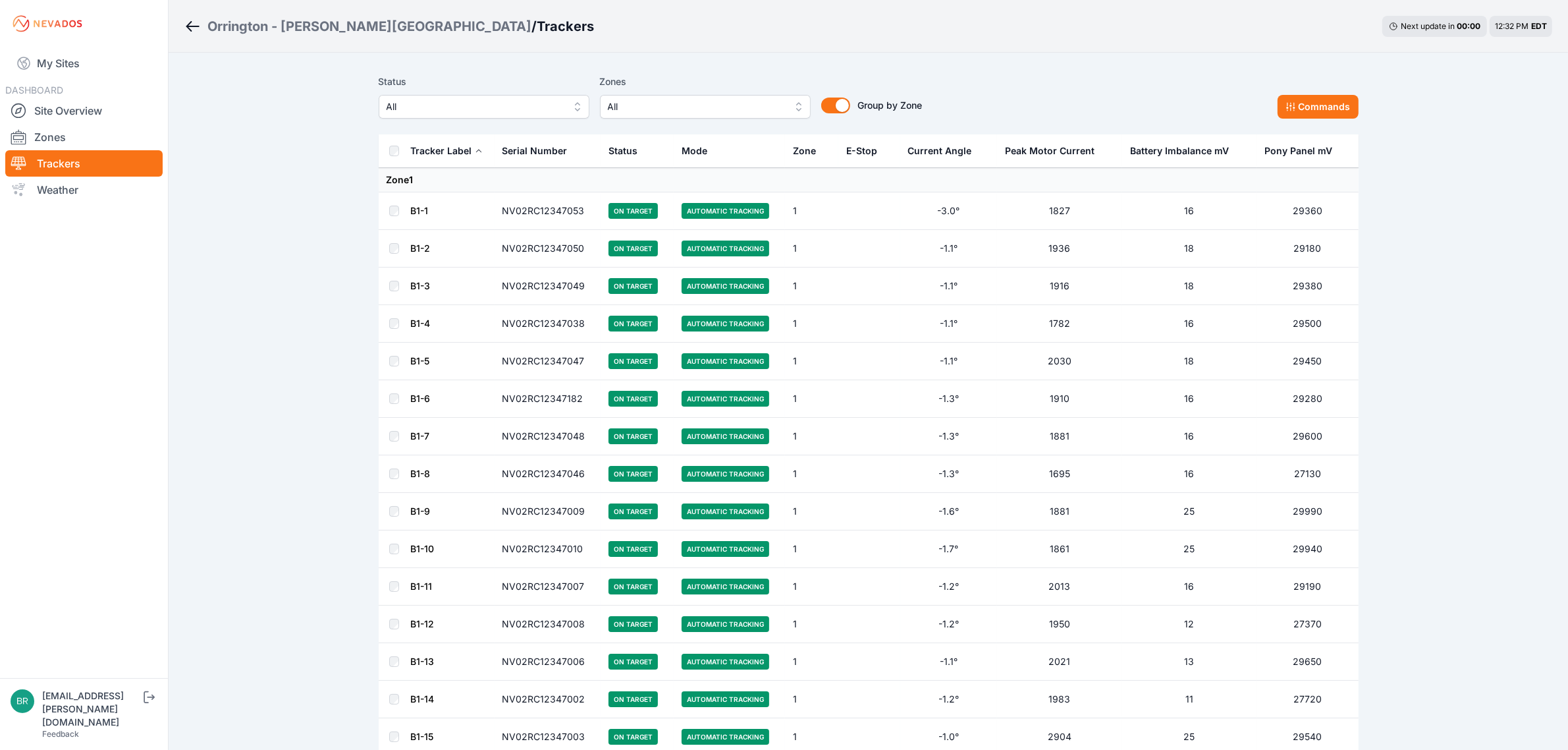
click at [425, 112] on span "All" at bounding box center [475, 107] width 177 height 16
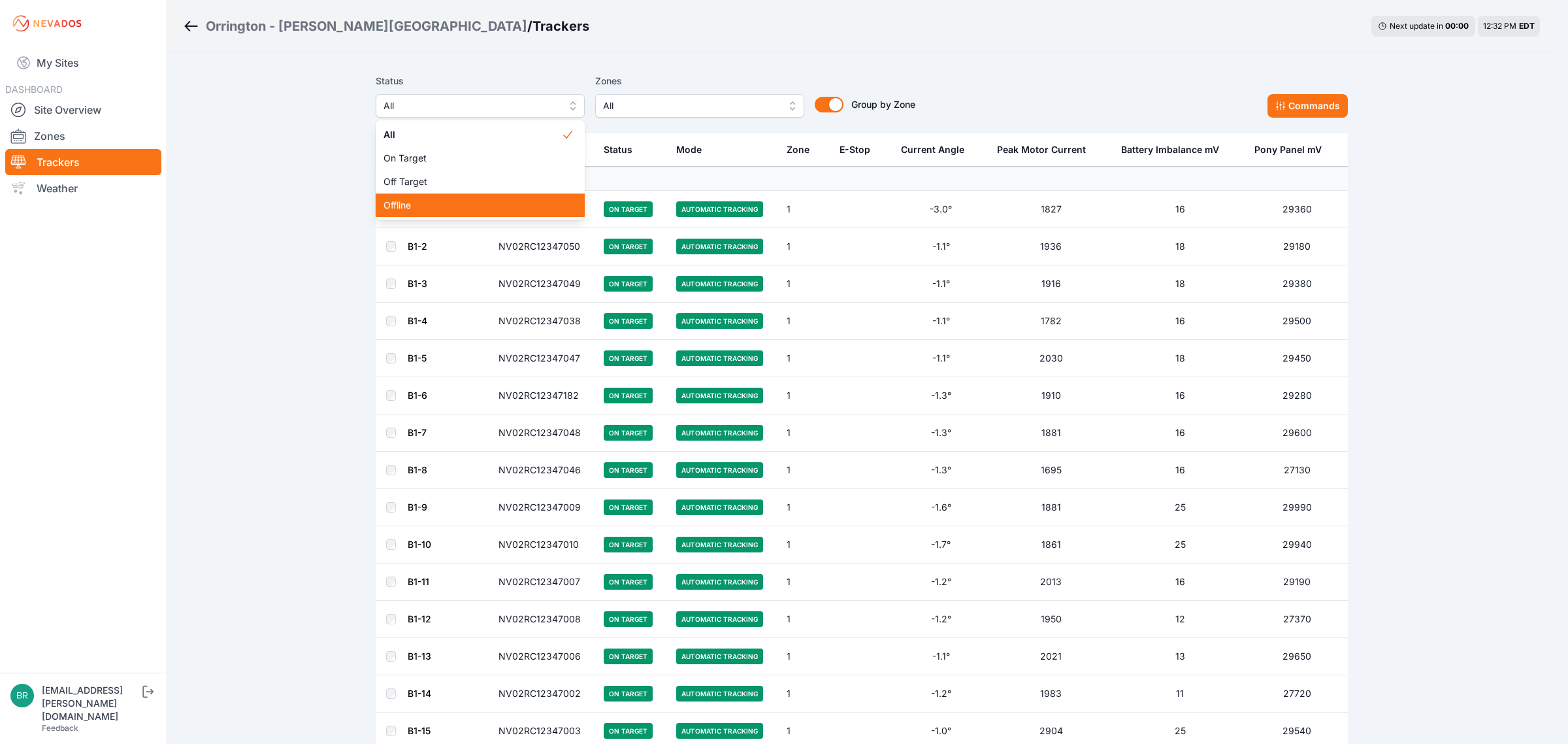
click at [432, 198] on div "Offline" at bounding box center [480, 205] width 209 height 24
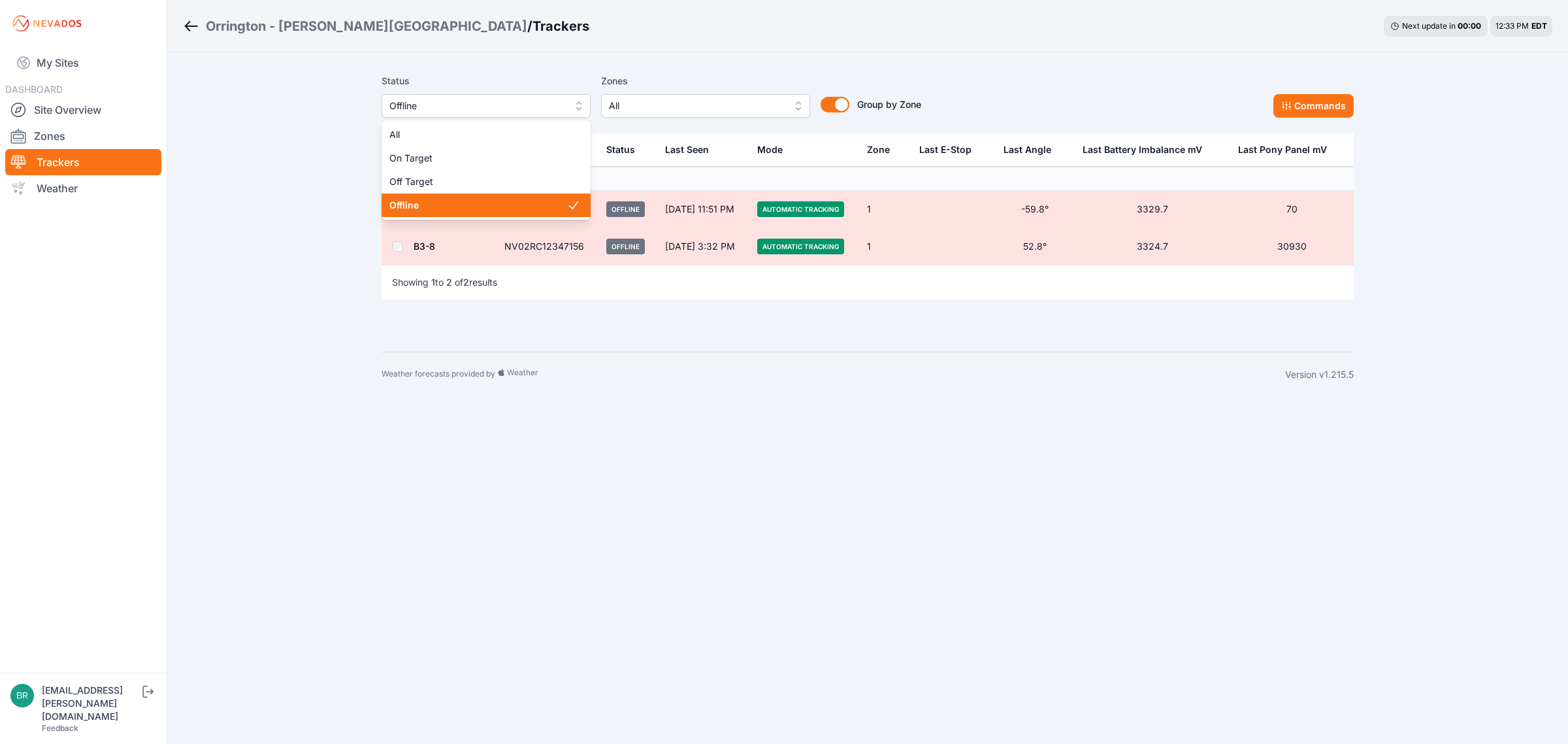
click at [478, 98] on span "Offline" at bounding box center [477, 106] width 176 height 16
click at [464, 176] on span "Off Target" at bounding box center [478, 182] width 178 height 13
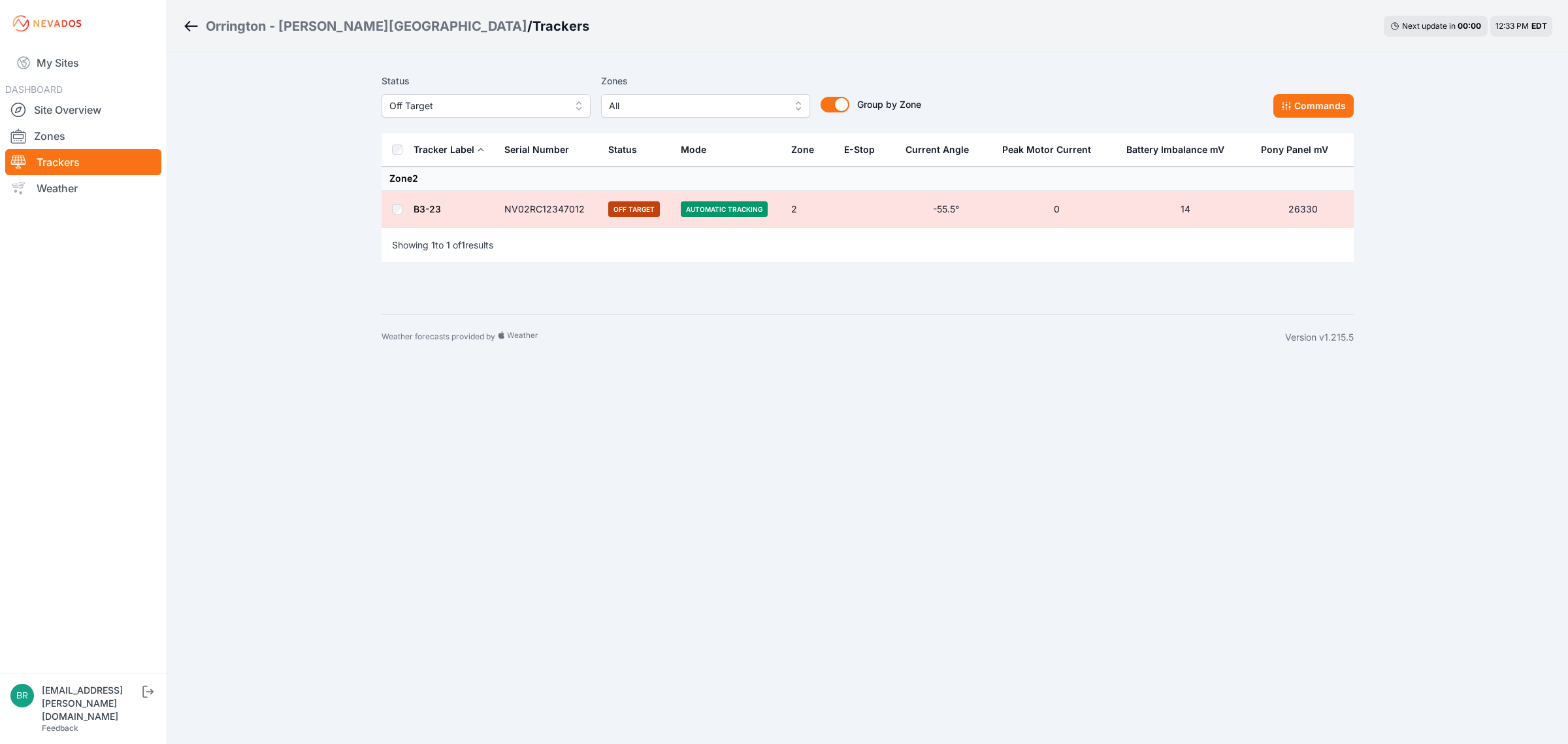
click at [432, 211] on link "B3-23" at bounding box center [427, 208] width 27 height 12
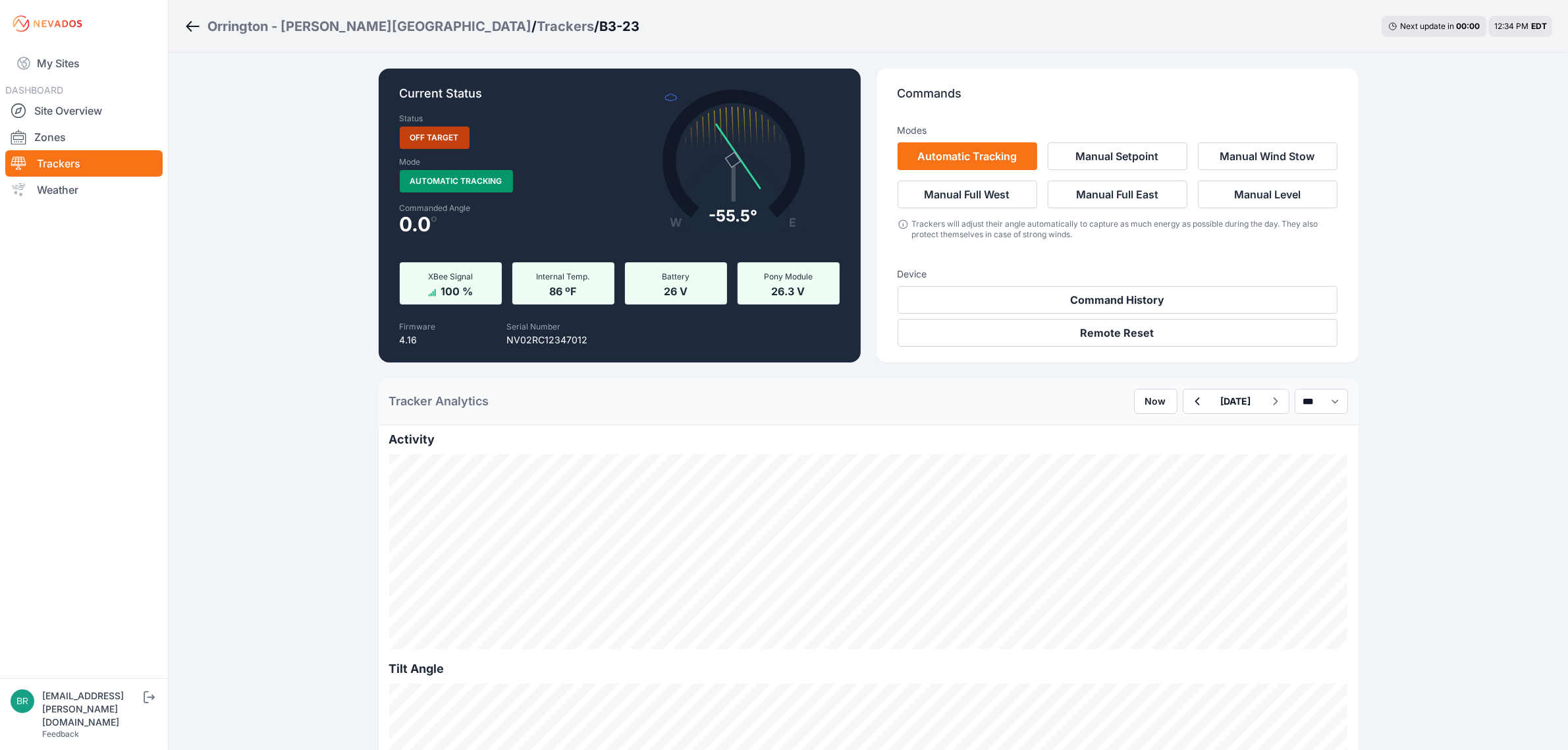
click at [537, 34] on div "Trackers" at bounding box center [566, 26] width 57 height 19
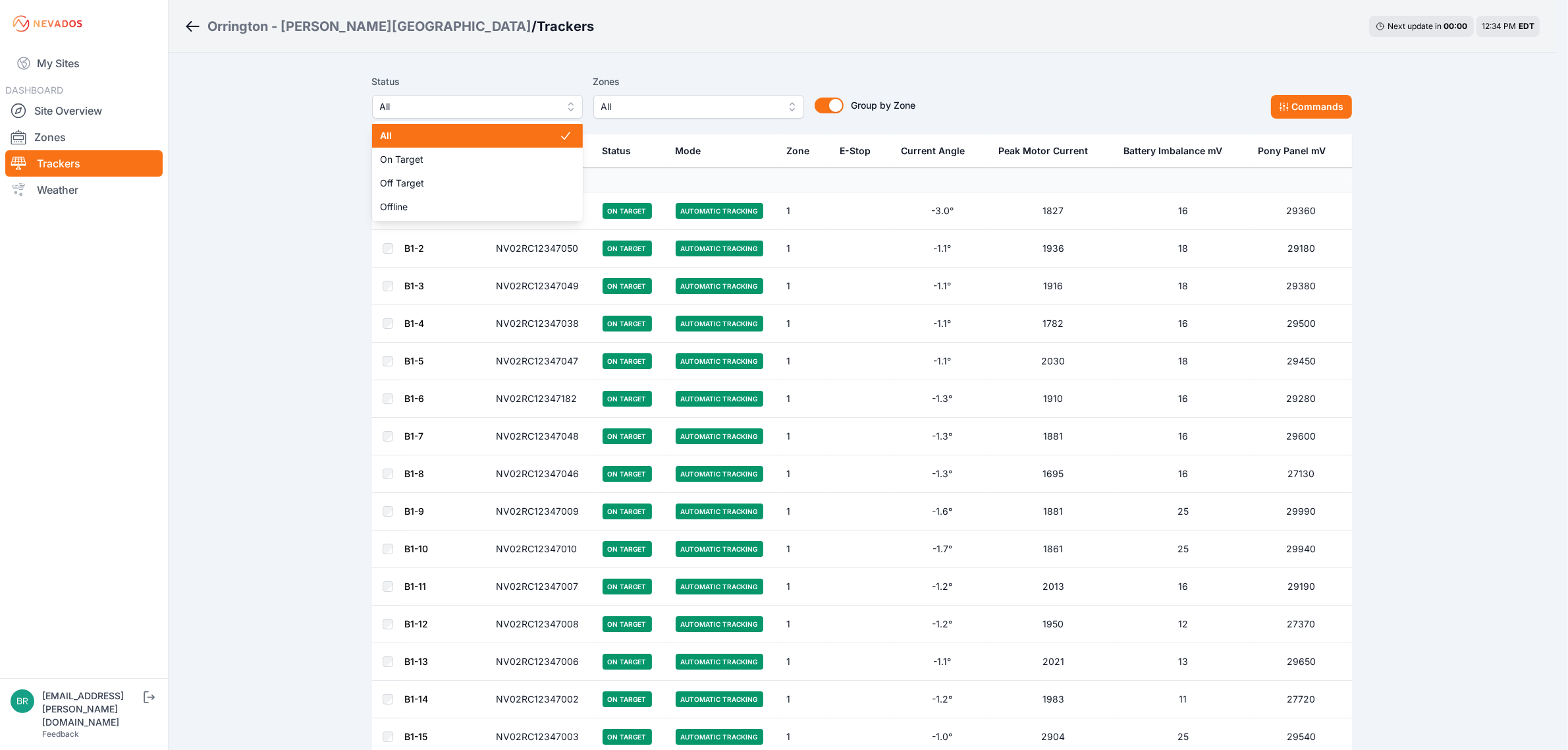
click at [489, 114] on span "All" at bounding box center [468, 107] width 177 height 16
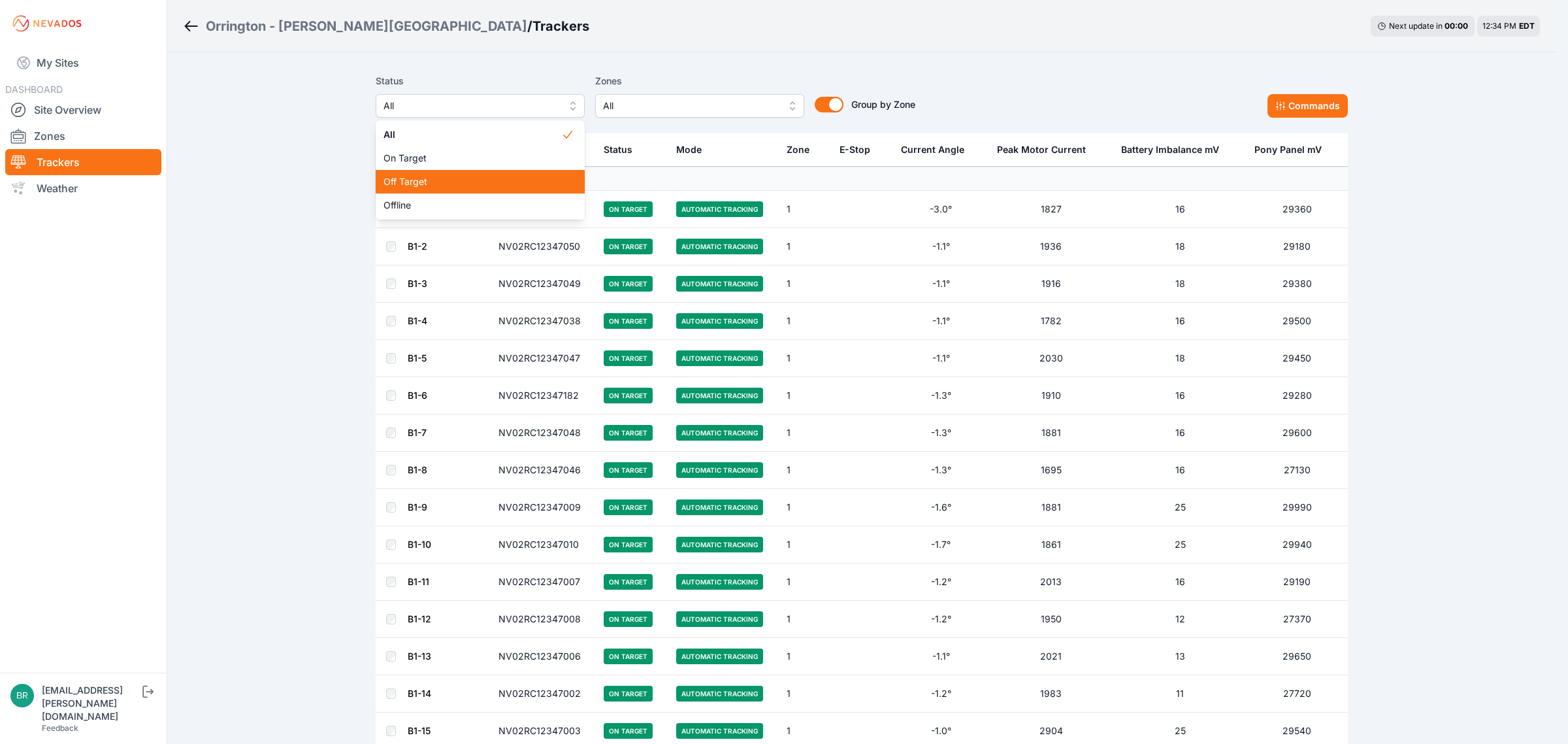
click at [433, 186] on span "Off Target" at bounding box center [472, 182] width 178 height 13
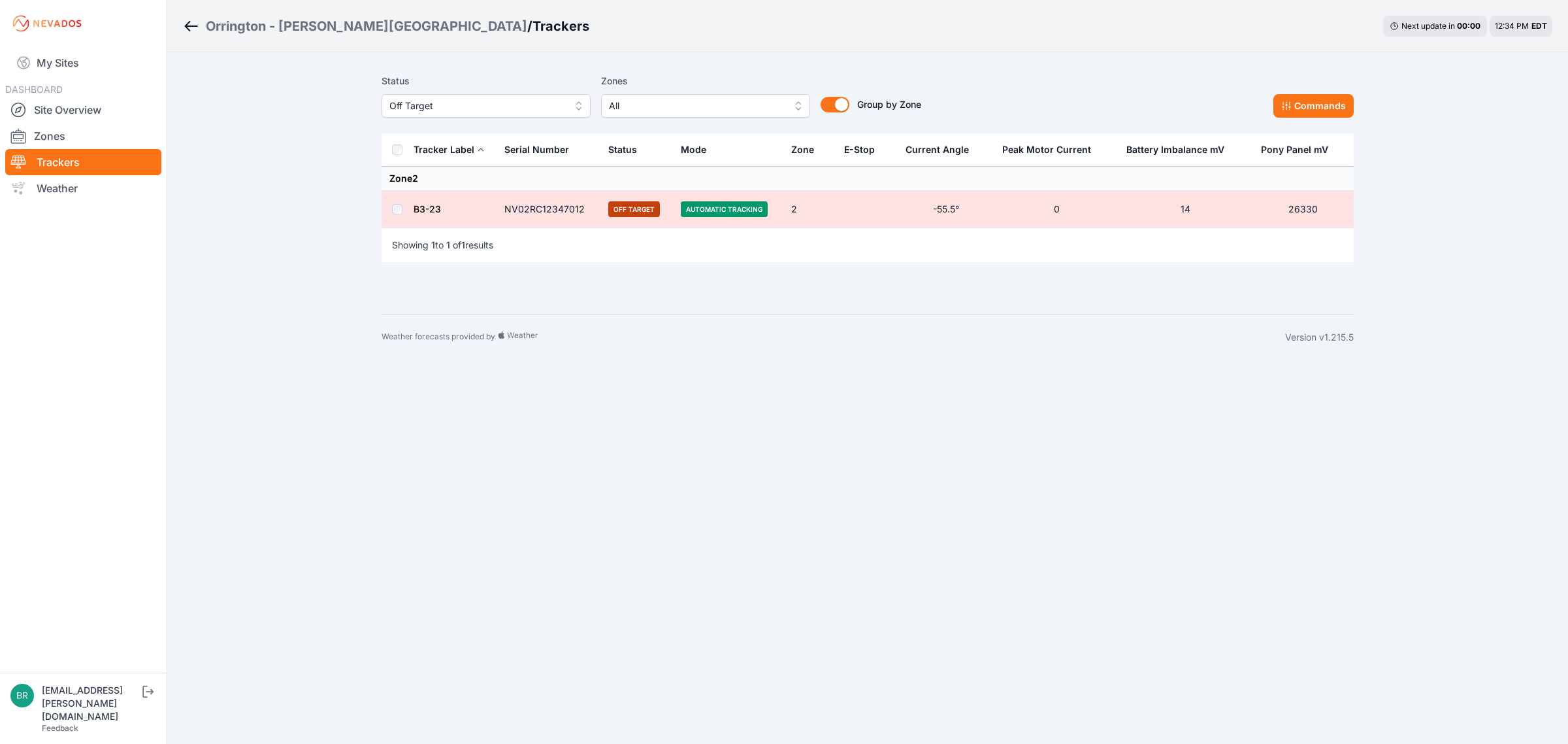
click at [540, 102] on span "Off Target" at bounding box center [477, 106] width 176 height 16
click at [355, 109] on div "Orrington - [PERSON_NAME] Lake / Trackers Next update in 00 : 00 12:34 PM EDT S…" at bounding box center [784, 179] width 1568 height 359
click at [60, 103] on link "Site Overview" at bounding box center [83, 109] width 156 height 26
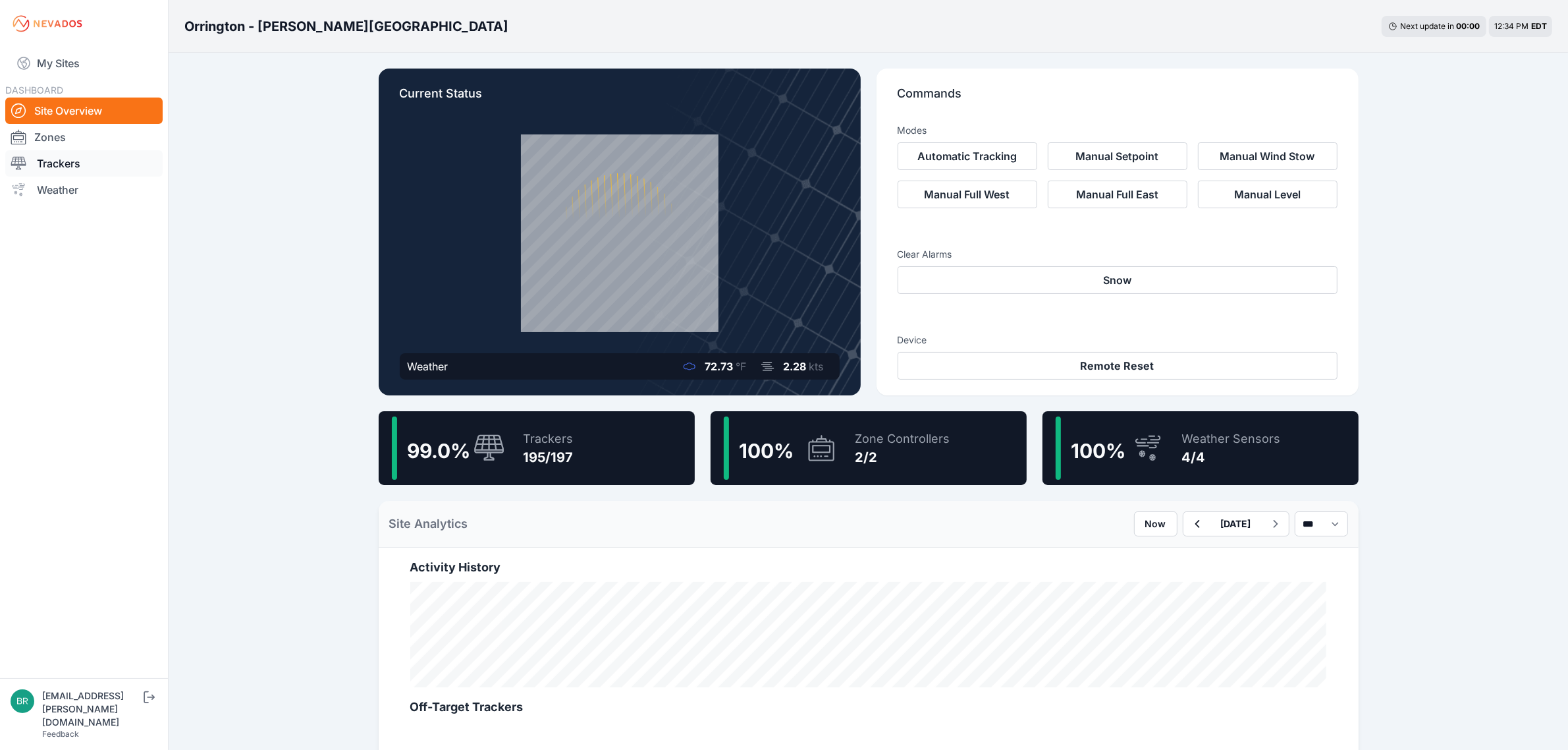
click at [93, 155] on link "Trackers" at bounding box center [84, 163] width 157 height 26
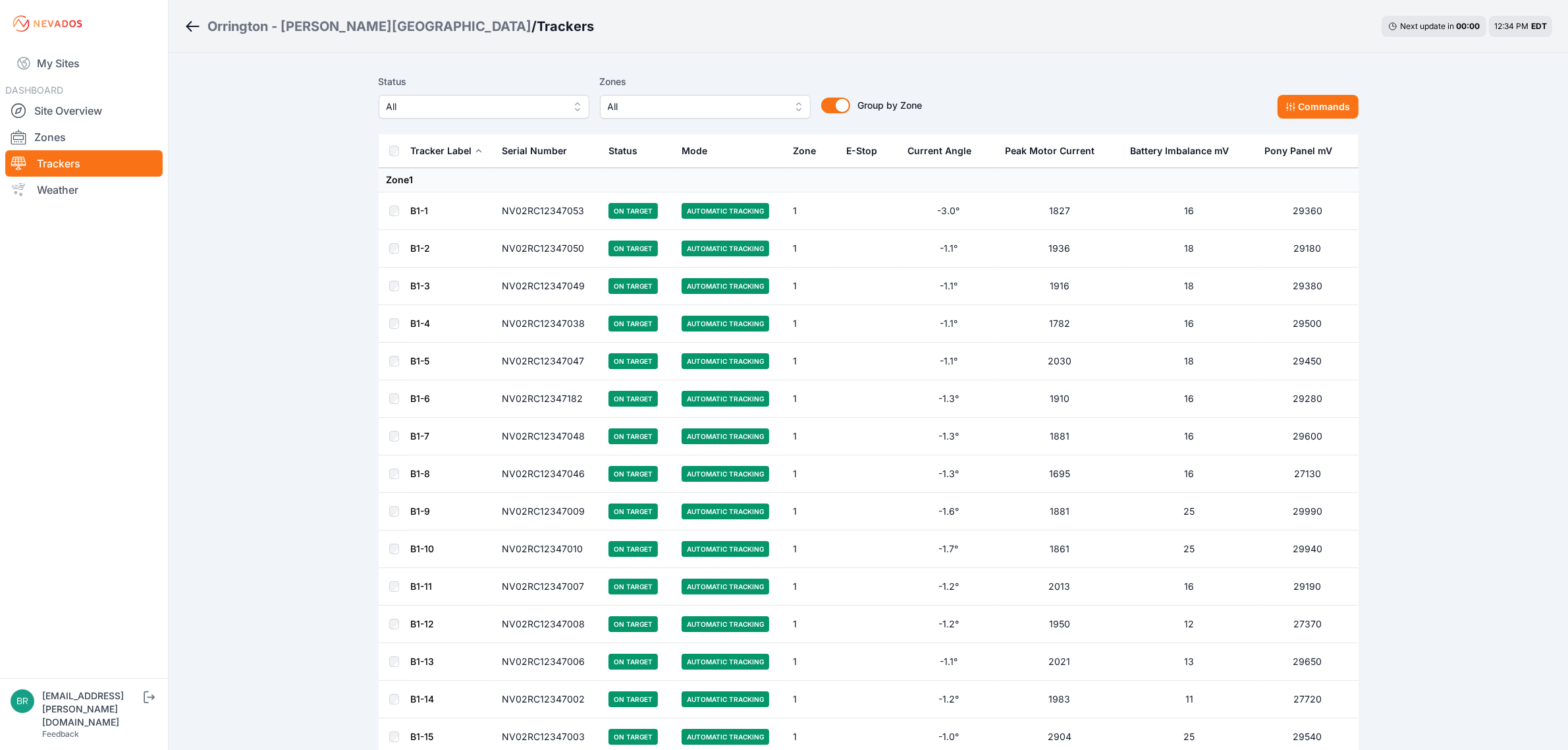
click at [475, 114] on span "All" at bounding box center [475, 107] width 177 height 16
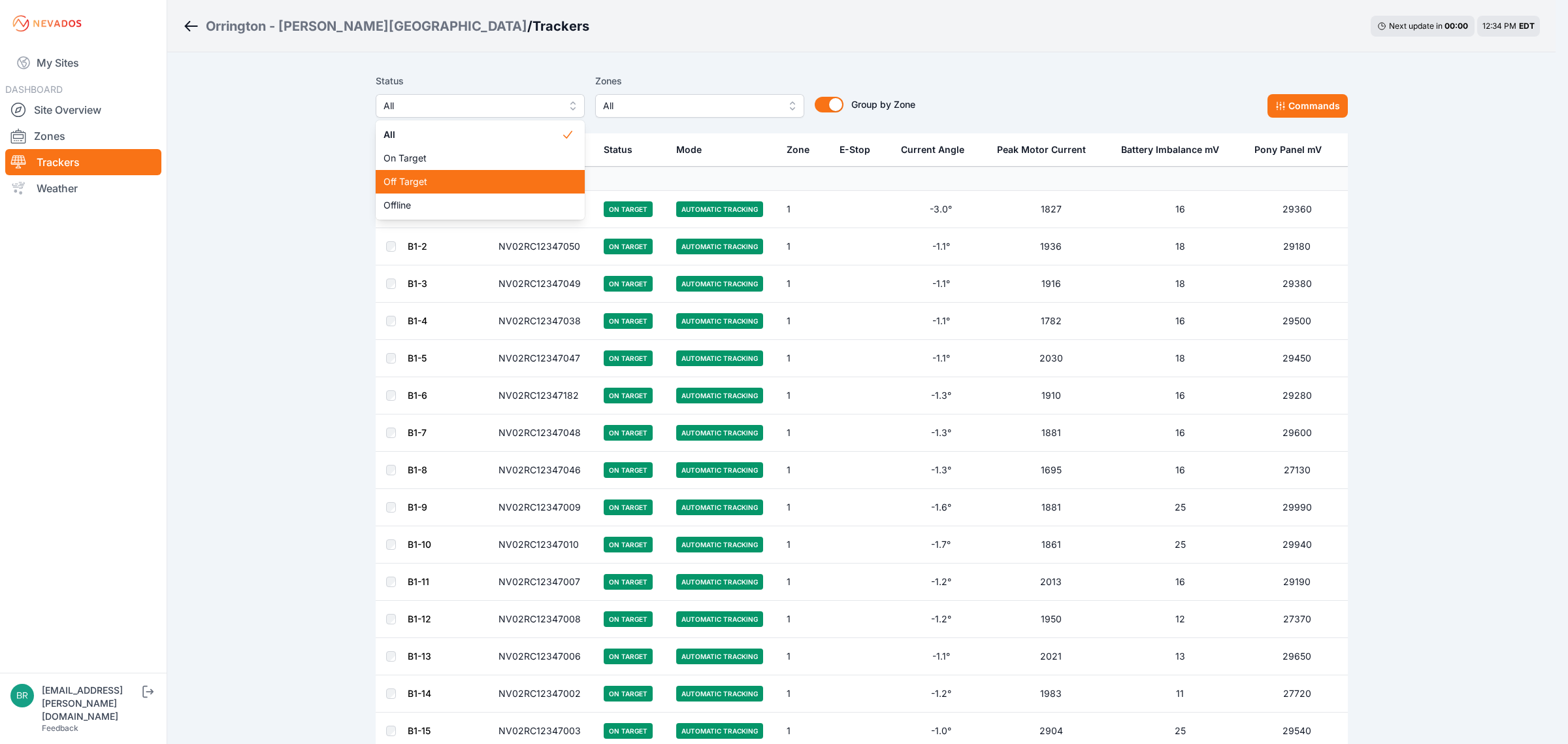
click at [459, 178] on span "Off Target" at bounding box center [472, 182] width 178 height 13
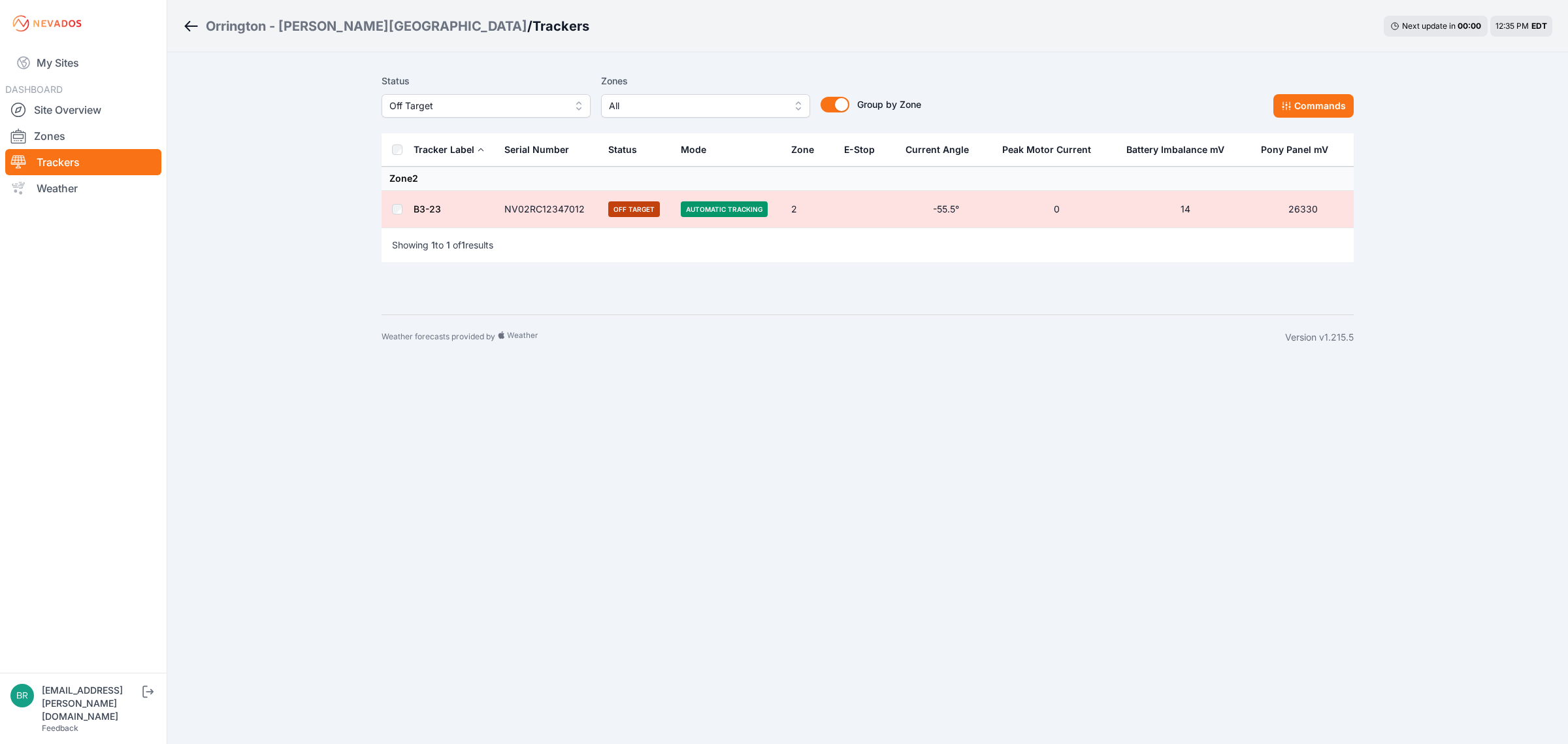
click at [448, 106] on span "Off Target" at bounding box center [477, 106] width 176 height 16
click at [441, 201] on span "Offline" at bounding box center [478, 205] width 178 height 13
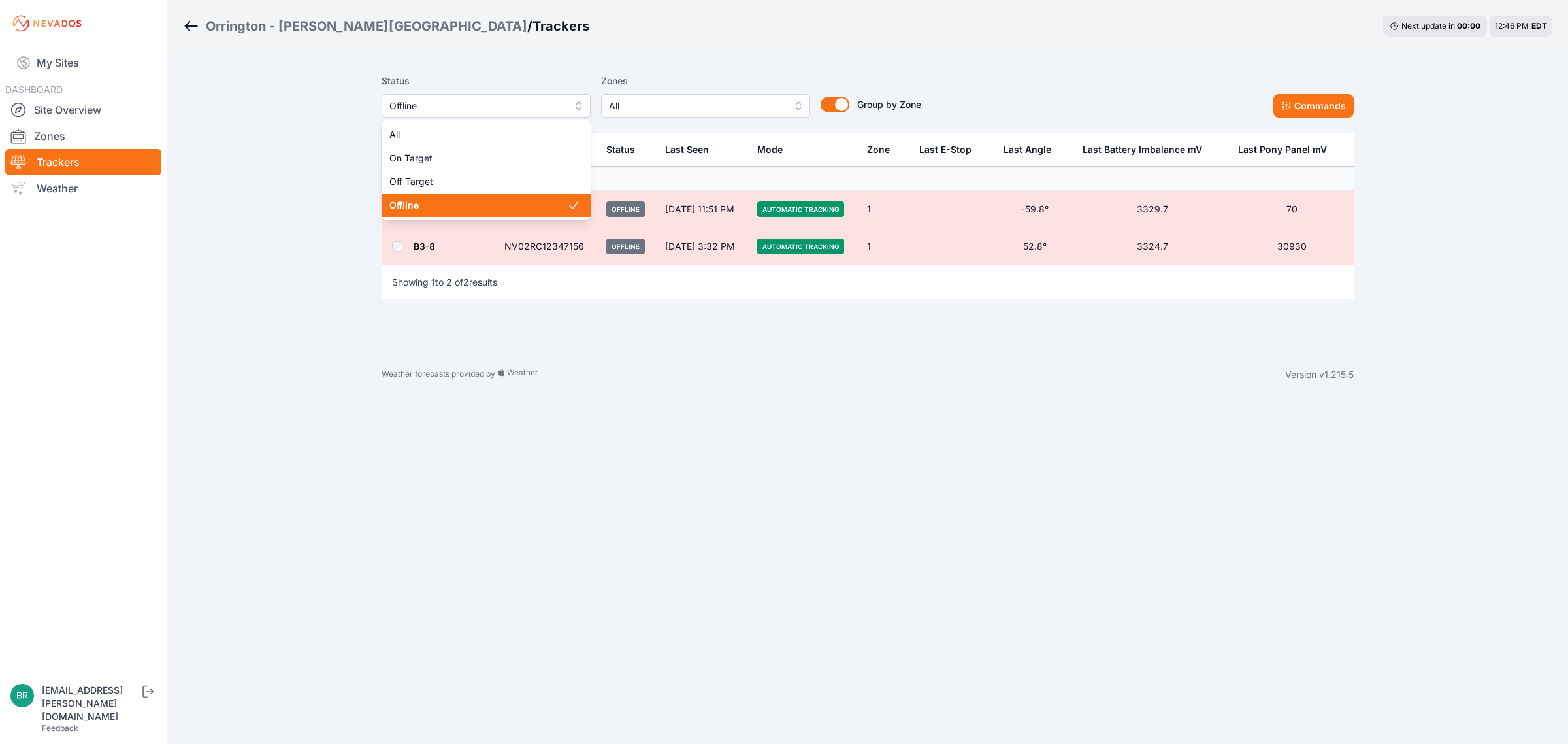
click at [448, 95] on button "Offline" at bounding box center [487, 106] width 209 height 24
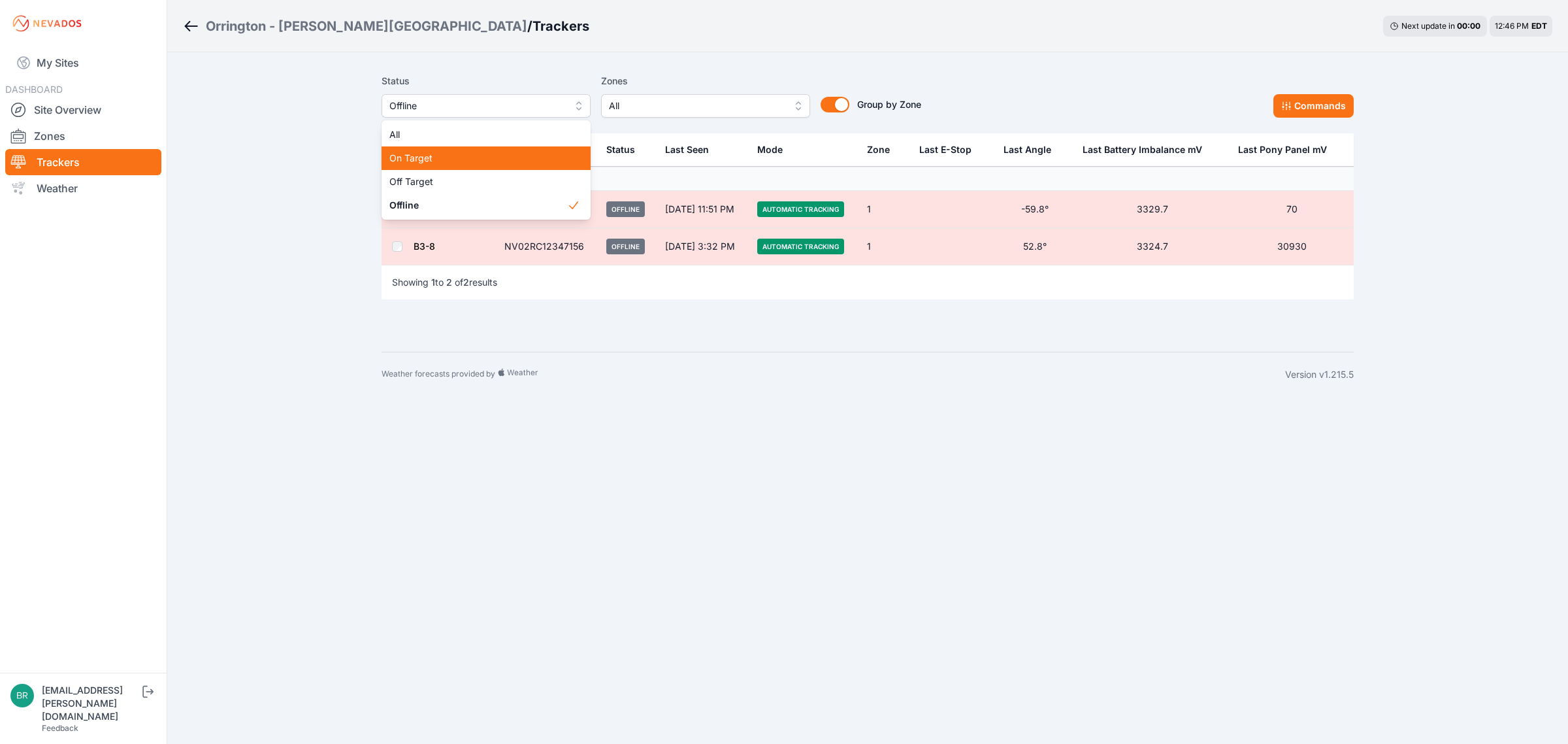
click at [449, 168] on div "On Target" at bounding box center [487, 158] width 209 height 24
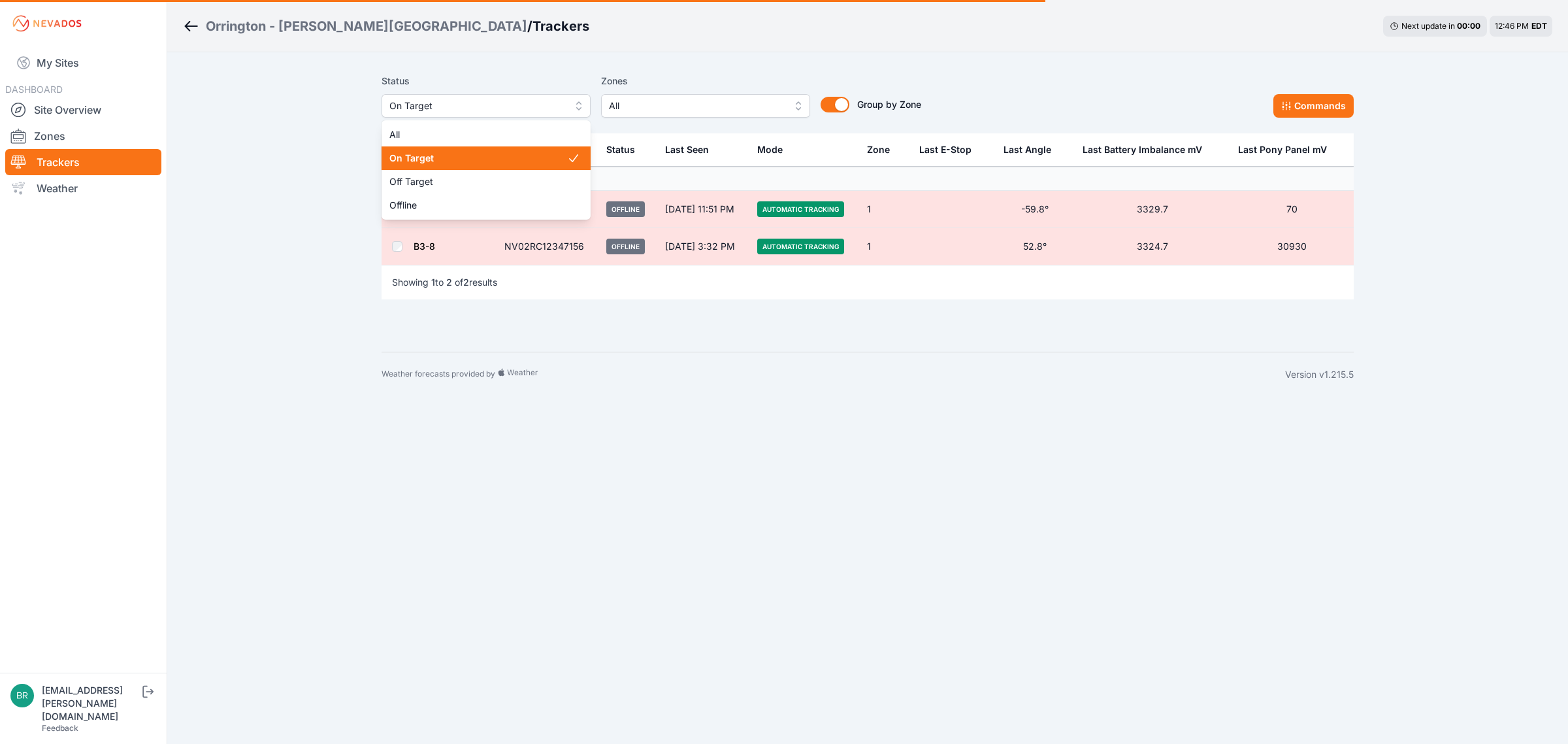
click at [449, 102] on span "On Target" at bounding box center [477, 106] width 176 height 16
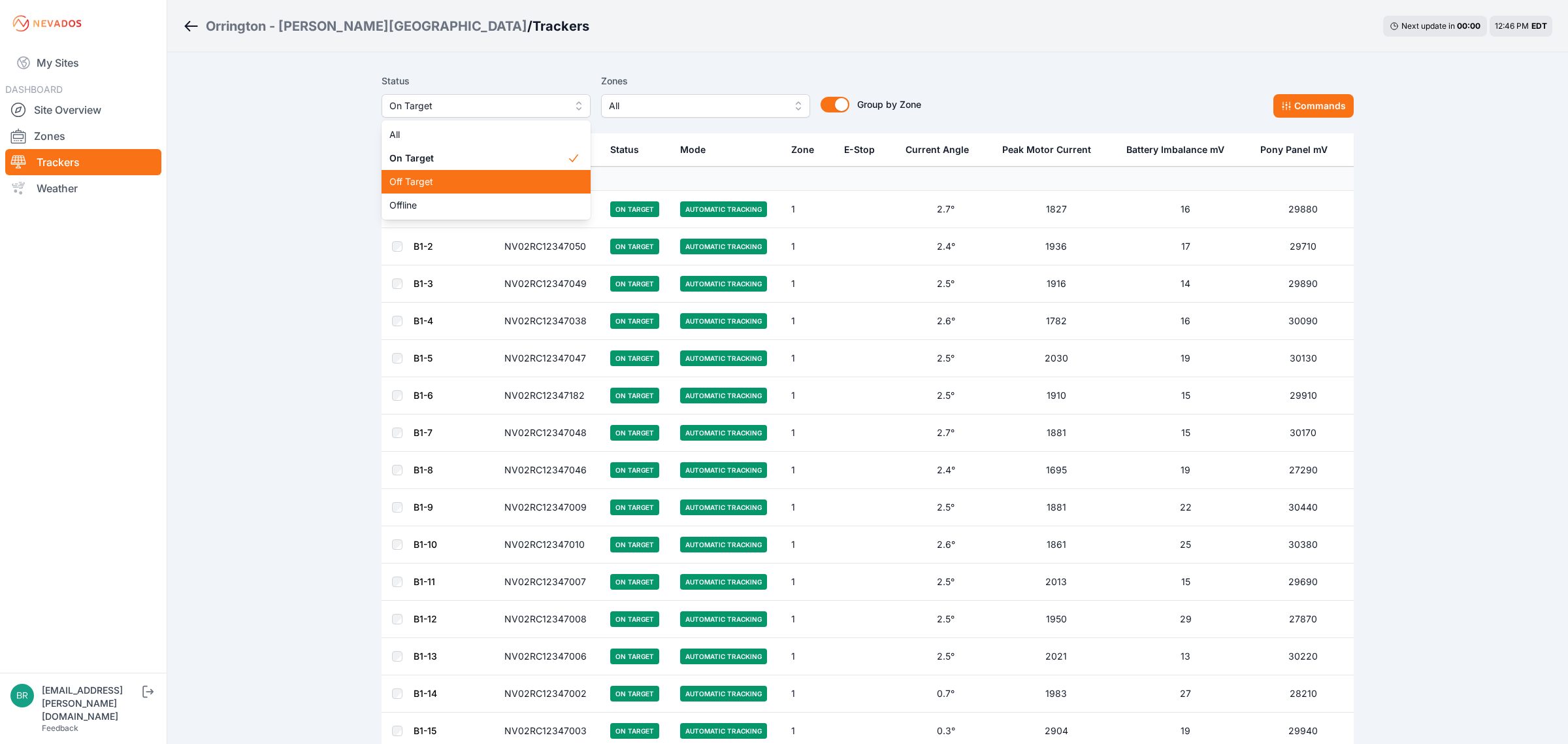
click at [435, 182] on span "Off Target" at bounding box center [478, 182] width 178 height 13
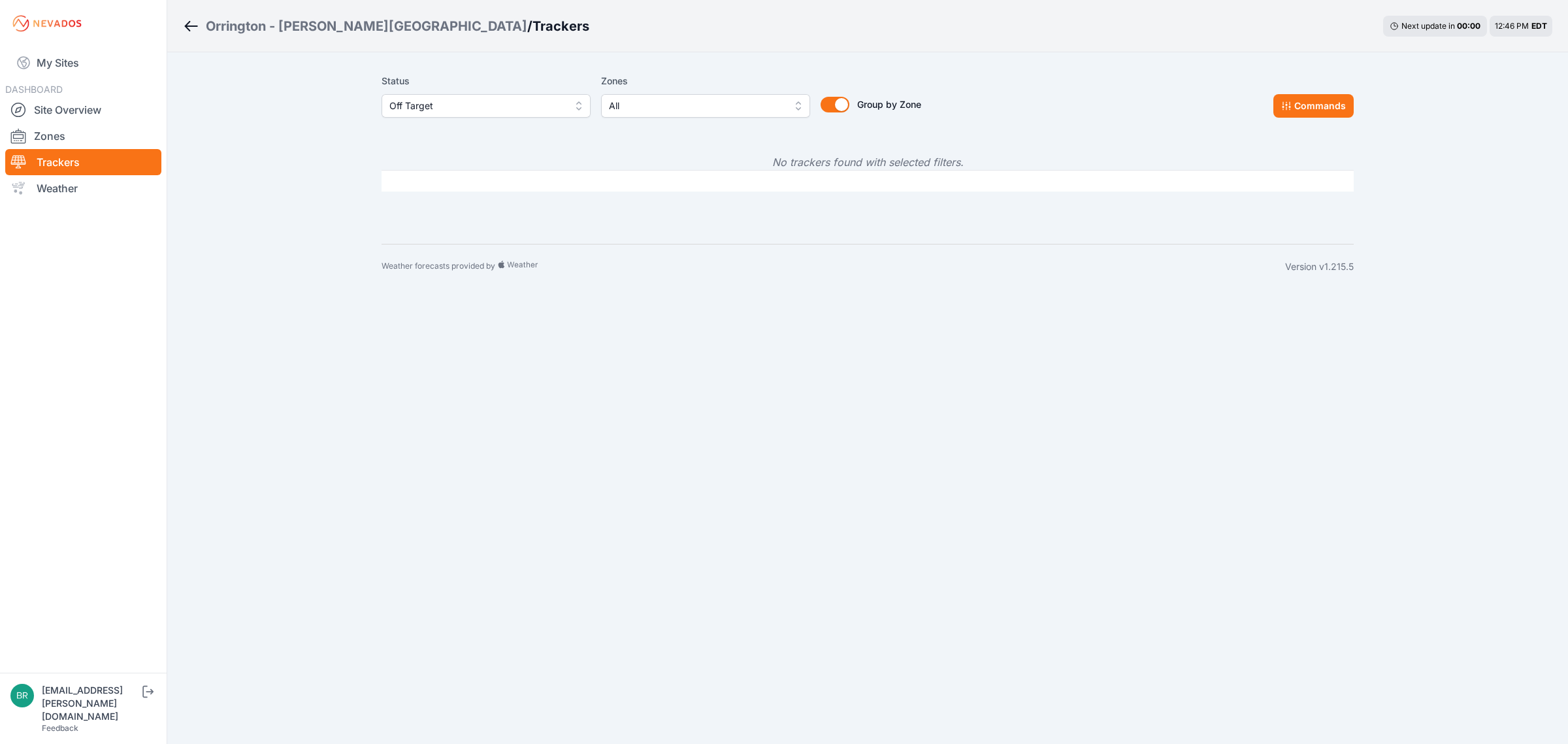
click at [487, 103] on span "Off Target" at bounding box center [477, 106] width 176 height 16
click at [471, 203] on span "Offline" at bounding box center [478, 205] width 178 height 13
